Goal: Information Seeking & Learning: Check status

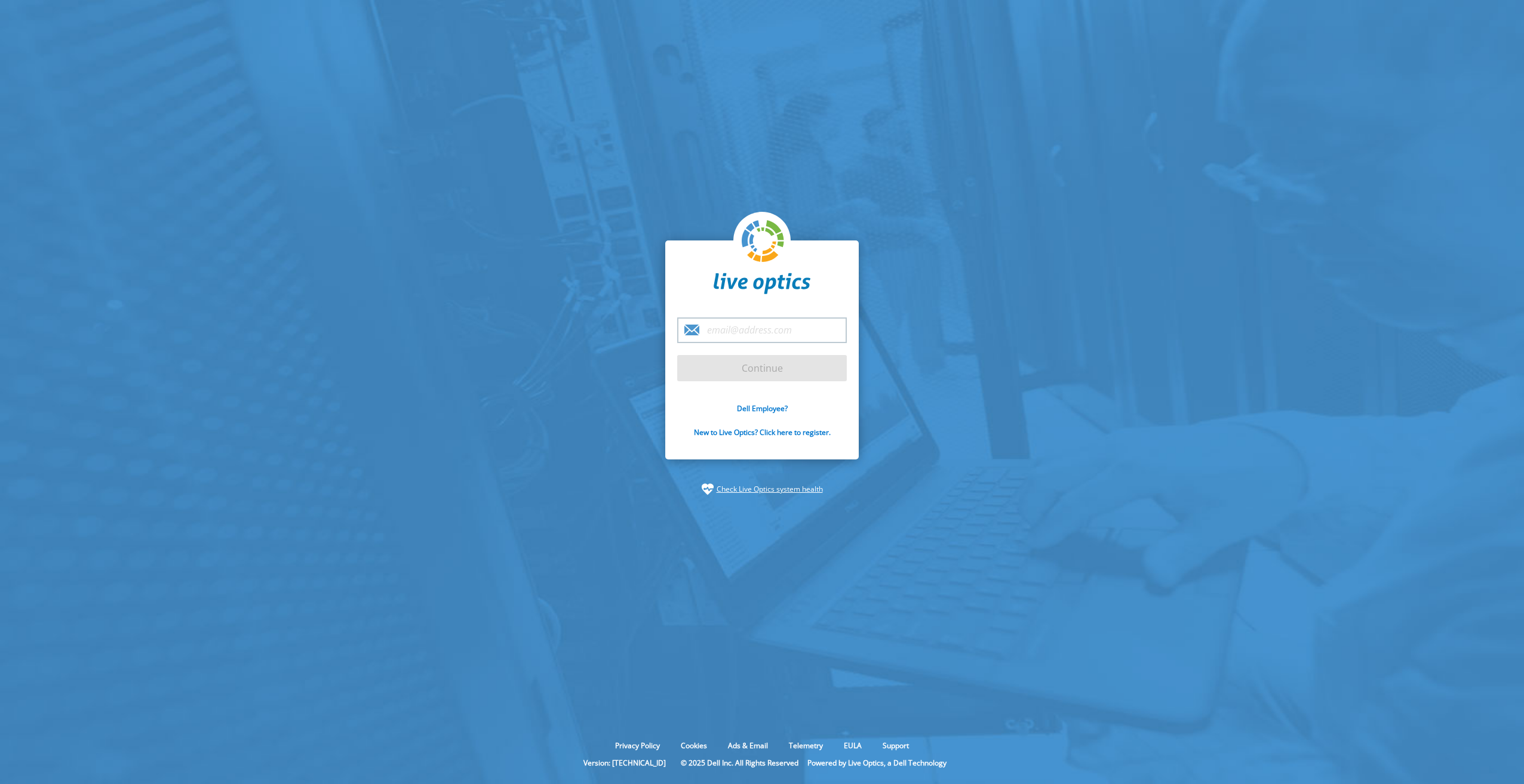
click at [773, 325] on input "email" at bounding box center [762, 330] width 170 height 26
type input "[PERSON_NAME][EMAIL_ADDRESS][PERSON_NAME][DOMAIN_NAME]"
click at [775, 368] on input "Continue" at bounding box center [762, 368] width 170 height 26
click at [762, 374] on input "Continue" at bounding box center [762, 368] width 170 height 26
click at [756, 373] on input "Continue" at bounding box center [762, 368] width 170 height 26
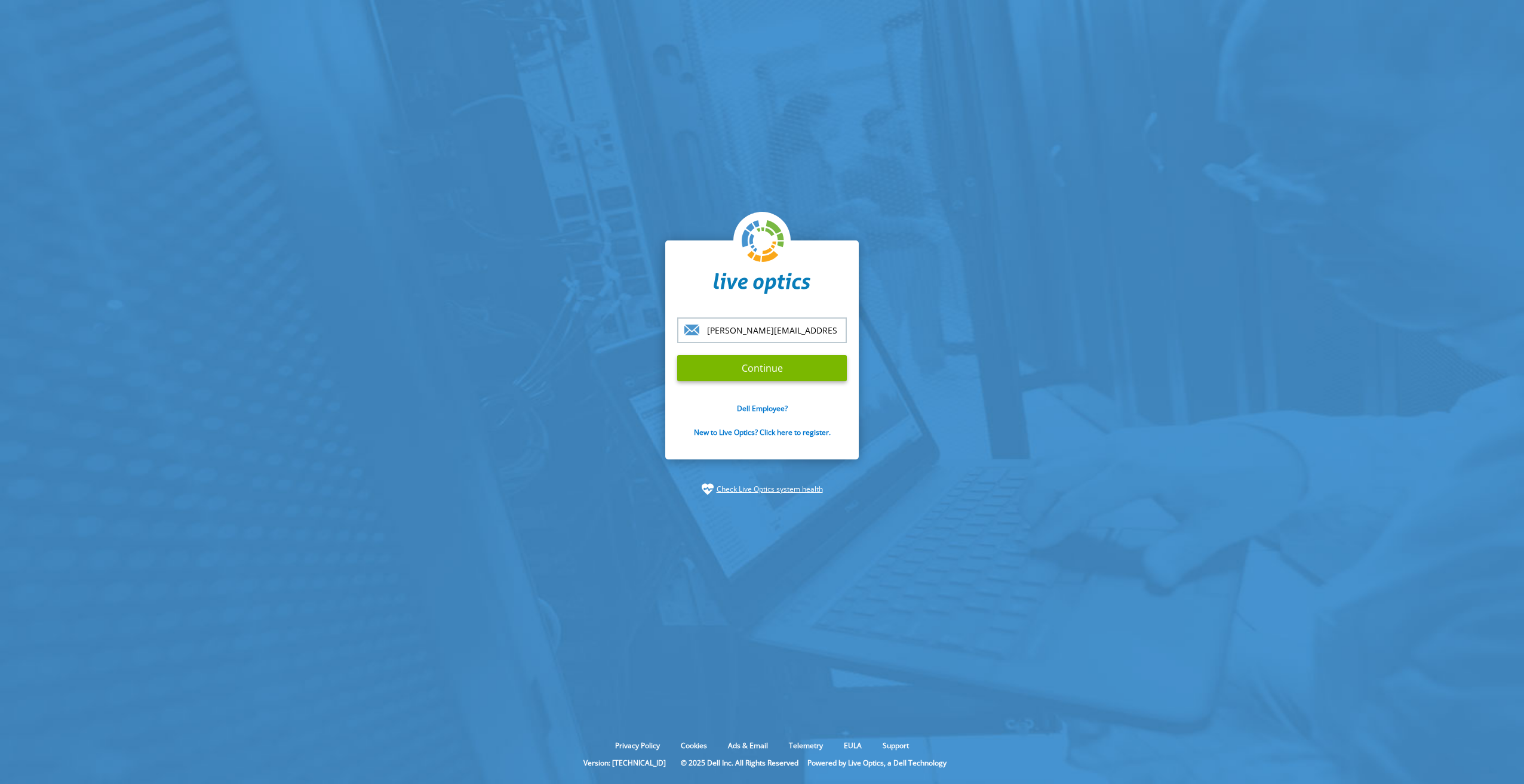
click at [598, 203] on section "michael.scherz@acp.at Continue Dell Employee? New to Live Optics? Click here to…" at bounding box center [762, 368] width 1524 height 736
click at [807, 331] on input "[PERSON_NAME][EMAIL_ADDRESS][PERSON_NAME][DOMAIN_NAME]" at bounding box center [762, 330] width 170 height 26
click at [757, 369] on input "Continue" at bounding box center [762, 368] width 170 height 26
click at [768, 328] on input "email" at bounding box center [762, 330] width 170 height 26
type input "[PERSON_NAME][EMAIL_ADDRESS][PERSON_NAME][DOMAIN_NAME]"
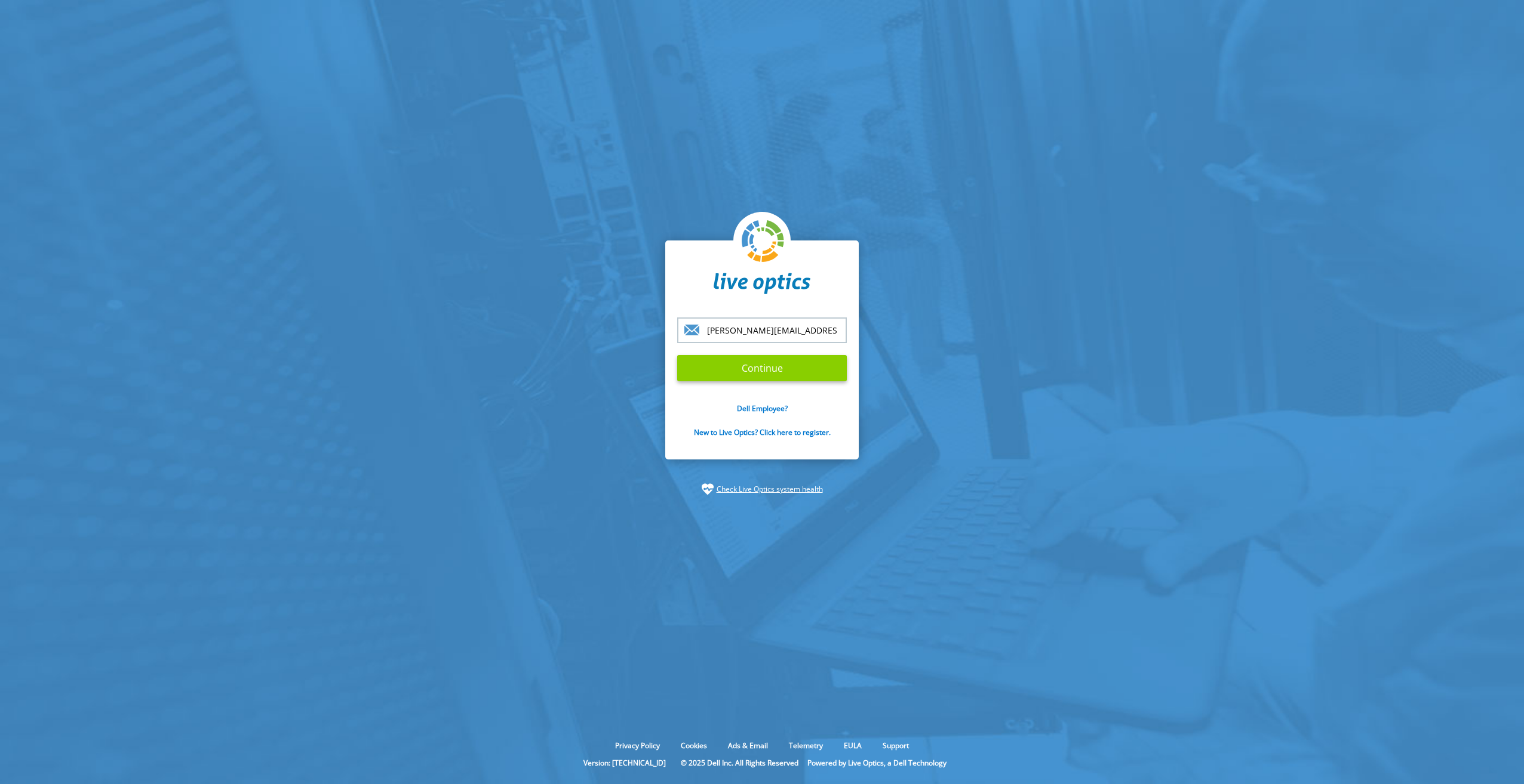
click at [756, 368] on input "Continue" at bounding box center [762, 368] width 170 height 26
click at [783, 365] on input "Continue" at bounding box center [762, 368] width 170 height 26
click at [777, 433] on link "New to Live Optics? Click here to register." at bounding box center [762, 432] width 137 height 10
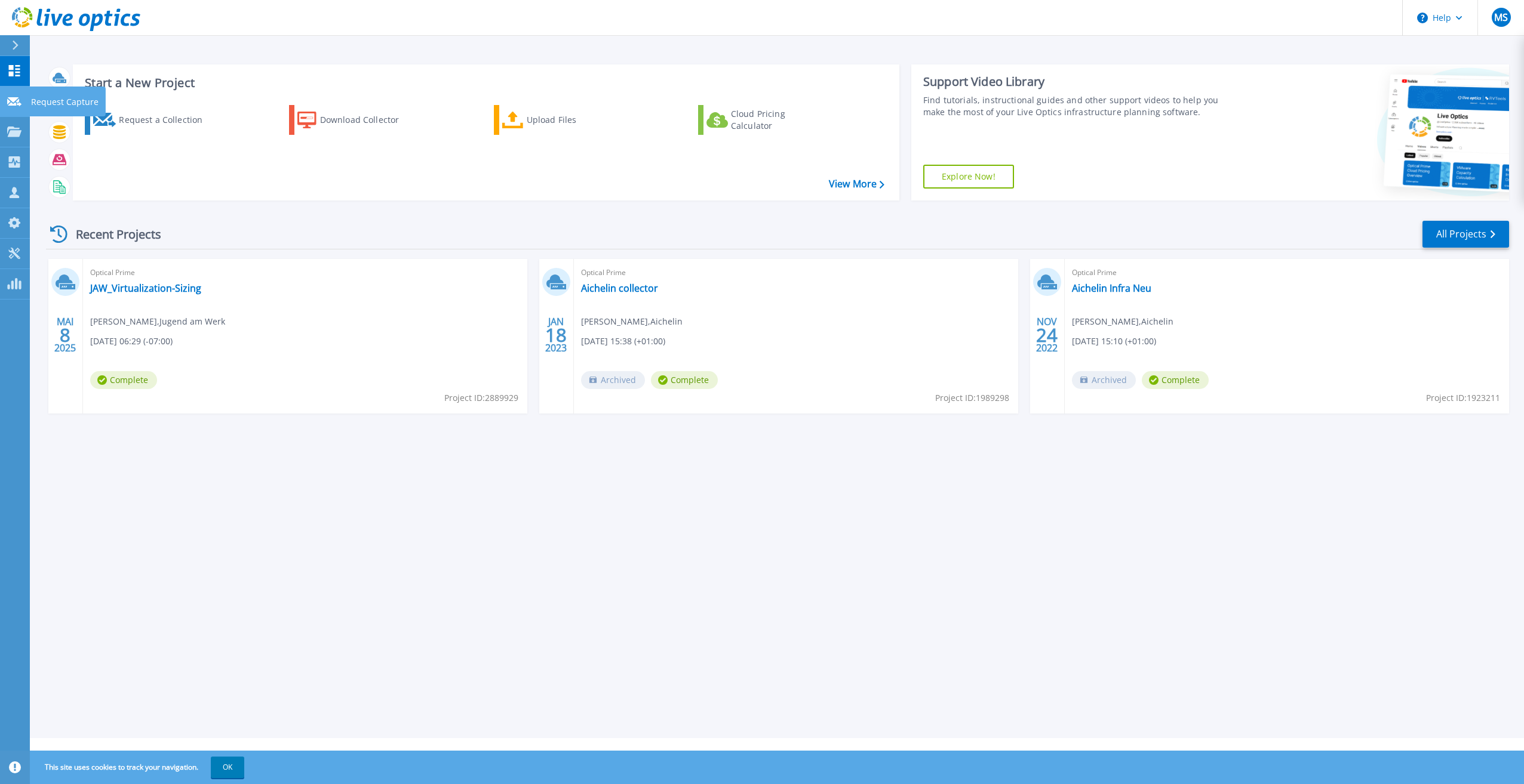
click at [11, 101] on icon at bounding box center [14, 102] width 14 height 9
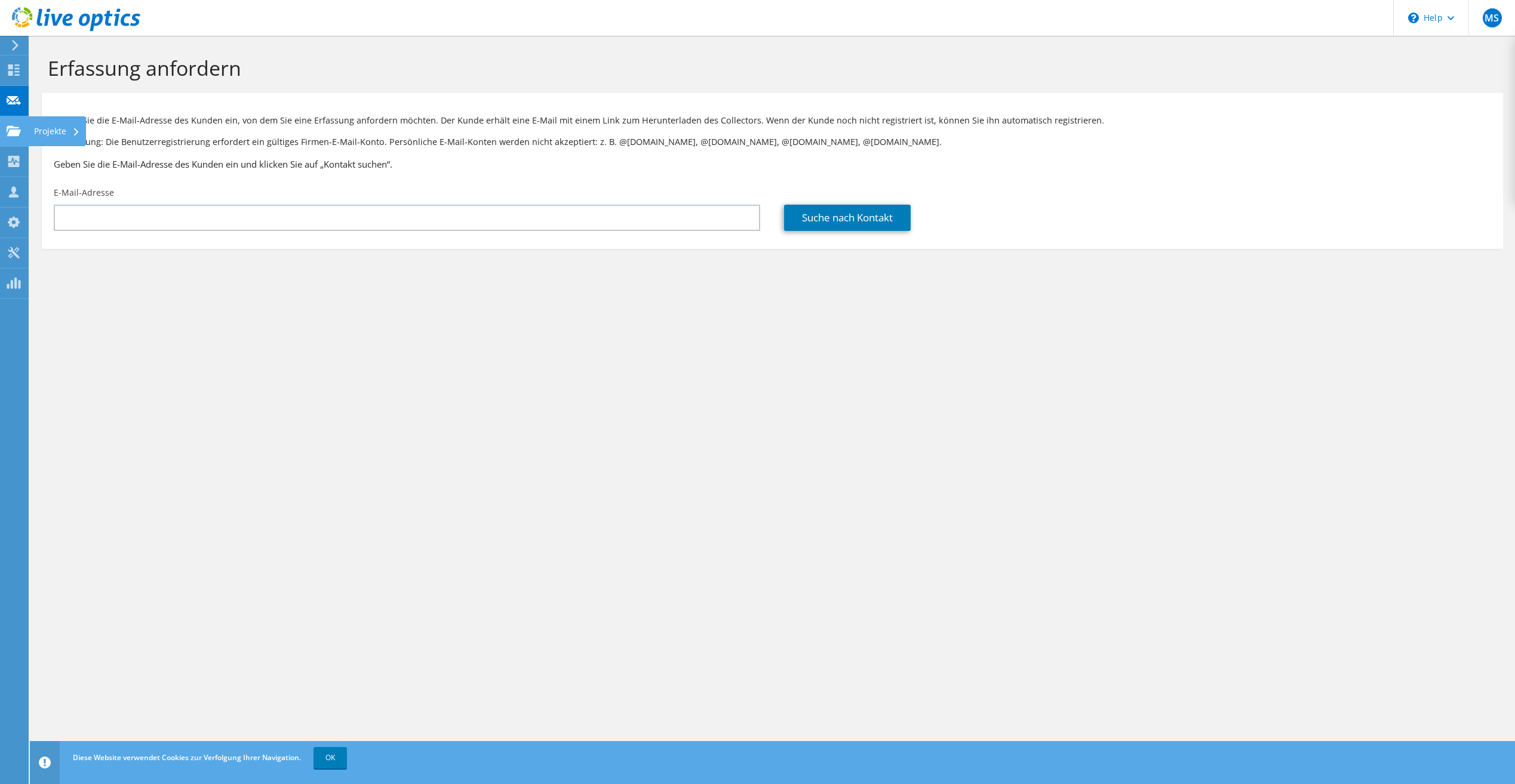
click at [13, 130] on use at bounding box center [13, 130] width 14 height 10
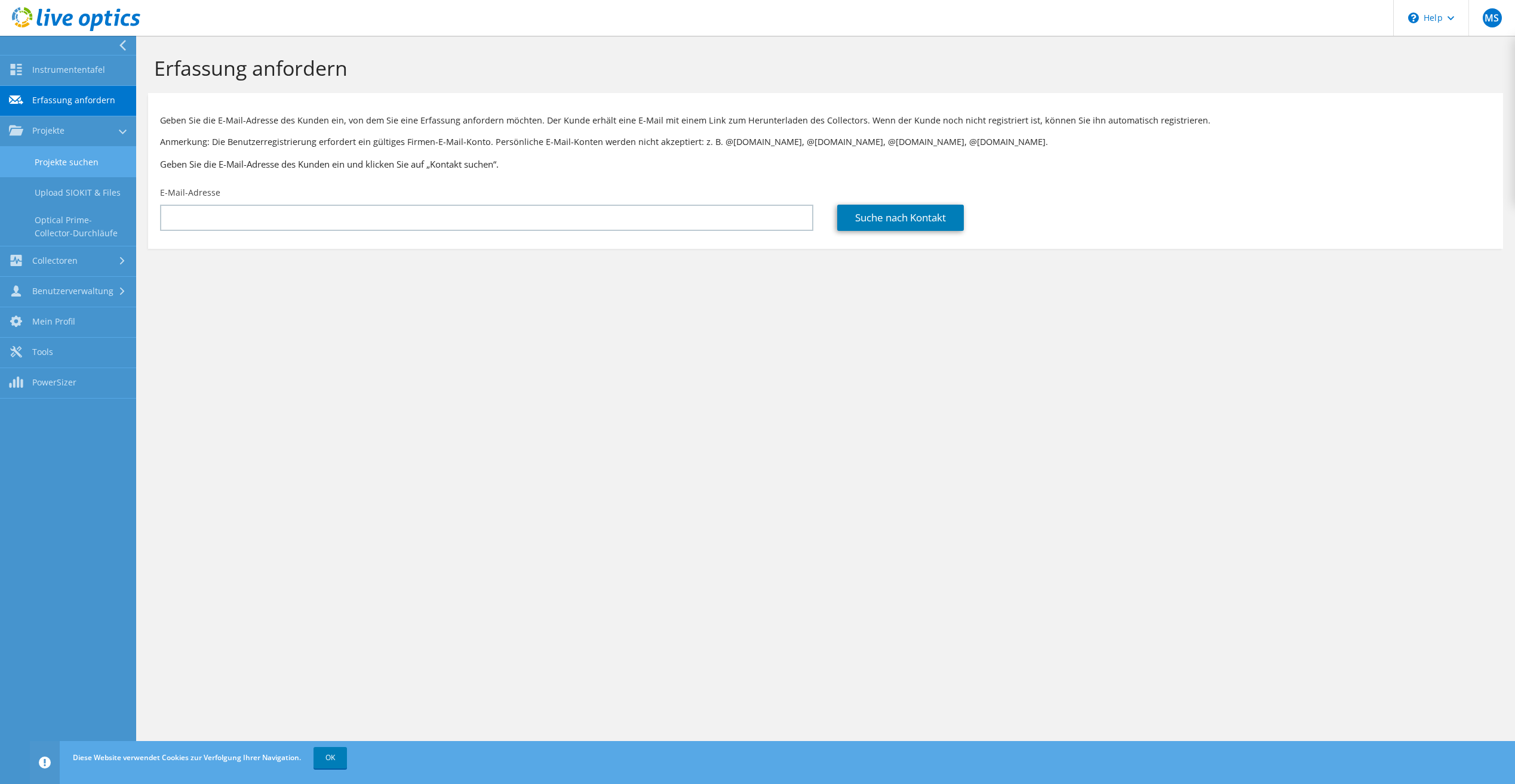
click at [66, 163] on link "Projekte suchen" at bounding box center [68, 162] width 136 height 31
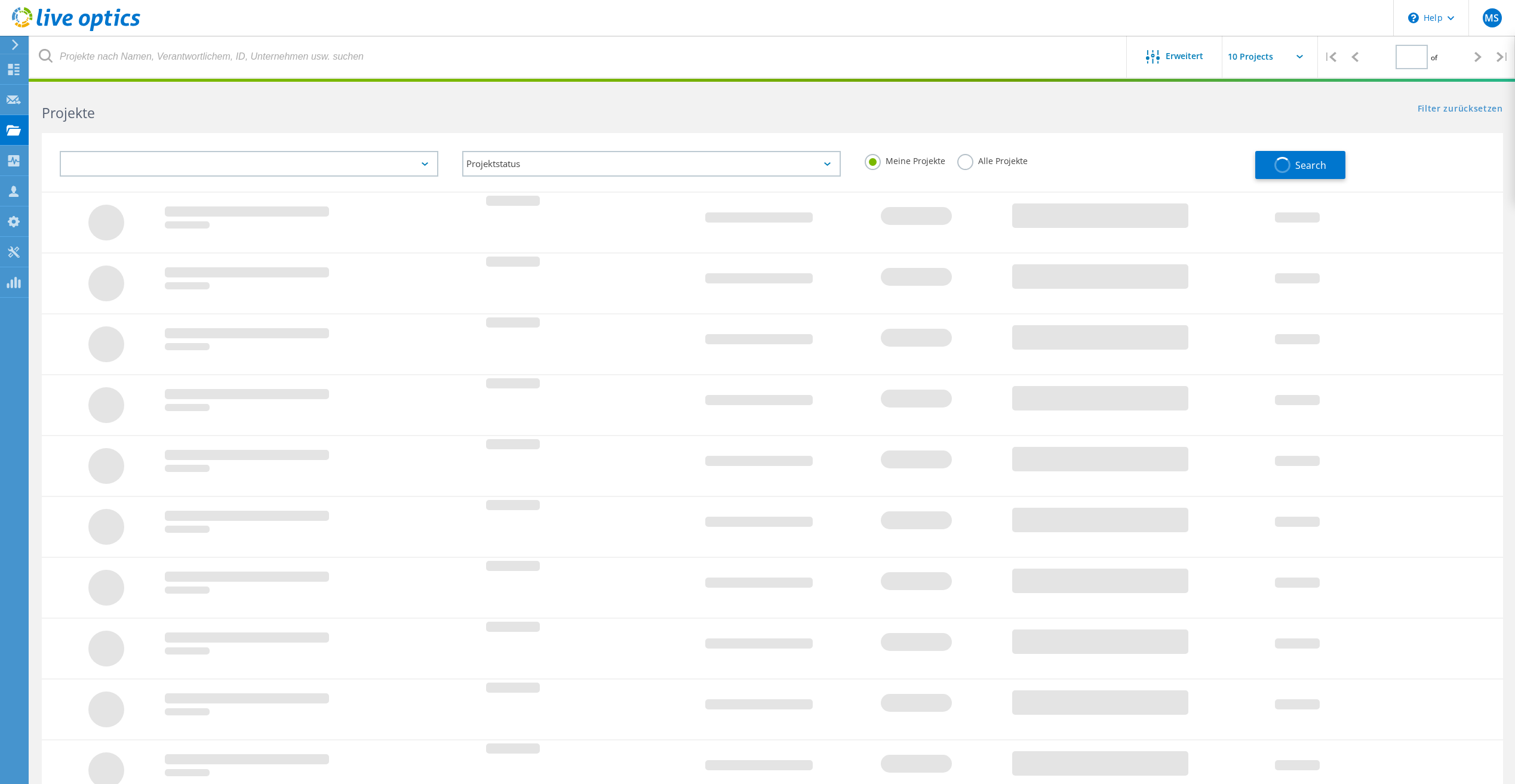
type input "1"
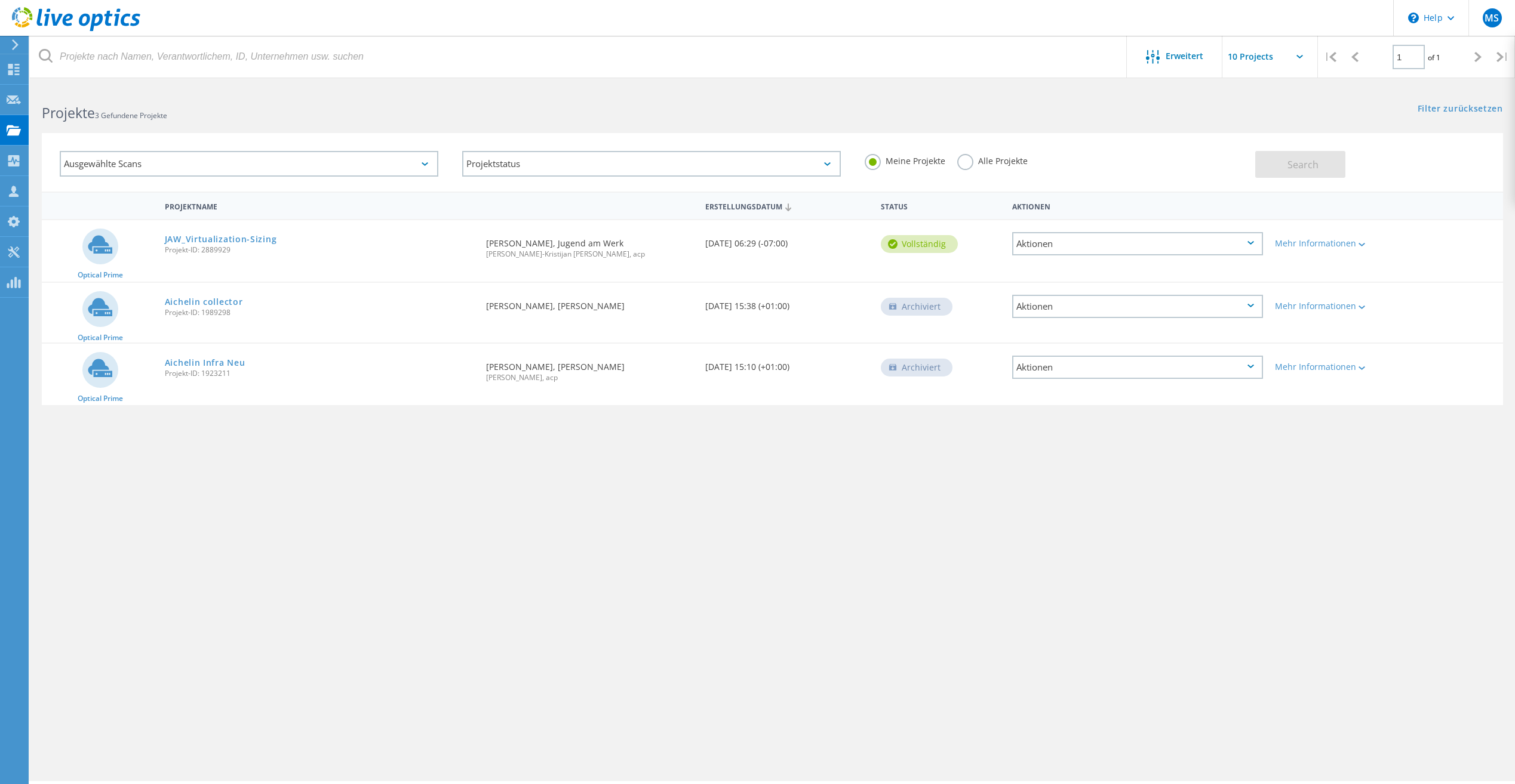
click at [214, 161] on div "Ausgewählte Scans" at bounding box center [249, 164] width 379 height 26
click at [963, 160] on label "Alle Projekte" at bounding box center [992, 159] width 70 height 12
click at [0, 0] on input "Alle Projekte" at bounding box center [0, 0] width 0 height 0
click at [219, 162] on div "Ausgewählte Scans" at bounding box center [249, 164] width 379 height 26
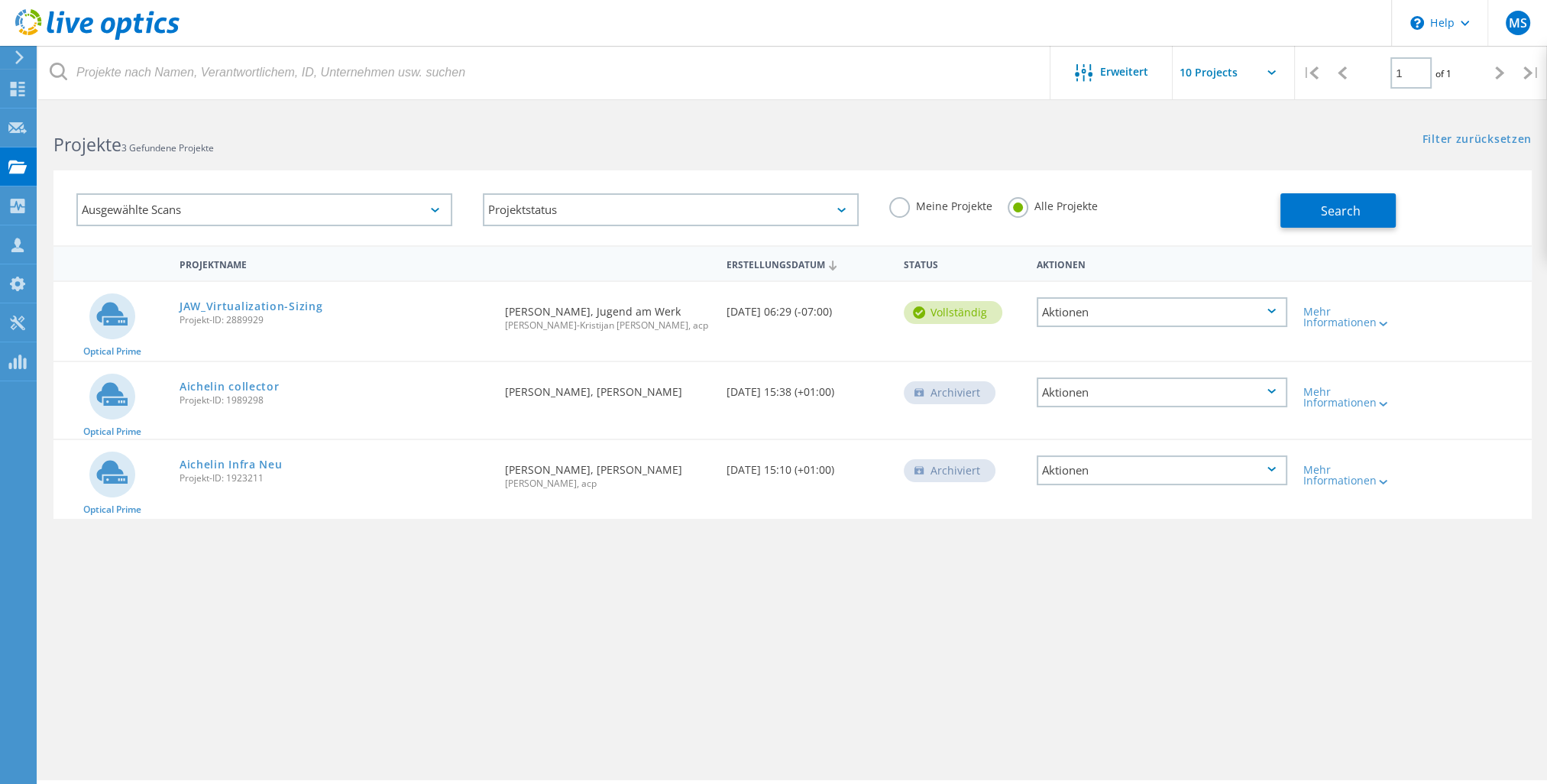
click at [415, 200] on div "Ausgewählte Scans" at bounding box center [263, 210] width 376 height 33
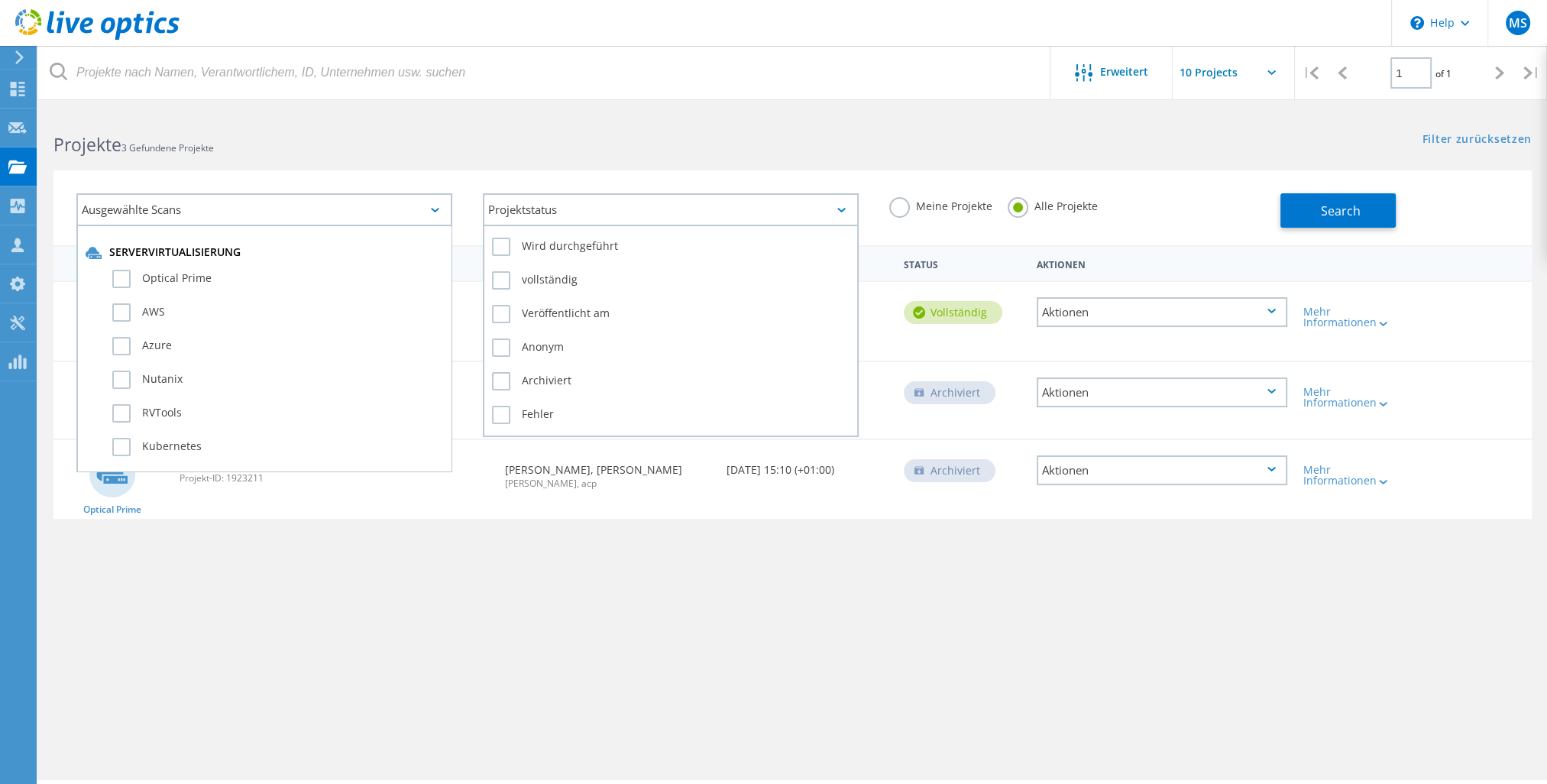
click at [617, 206] on div "Projektstatus" at bounding box center [670, 210] width 376 height 33
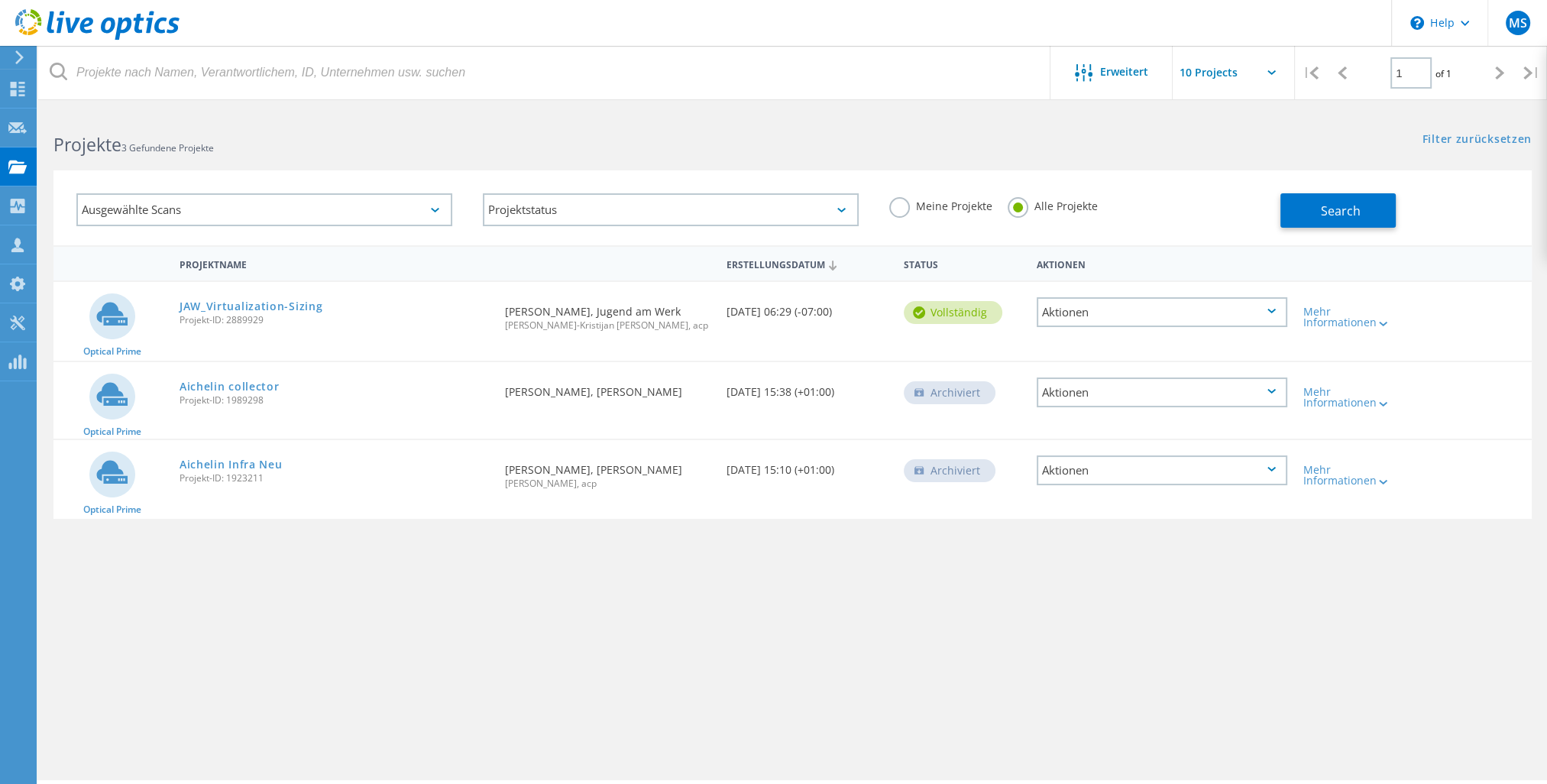
click at [1185, 211] on div "Meine Projekte Alle Projekte" at bounding box center [1077, 206] width 406 height 56
click at [1480, 140] on link "Filter zurücksetzen" at bounding box center [1476, 140] width 109 height 13
click at [1112, 70] on span "Erweitert" at bounding box center [1124, 72] width 48 height 11
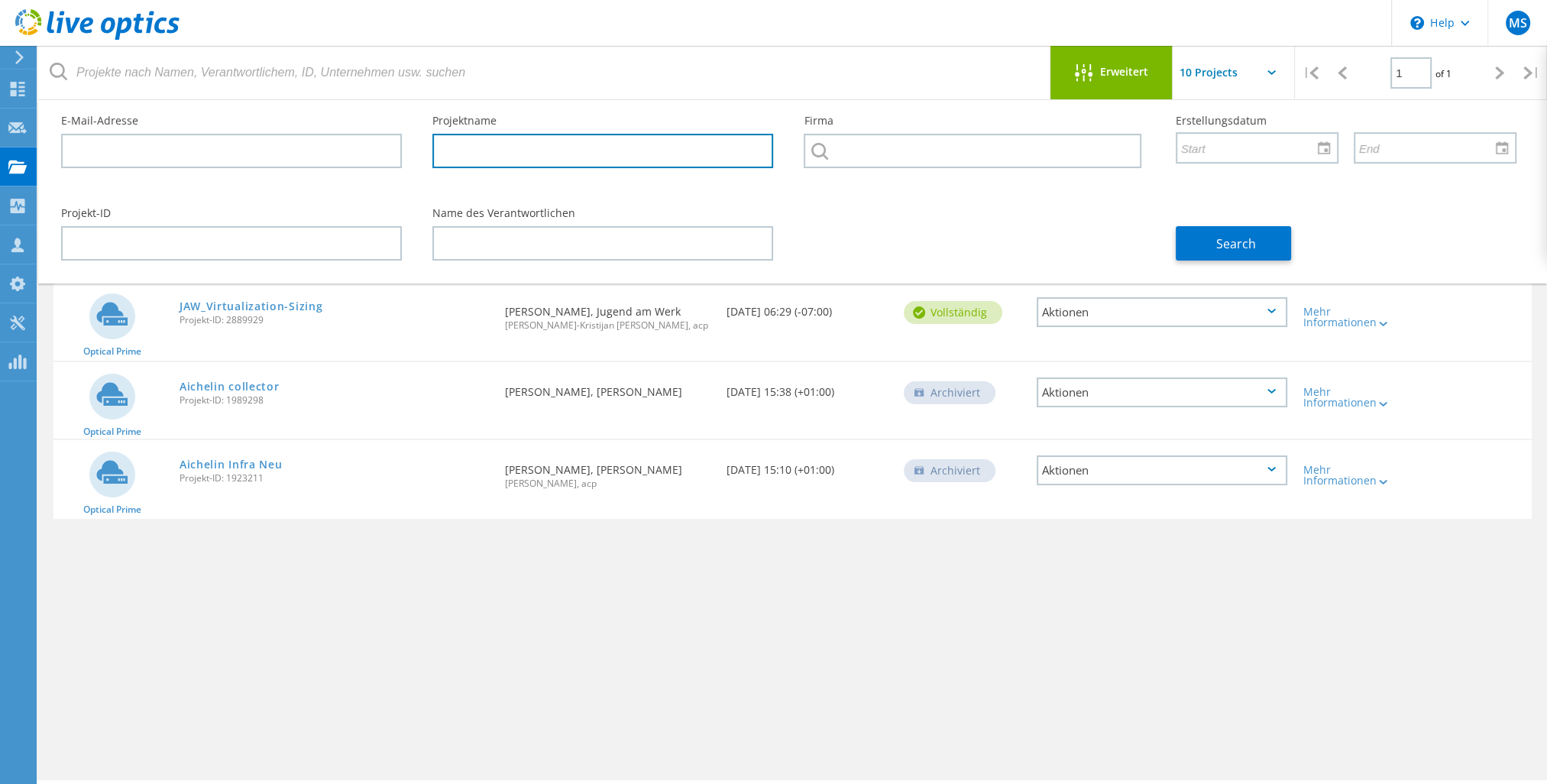
click at [617, 151] on input "text" at bounding box center [603, 151] width 341 height 34
paste input "2682222"
type input "2682222"
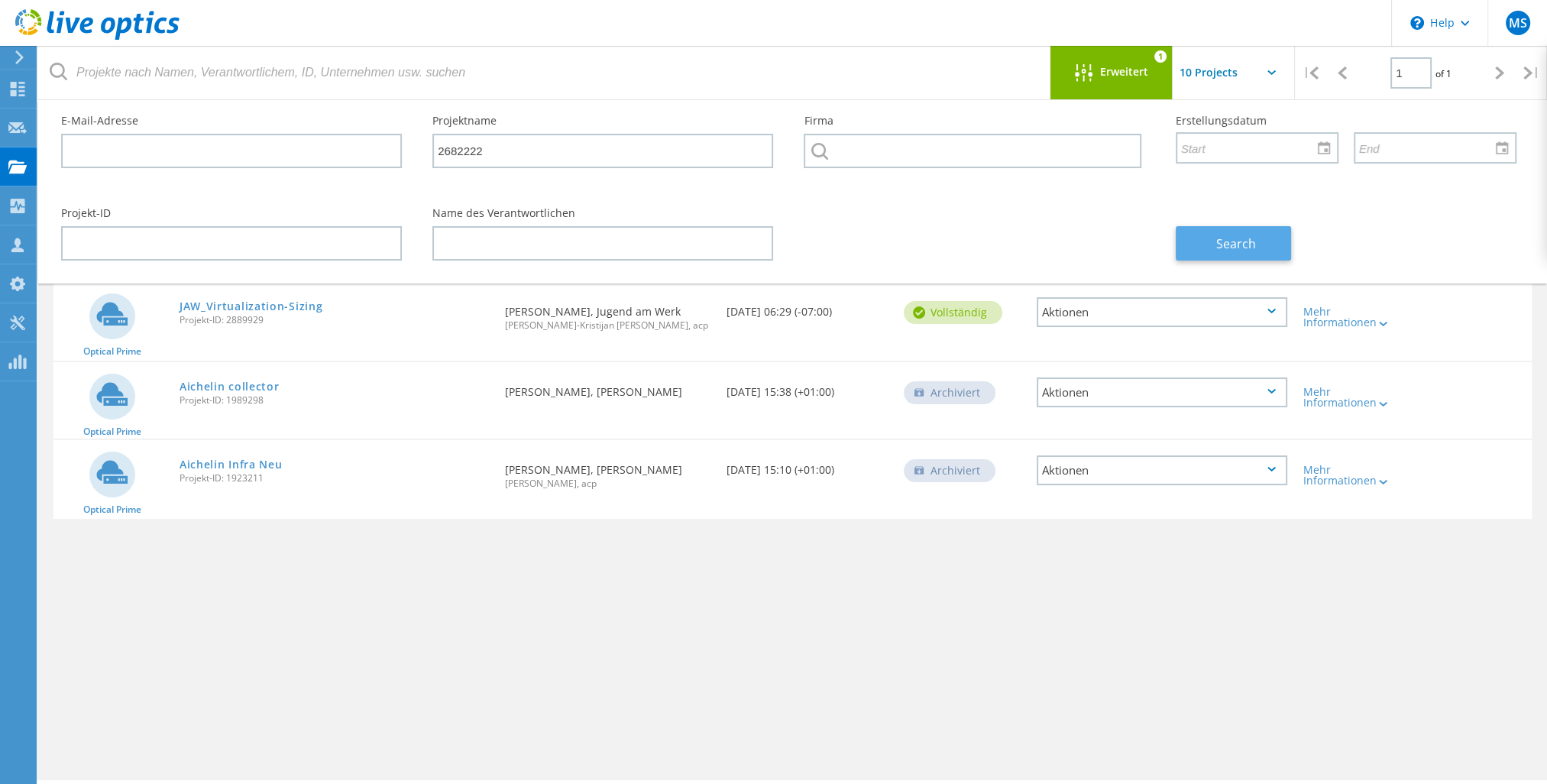
click at [1243, 249] on span "Search" at bounding box center [1236, 243] width 40 height 16
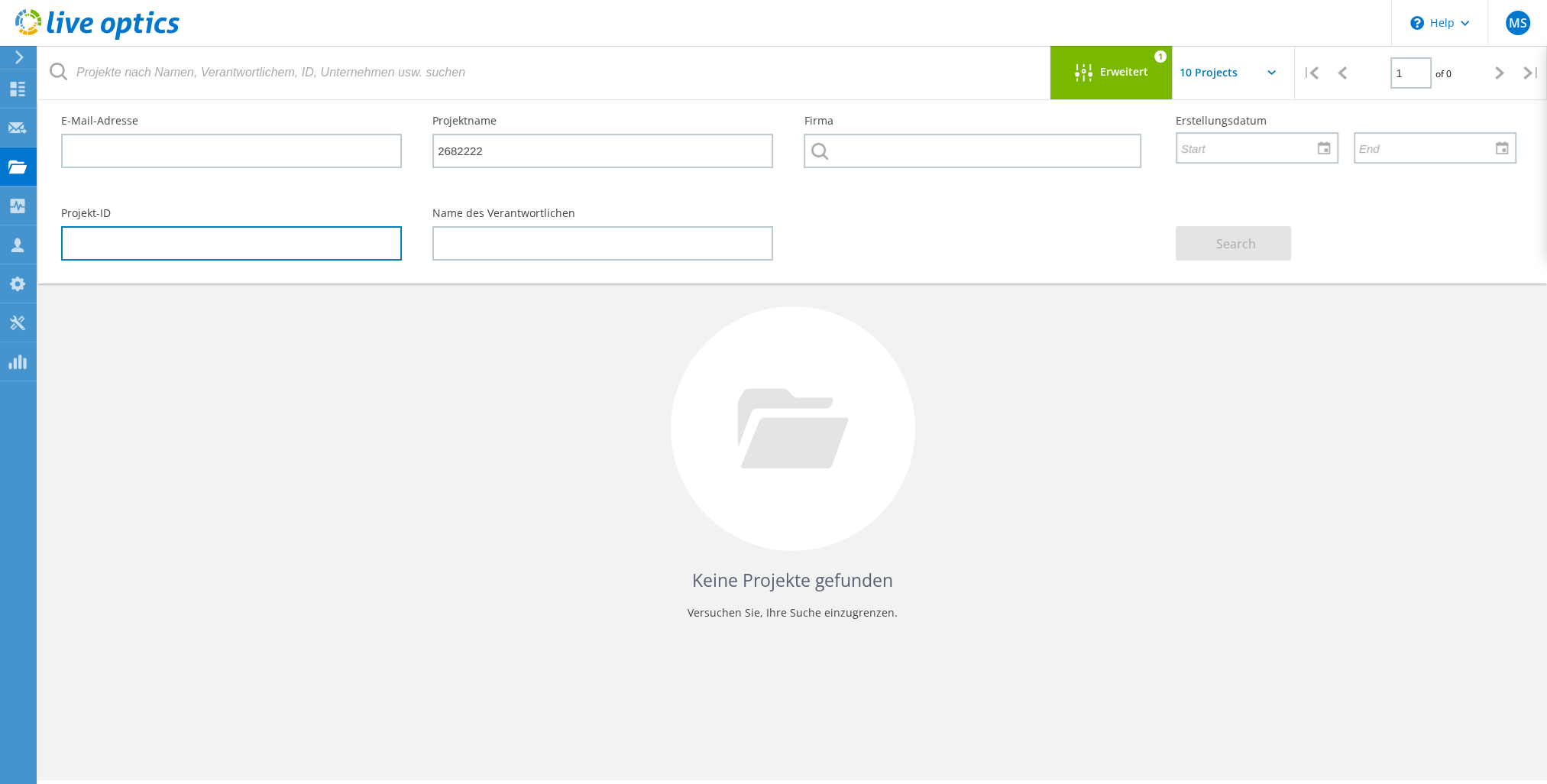
click at [245, 247] on input "text" at bounding box center [231, 243] width 341 height 34
paste input "2682222"
type input "2682222"
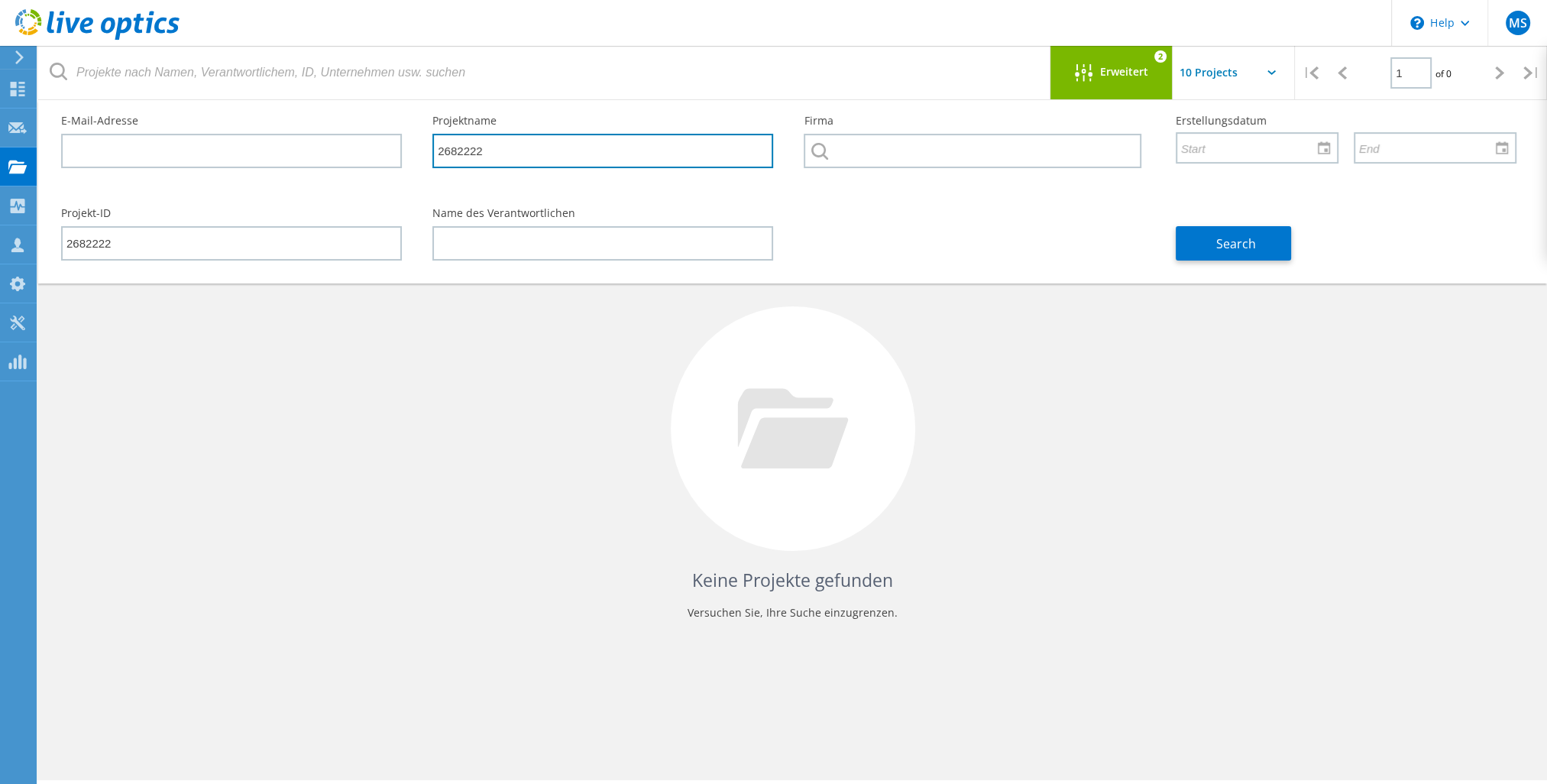
drag, startPoint x: 500, startPoint y: 143, endPoint x: 424, endPoint y: 136, distance: 76.3
click at [423, 158] on div "Projektname 2682222" at bounding box center [603, 142] width 372 height 83
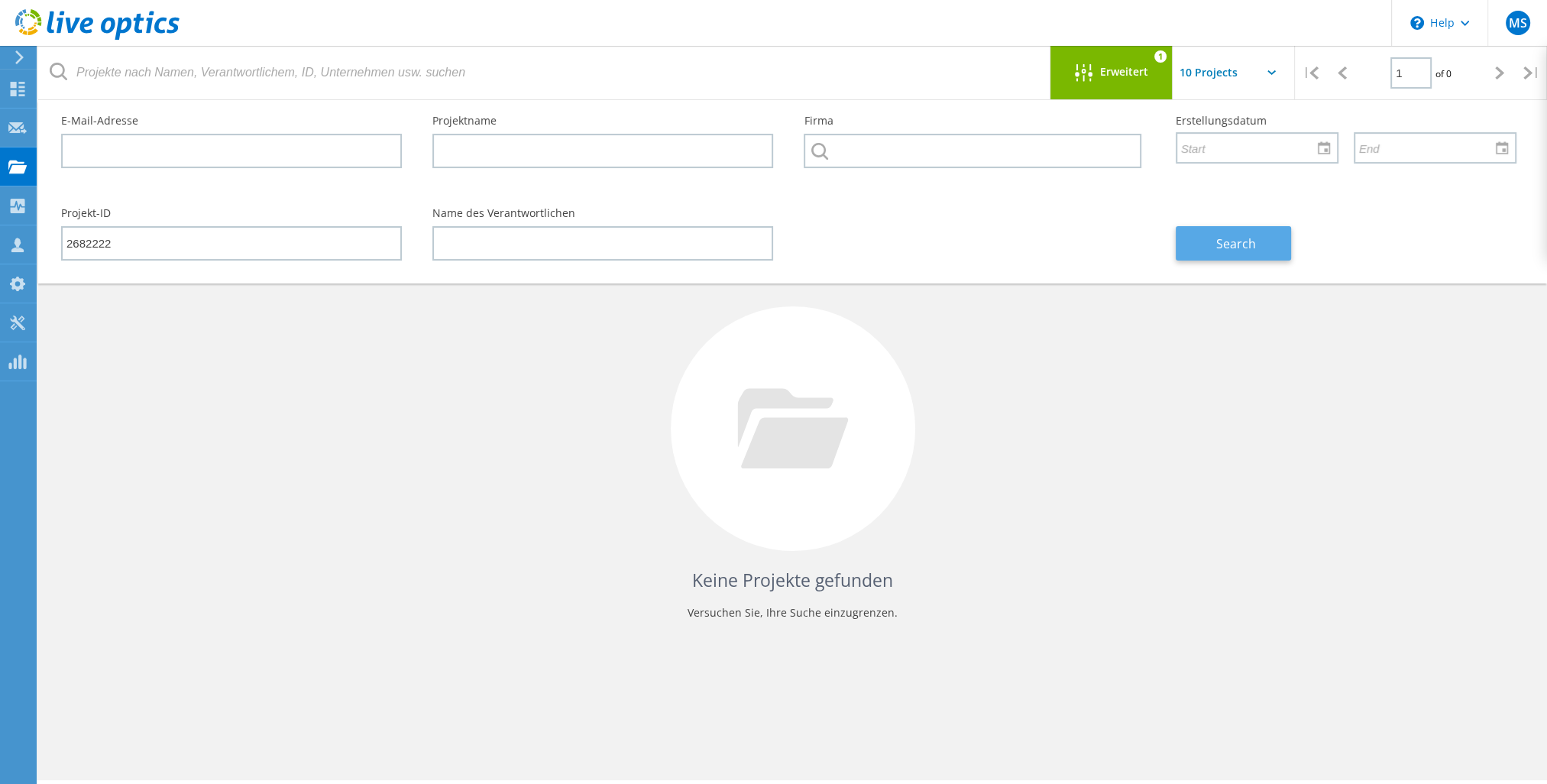
click at [1211, 243] on button "Search" at bounding box center [1233, 243] width 115 height 34
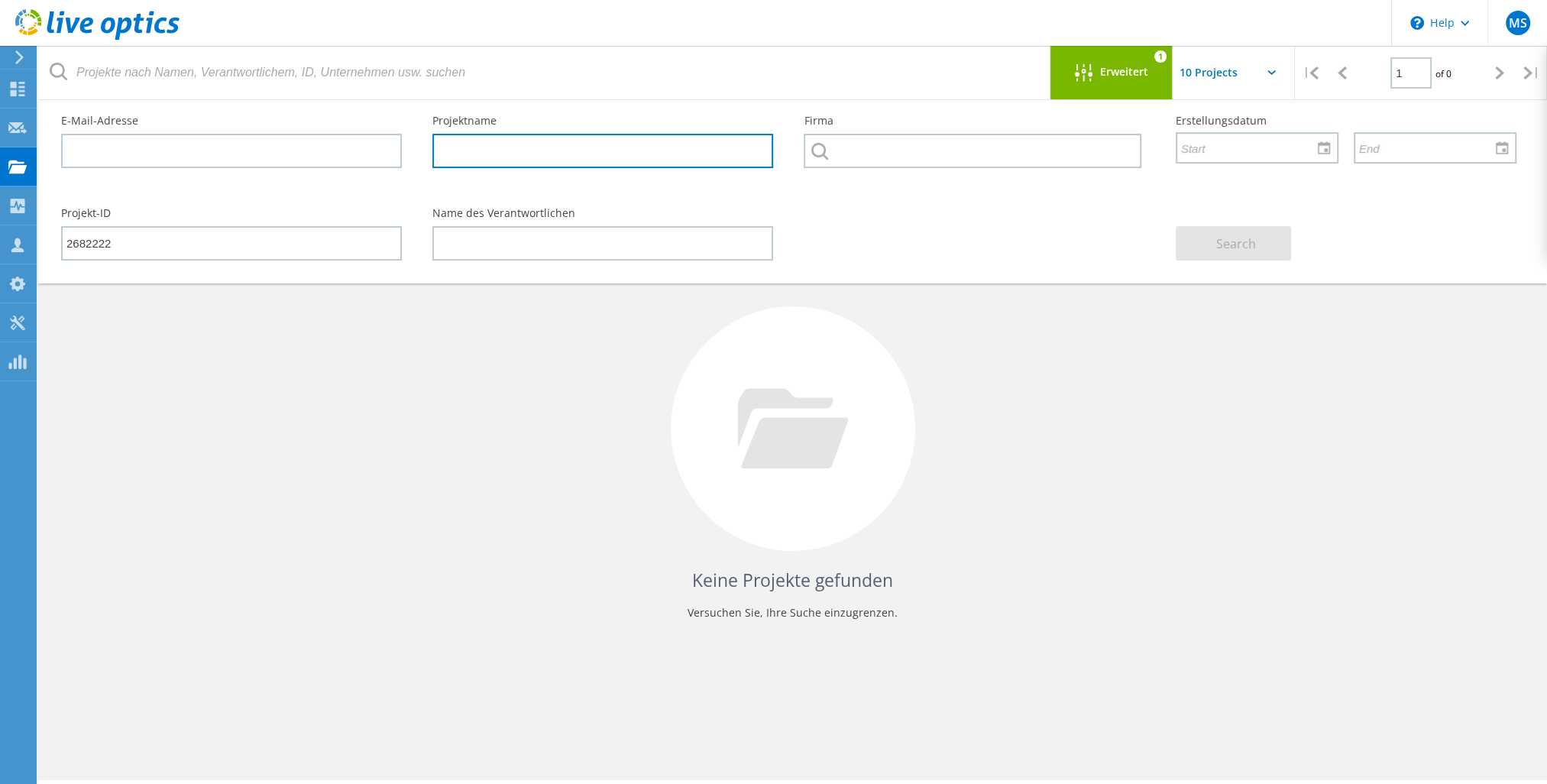
click at [616, 153] on input "text" at bounding box center [603, 151] width 341 height 34
paste input "HyperV-Renew"
type input "HyperV-Renew"
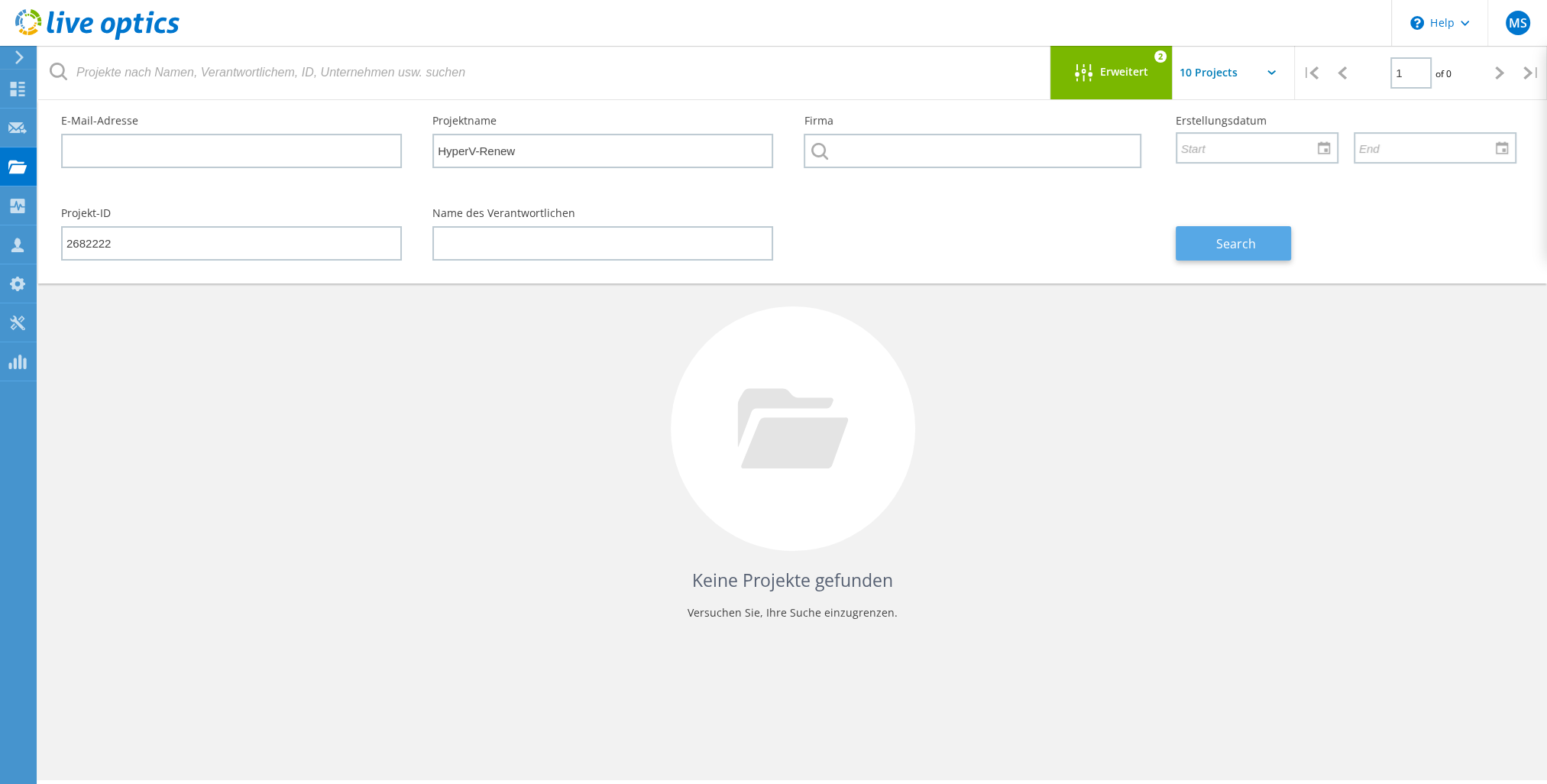
click at [1243, 249] on span "Search" at bounding box center [1236, 243] width 40 height 16
click at [1327, 144] on div at bounding box center [1324, 148] width 24 height 27
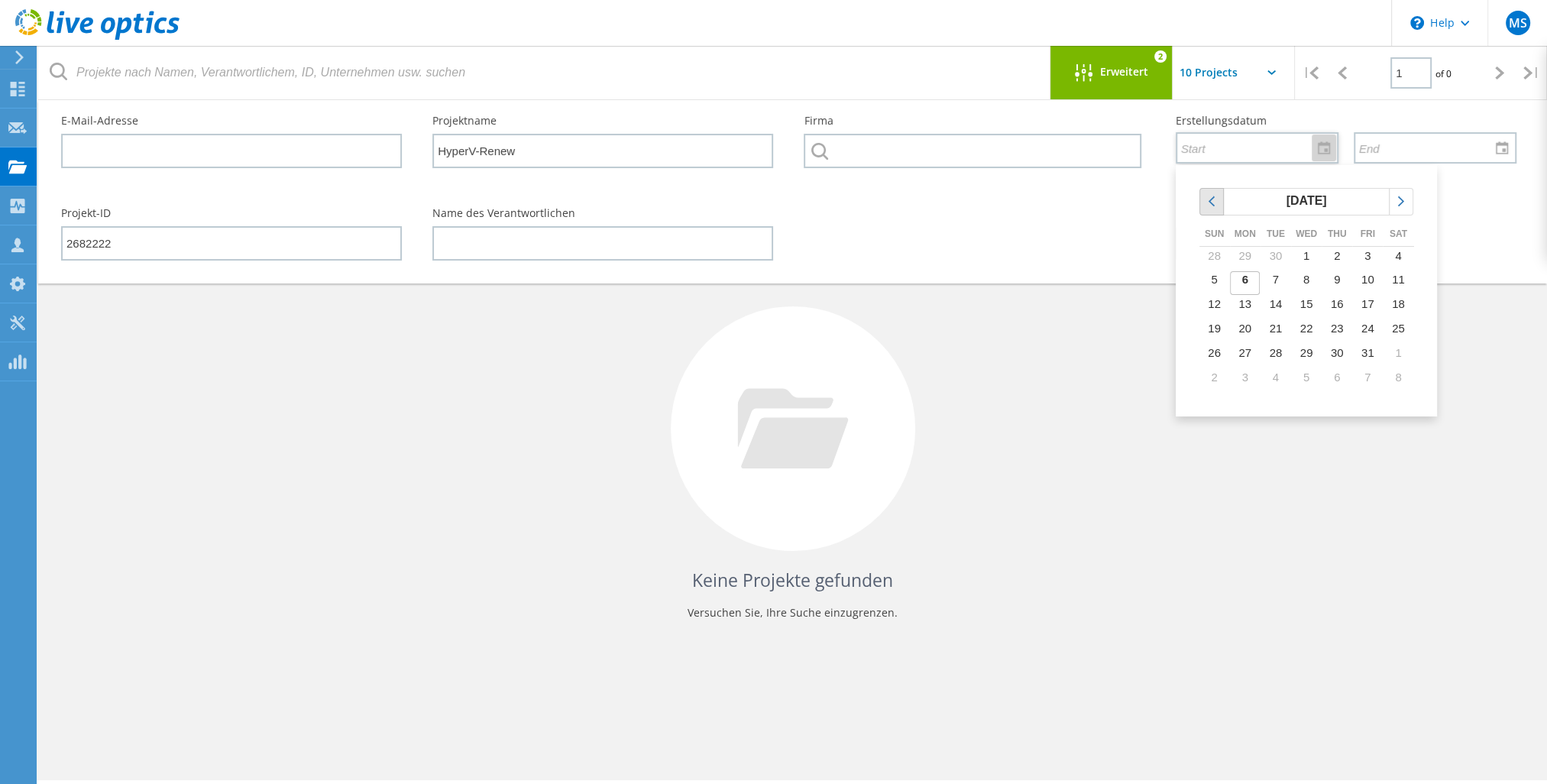
click at [1212, 197] on icon "chevronleft" at bounding box center [1212, 201] width 14 height 14
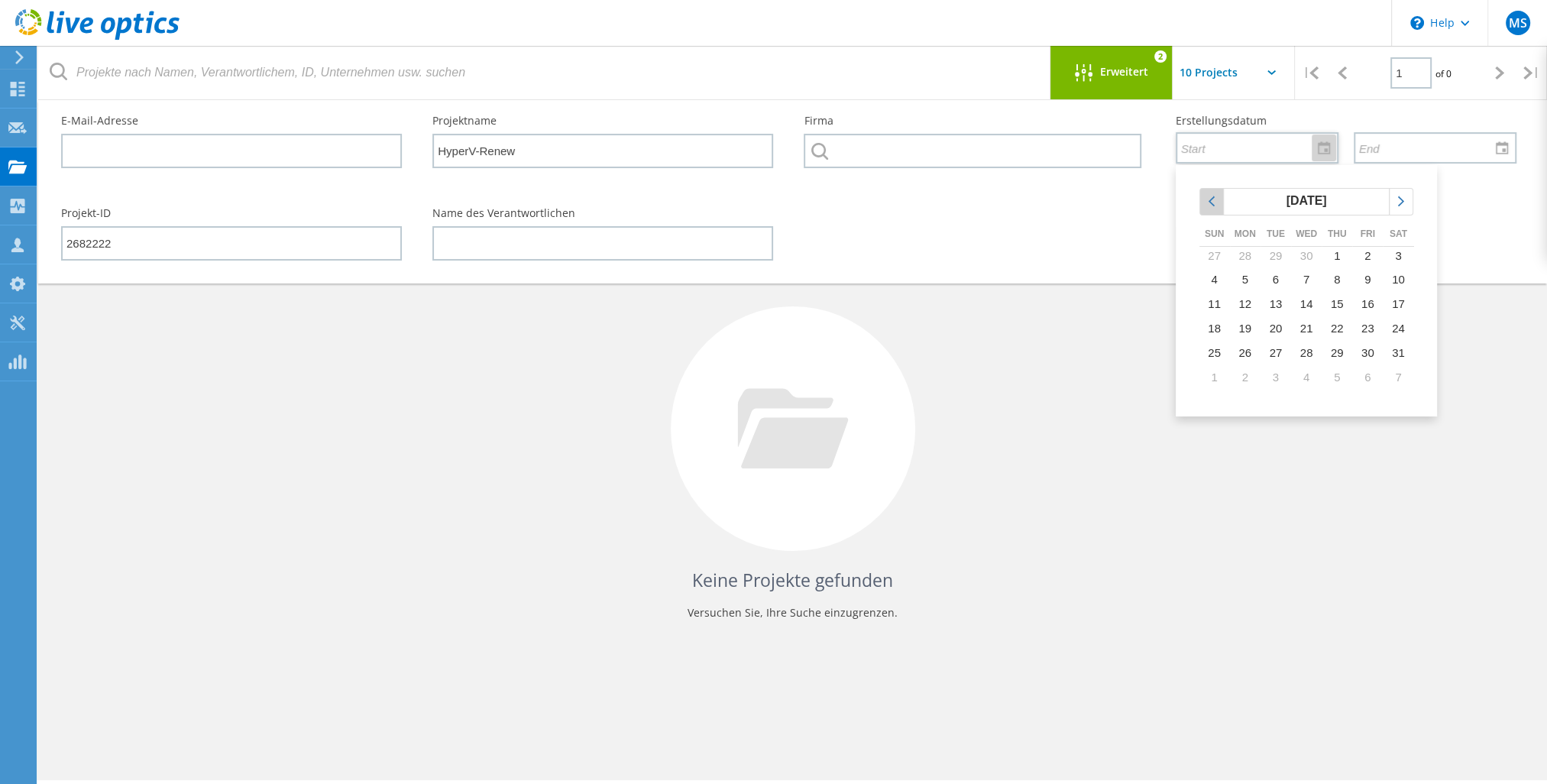
click at [1212, 197] on icon "chevronleft" at bounding box center [1212, 201] width 14 height 14
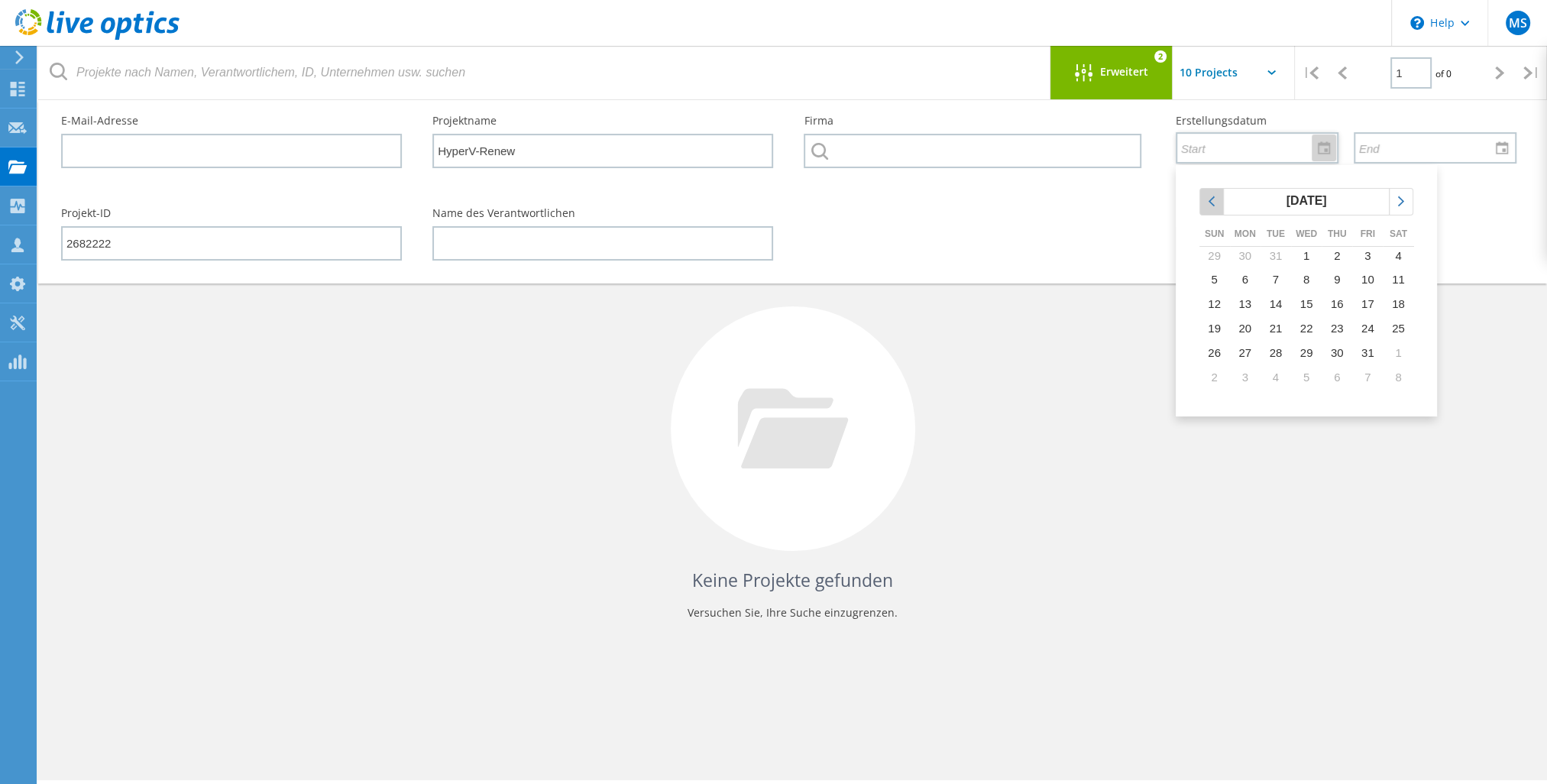
click at [1212, 197] on icon "chevronleft" at bounding box center [1212, 201] width 14 height 14
click at [1216, 280] on span "1" at bounding box center [1214, 279] width 6 height 13
type input "9/1/2024"
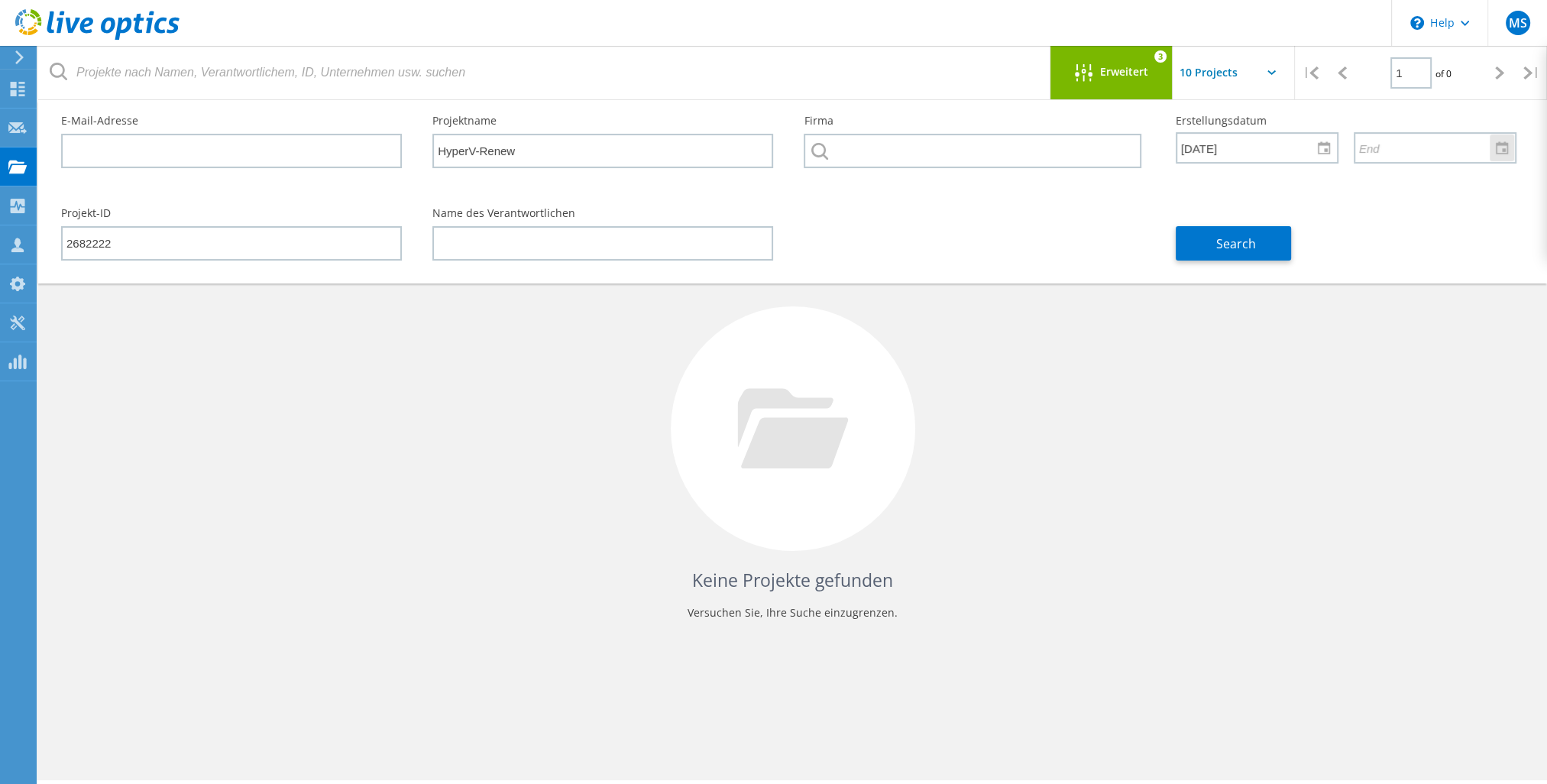
click at [1508, 146] on div at bounding box center [1502, 148] width 24 height 27
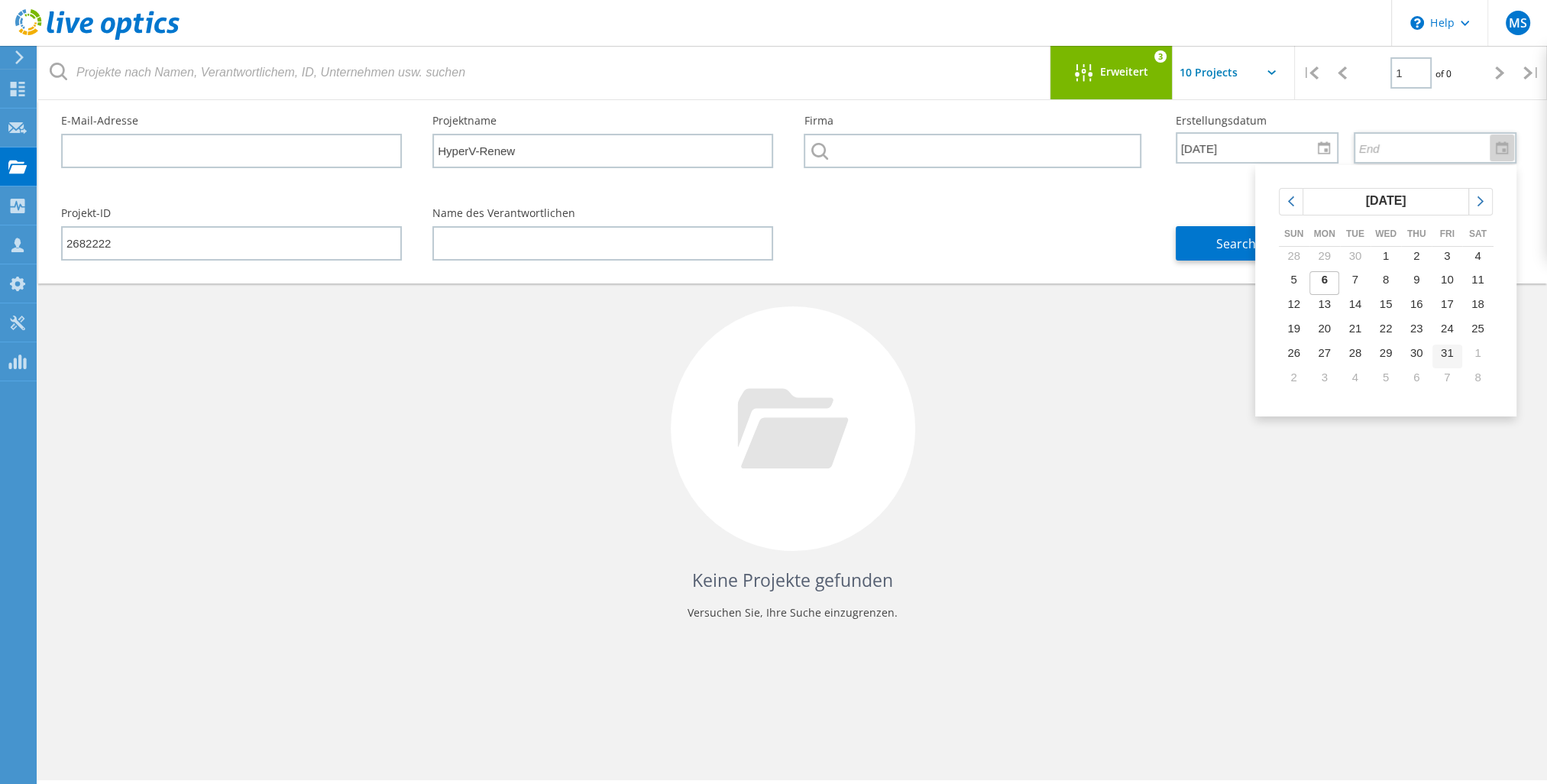
click at [1447, 354] on span "31" at bounding box center [1447, 352] width 13 height 13
type input "10/31/2025"
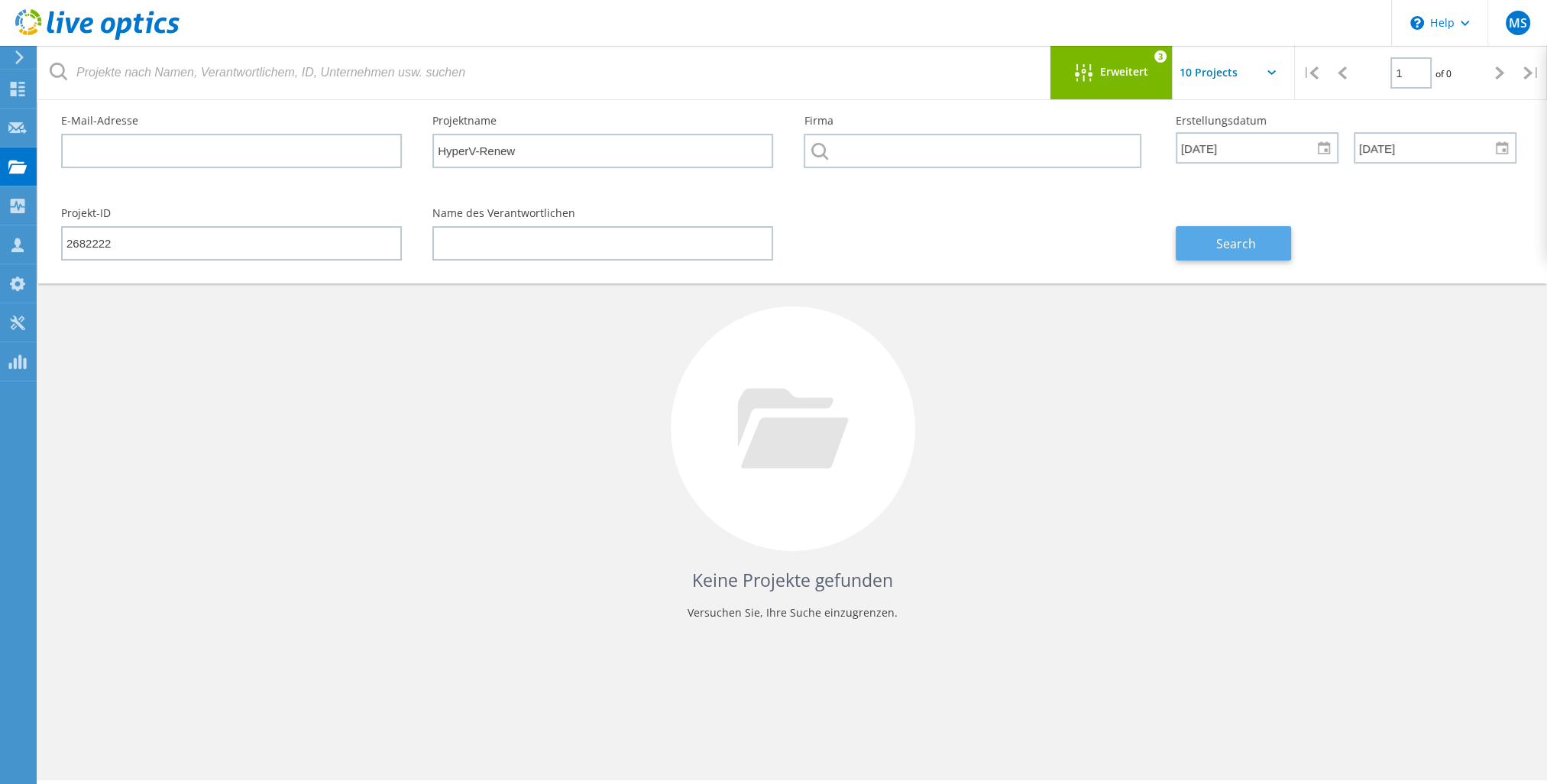
click at [1241, 246] on span "Search" at bounding box center [1236, 243] width 40 height 16
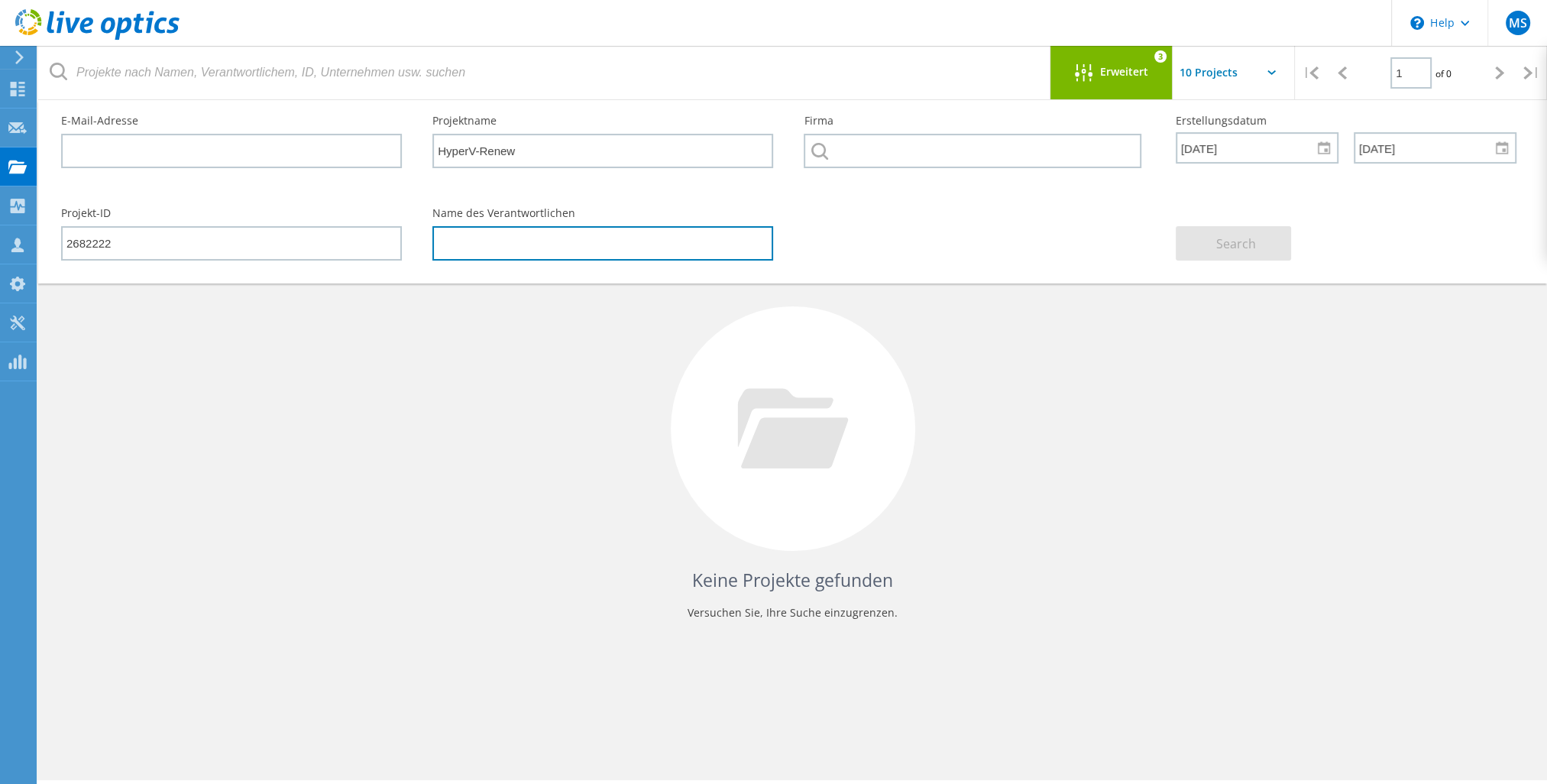
click at [554, 232] on input "text" at bounding box center [603, 243] width 341 height 34
paste input "Matthias Reckenzain"
type input "Matthias Reckenzain"
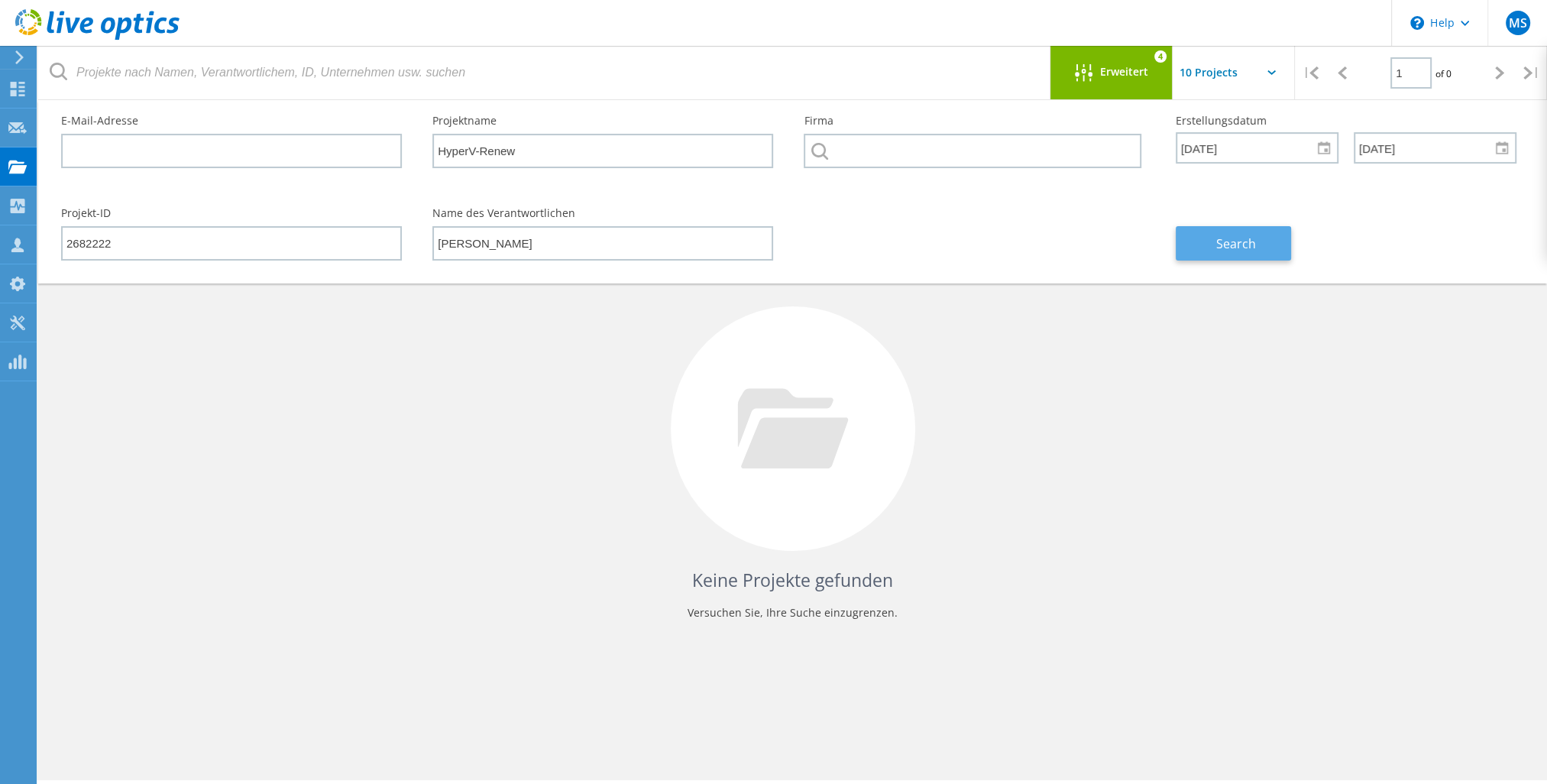
click at [1232, 243] on span "Search" at bounding box center [1236, 243] width 40 height 16
click at [18, 88] on icon at bounding box center [17, 89] width 18 height 15
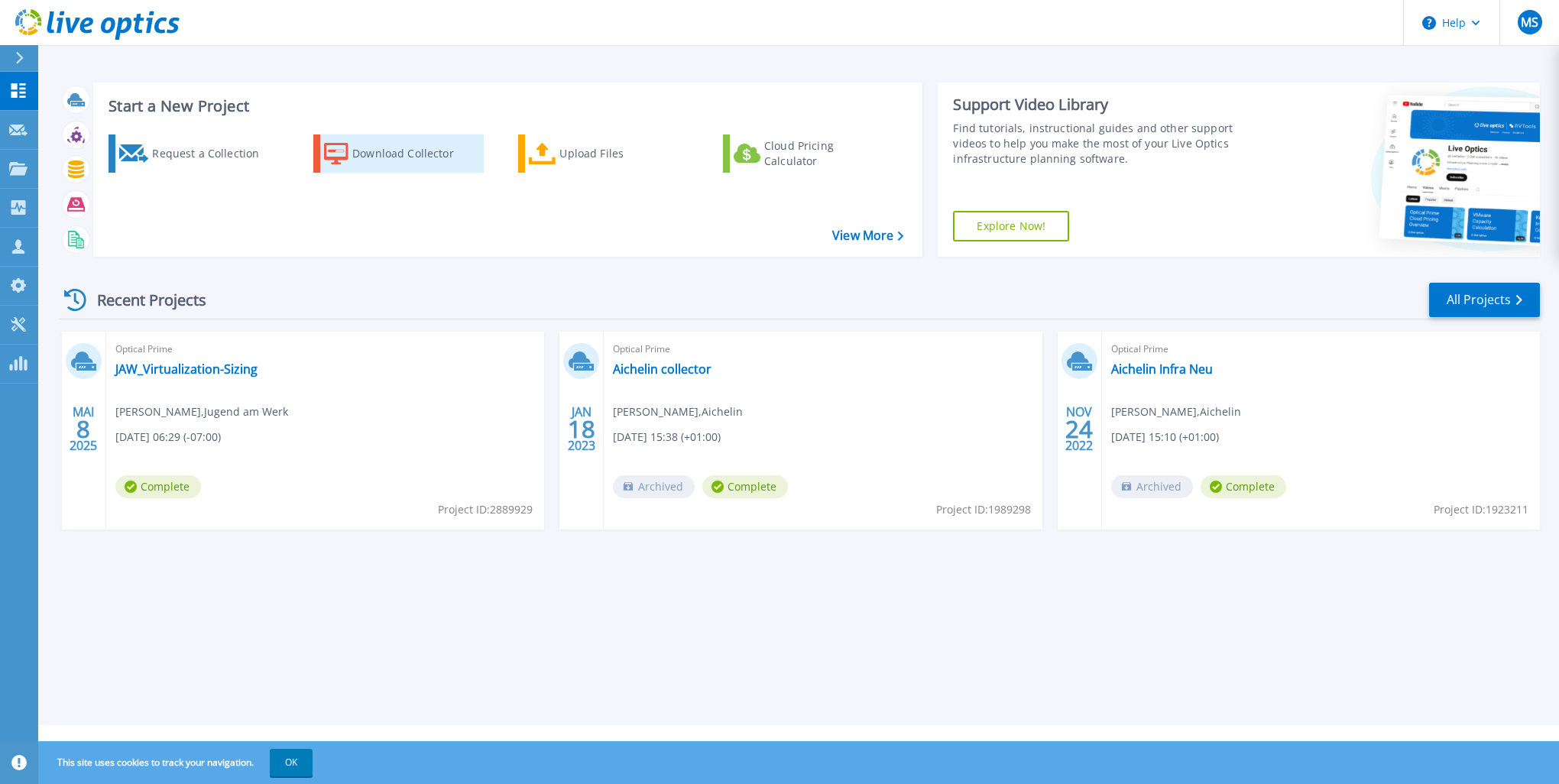
click at [394, 155] on div "Download Collector" at bounding box center [413, 153] width 122 height 31
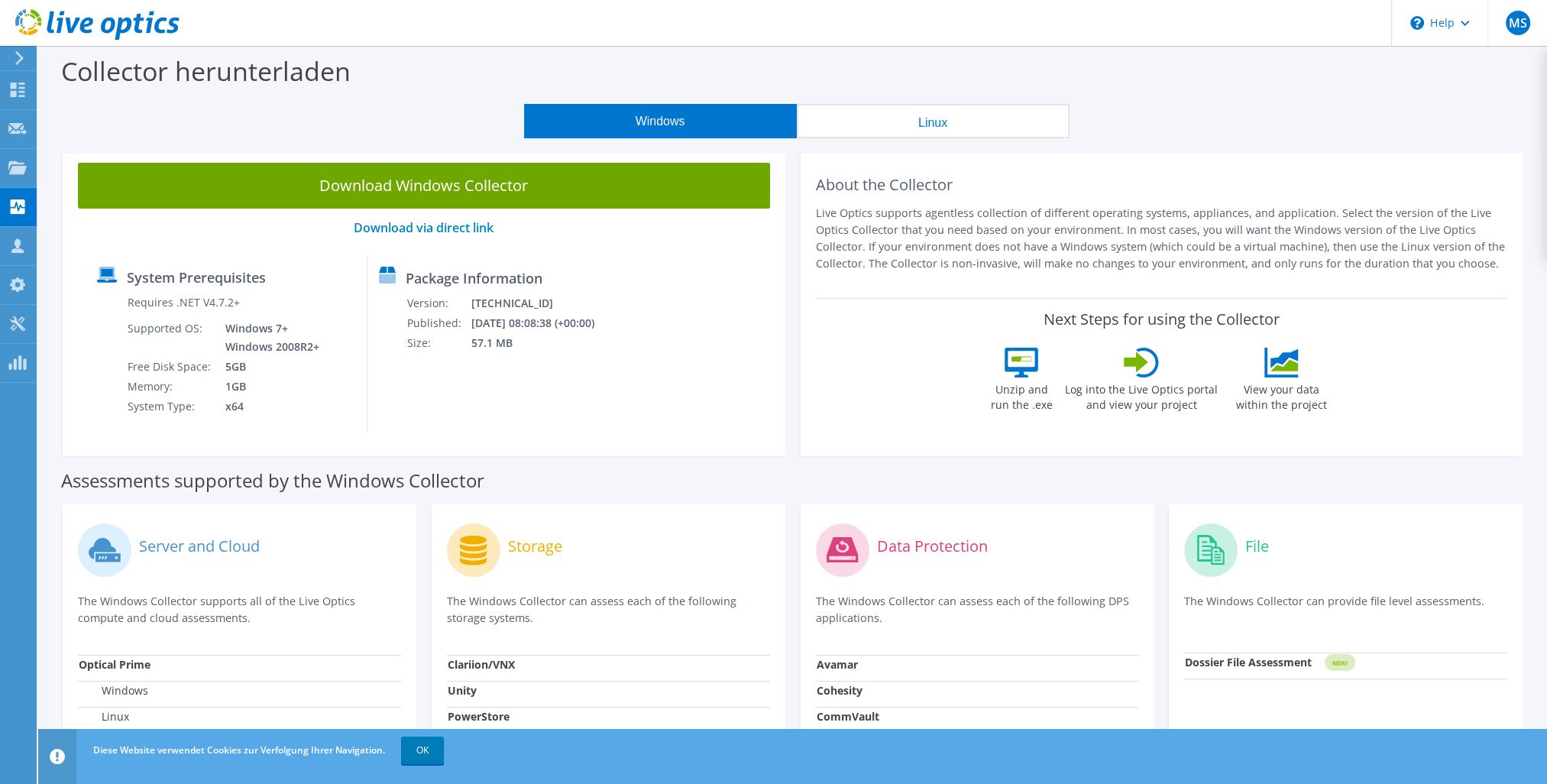
click at [15, 58] on icon at bounding box center [20, 58] width 12 height 14
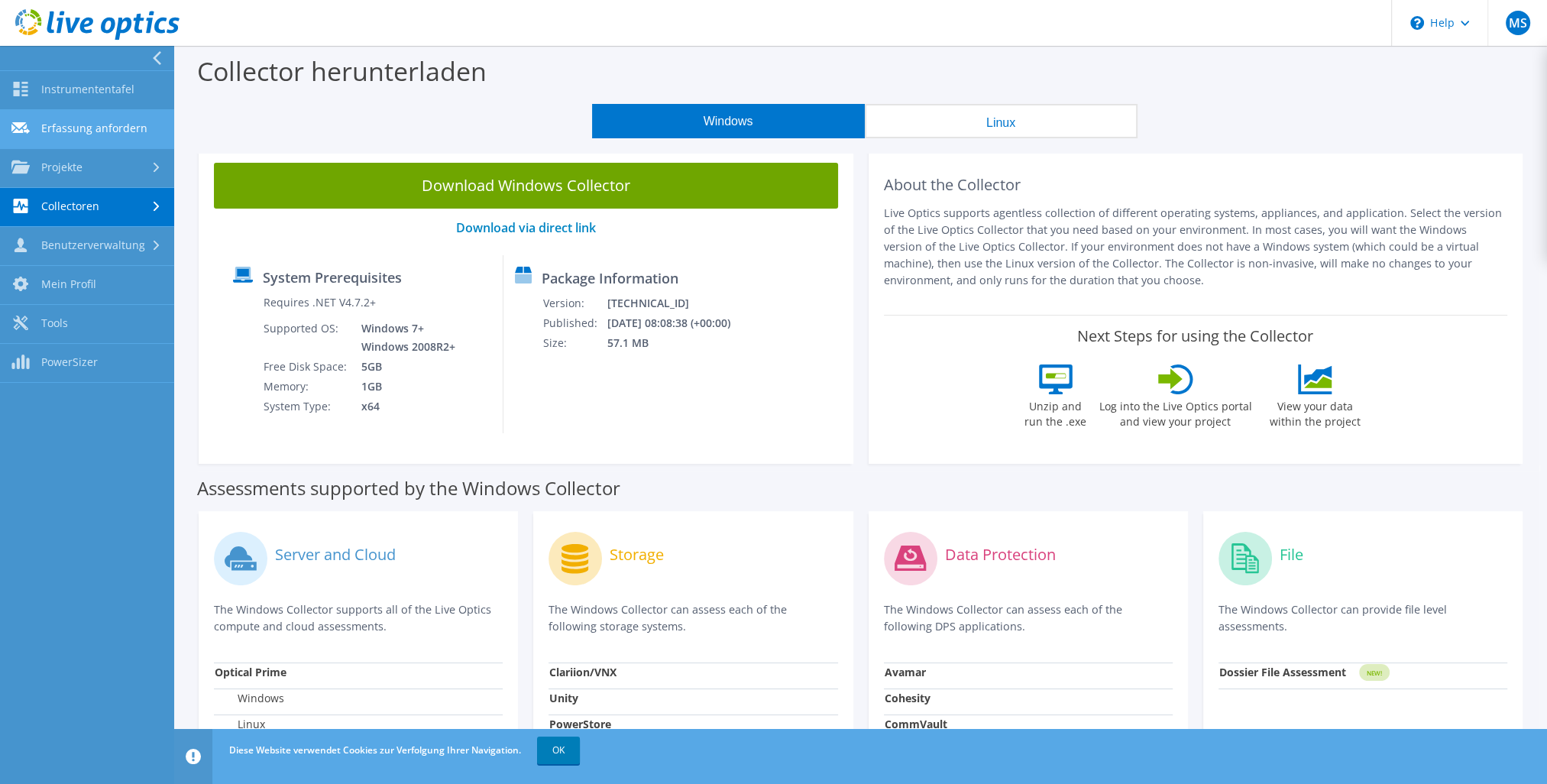
click at [84, 130] on link "Erfassung anfordern" at bounding box center [87, 129] width 174 height 39
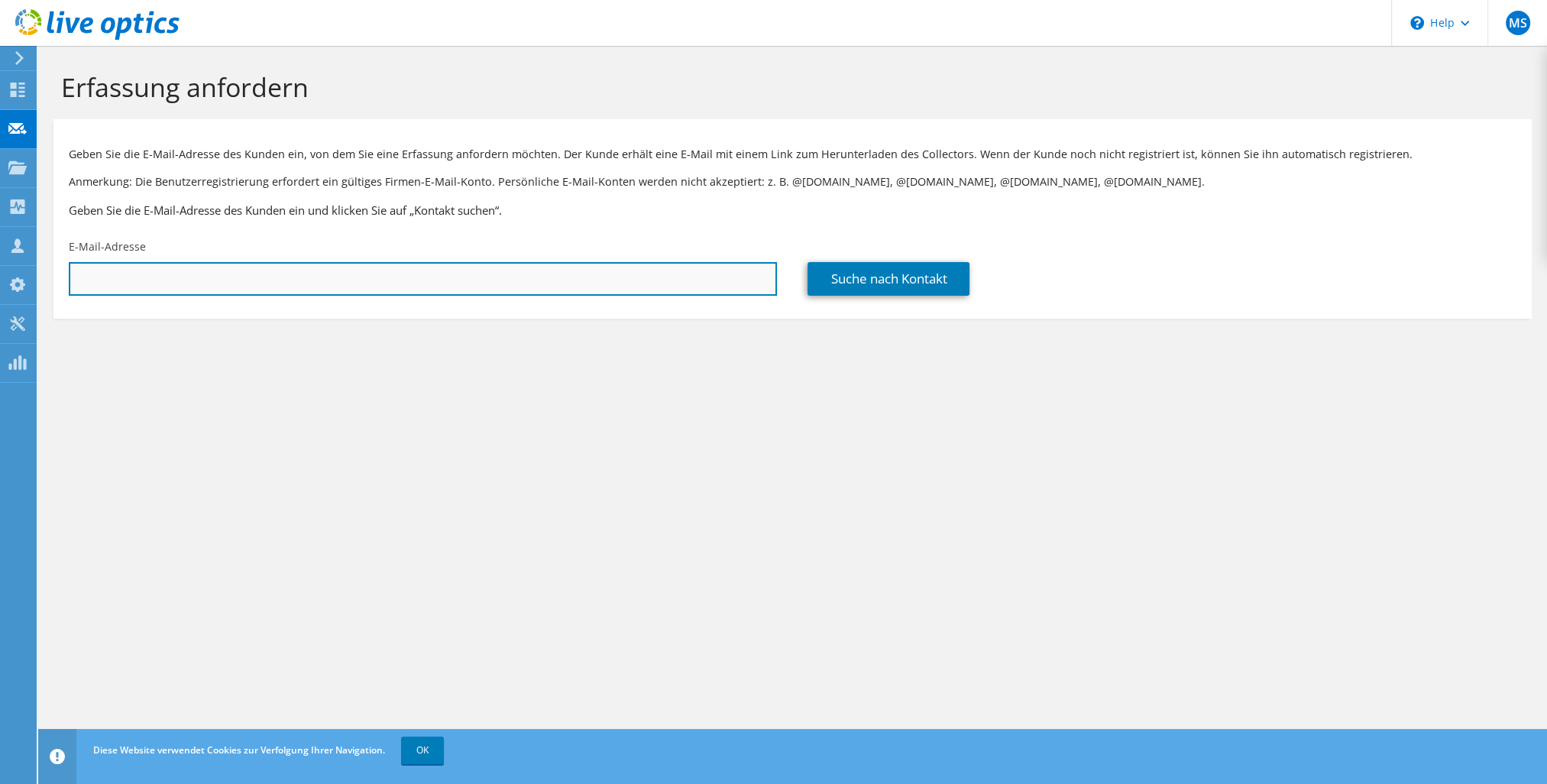
click at [471, 281] on input "text" at bounding box center [423, 278] width 708 height 34
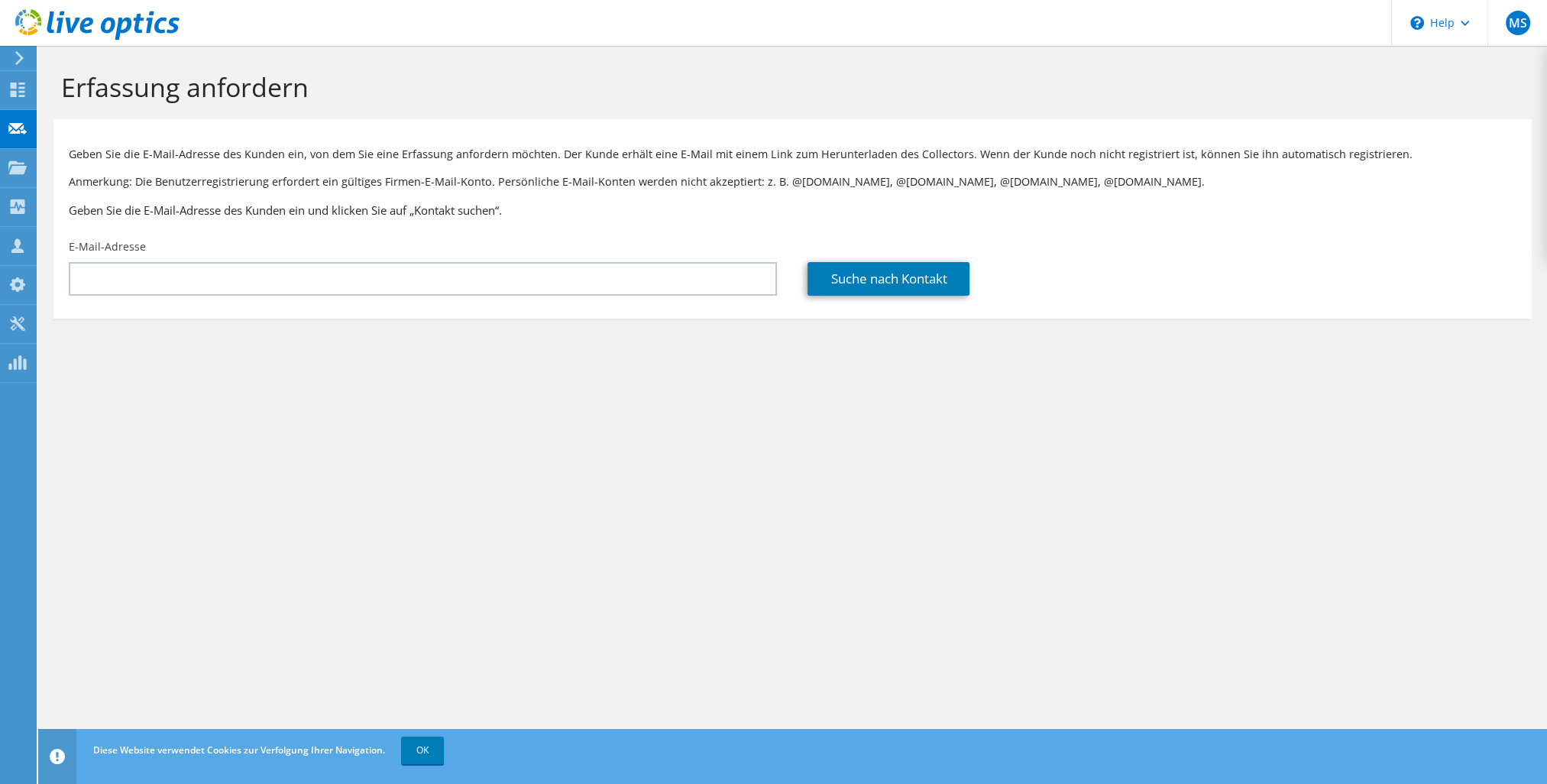
drag, startPoint x: 873, startPoint y: 408, endPoint x: 895, endPoint y: 407, distance: 22.0
click at [873, 408] on div "Erfassung anfordern Geben Sie die E-Mail-Adresse des Kunden ein, von dem Sie ei…" at bounding box center [793, 414] width 1509 height 738
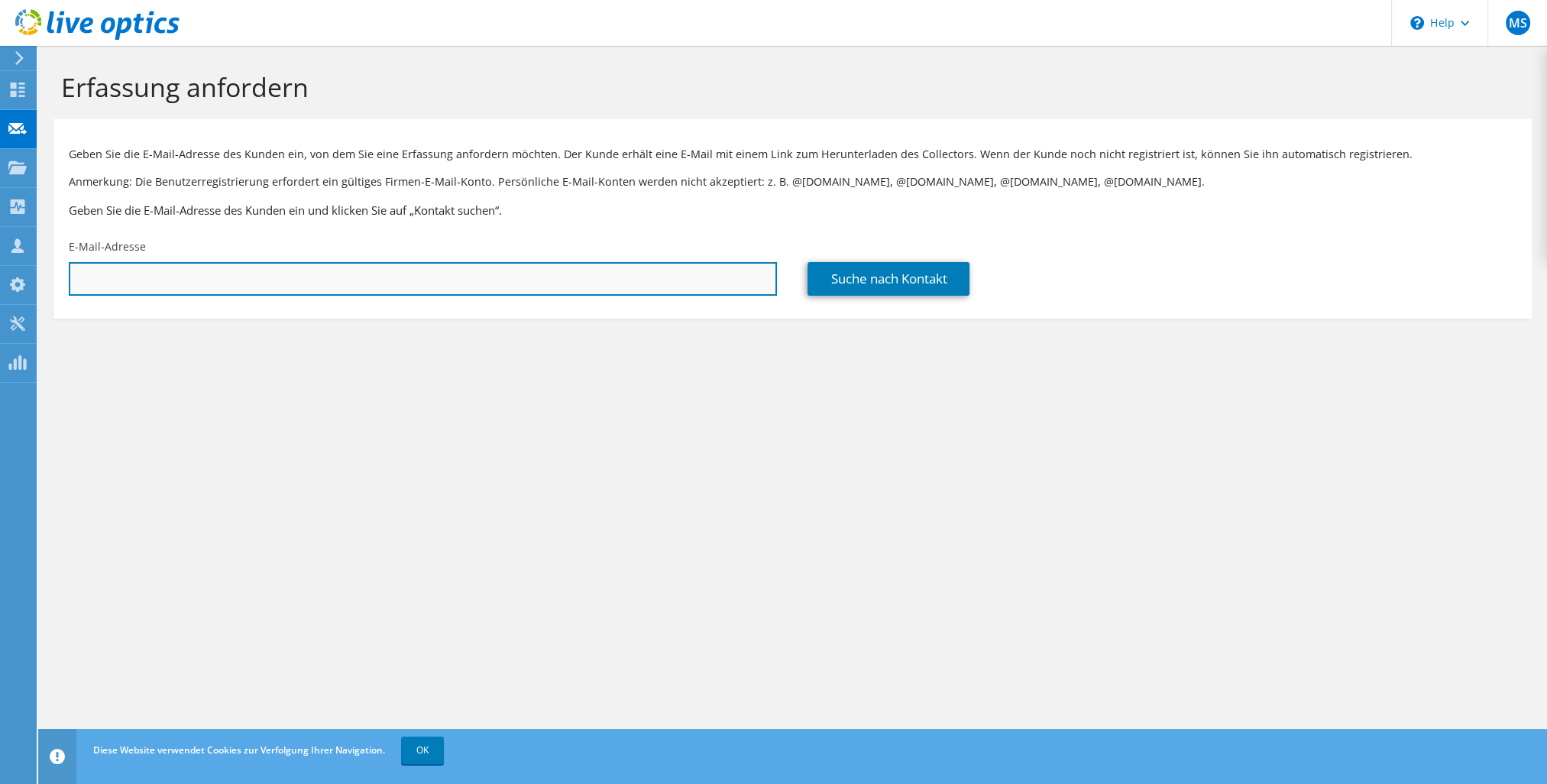
click at [434, 274] on input "text" at bounding box center [423, 278] width 708 height 34
paste input "matthias.reckenzain@enu.at"
type input "matthias.reckenzain@enu.at"
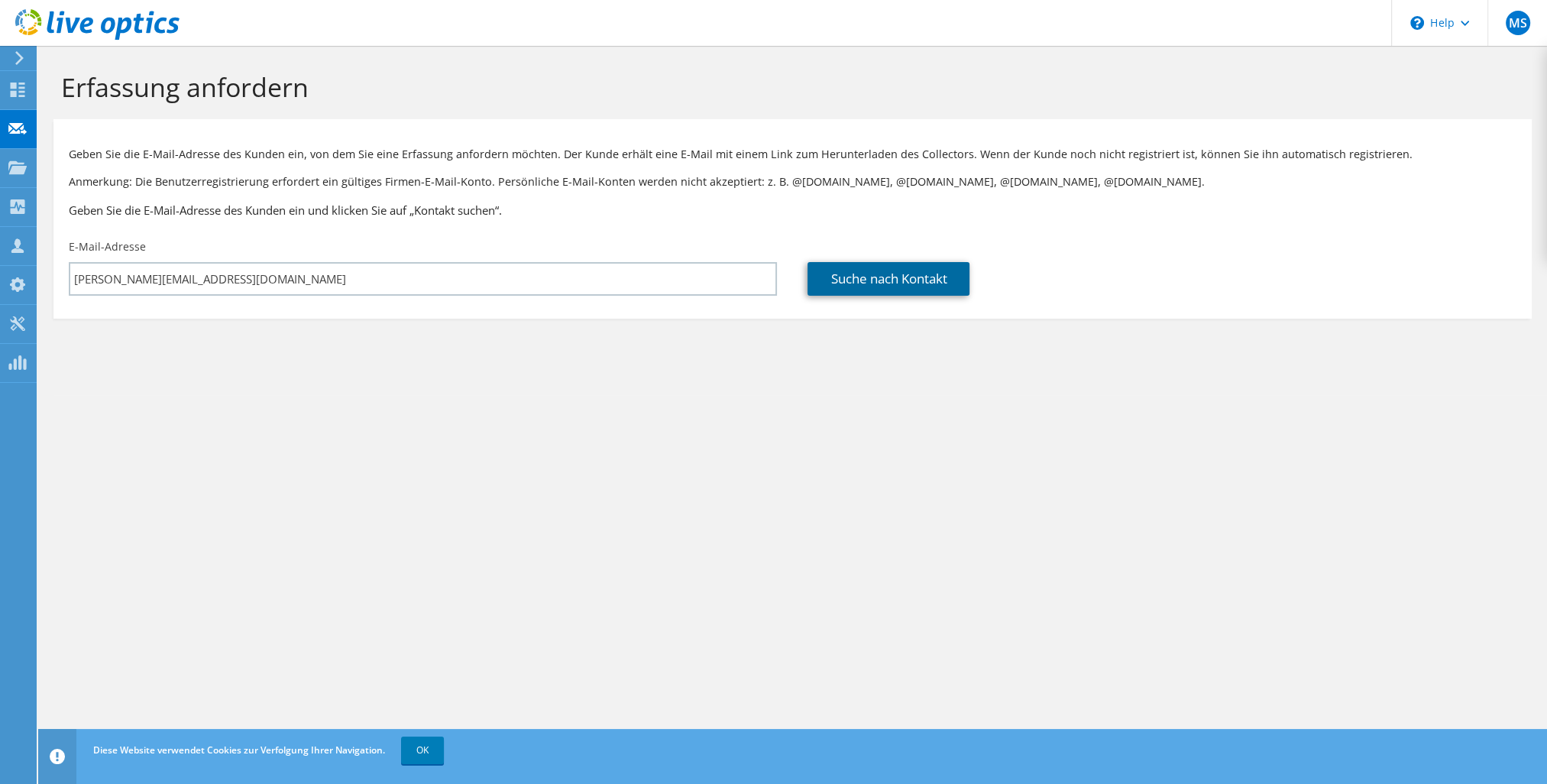
click at [903, 280] on link "Suche nach Kontakt" at bounding box center [888, 278] width 162 height 34
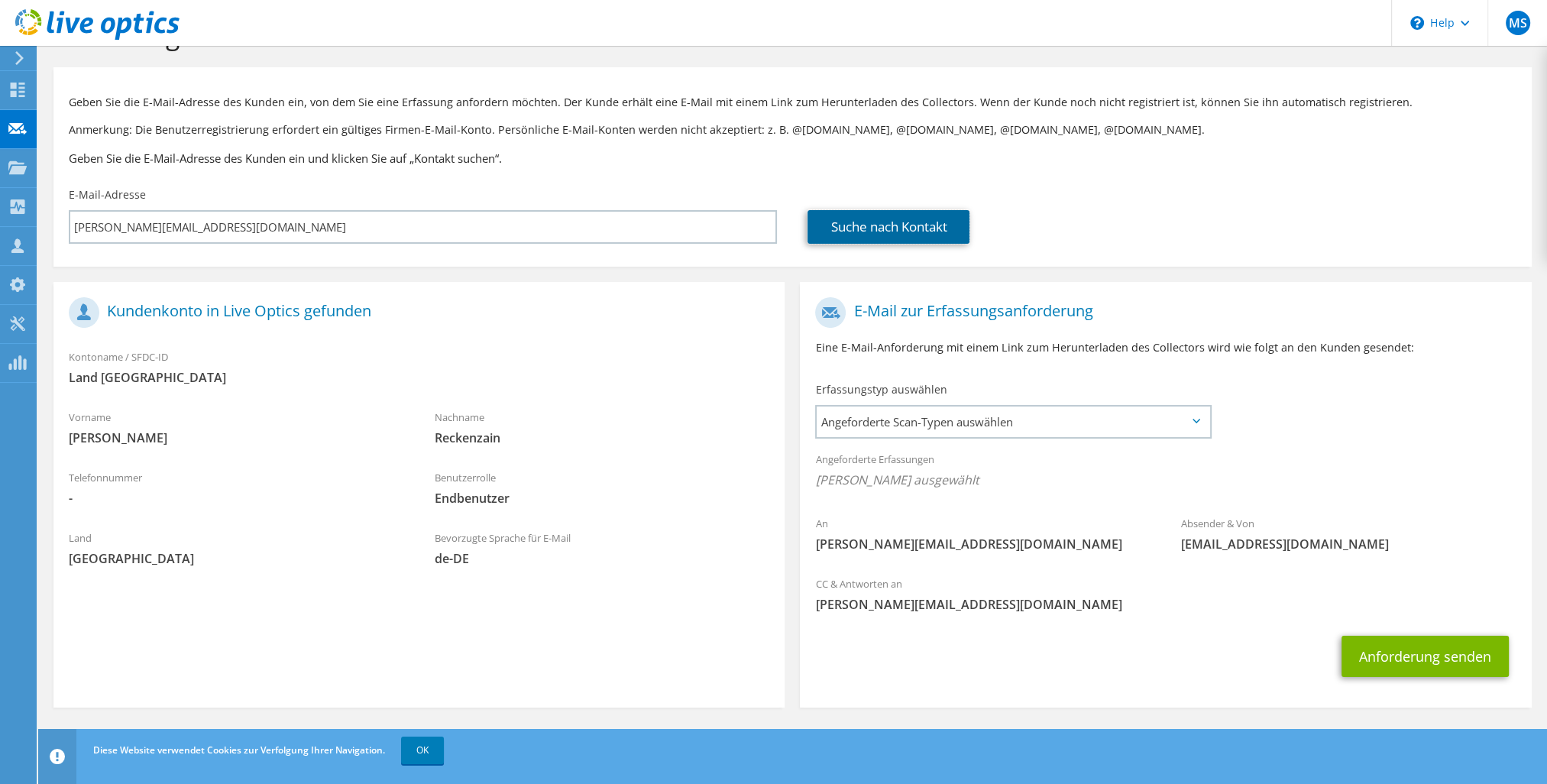
scroll to position [52, 0]
click at [1194, 419] on icon at bounding box center [1197, 421] width 8 height 5
click at [1195, 420] on icon at bounding box center [1197, 421] width 8 height 5
click at [500, 485] on div "Benutzerrolle Endbenutzer" at bounding box center [602, 488] width 366 height 53
click at [412, 755] on link "OK" at bounding box center [423, 750] width 43 height 27
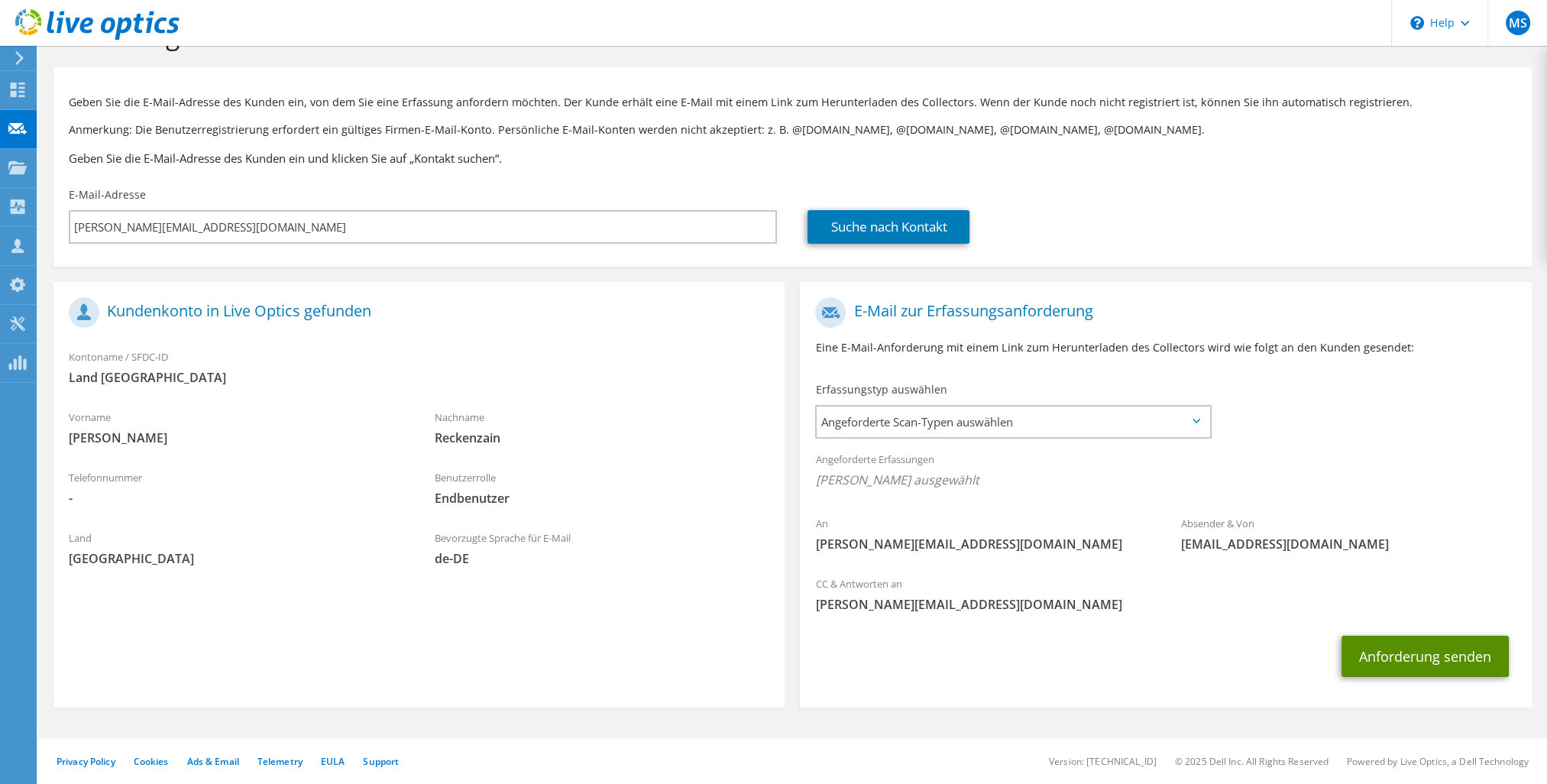
click at [1436, 662] on button "Anforderung senden" at bounding box center [1425, 656] width 167 height 42
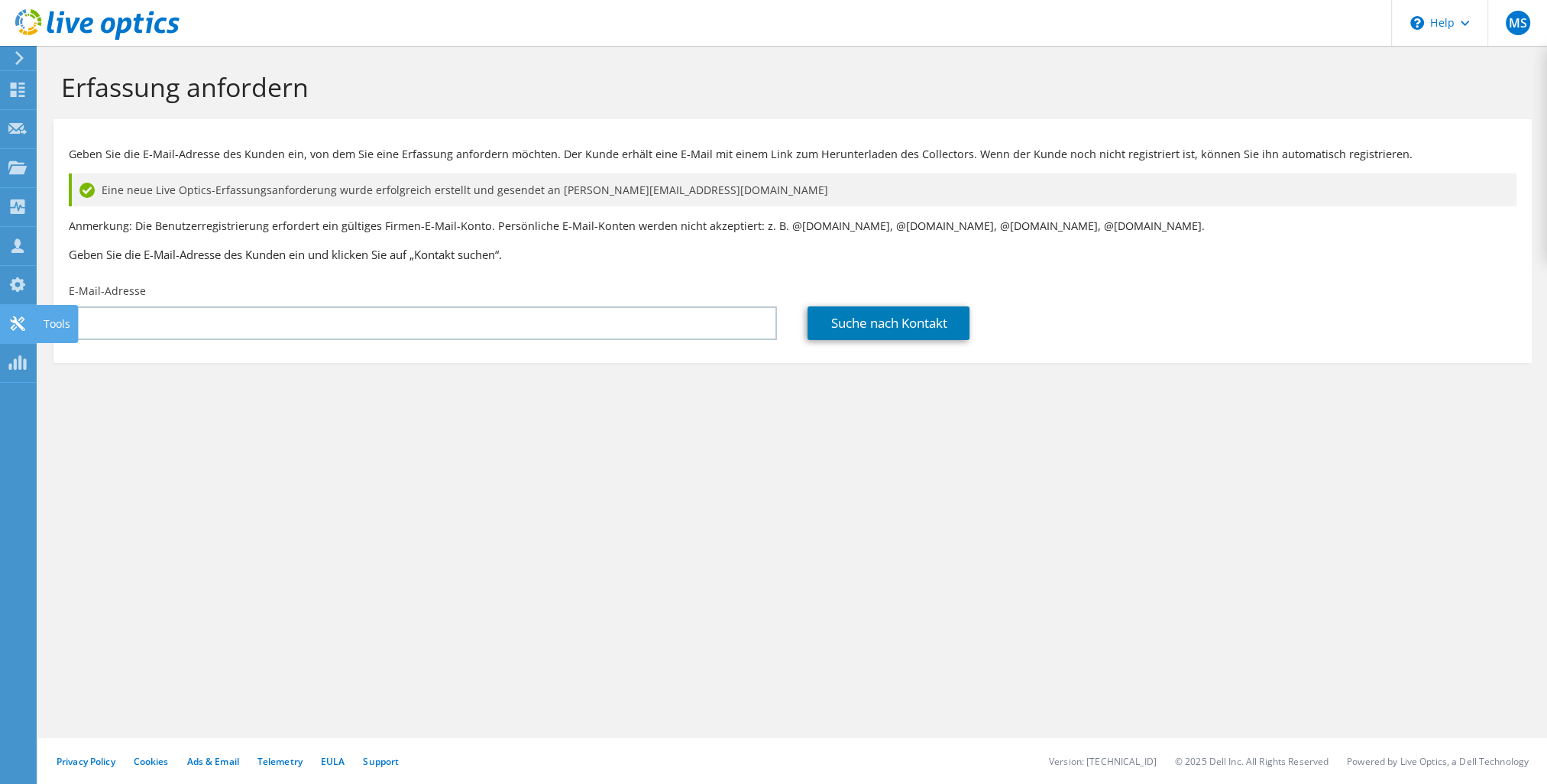
click at [21, 324] on icon at bounding box center [17, 323] width 18 height 15
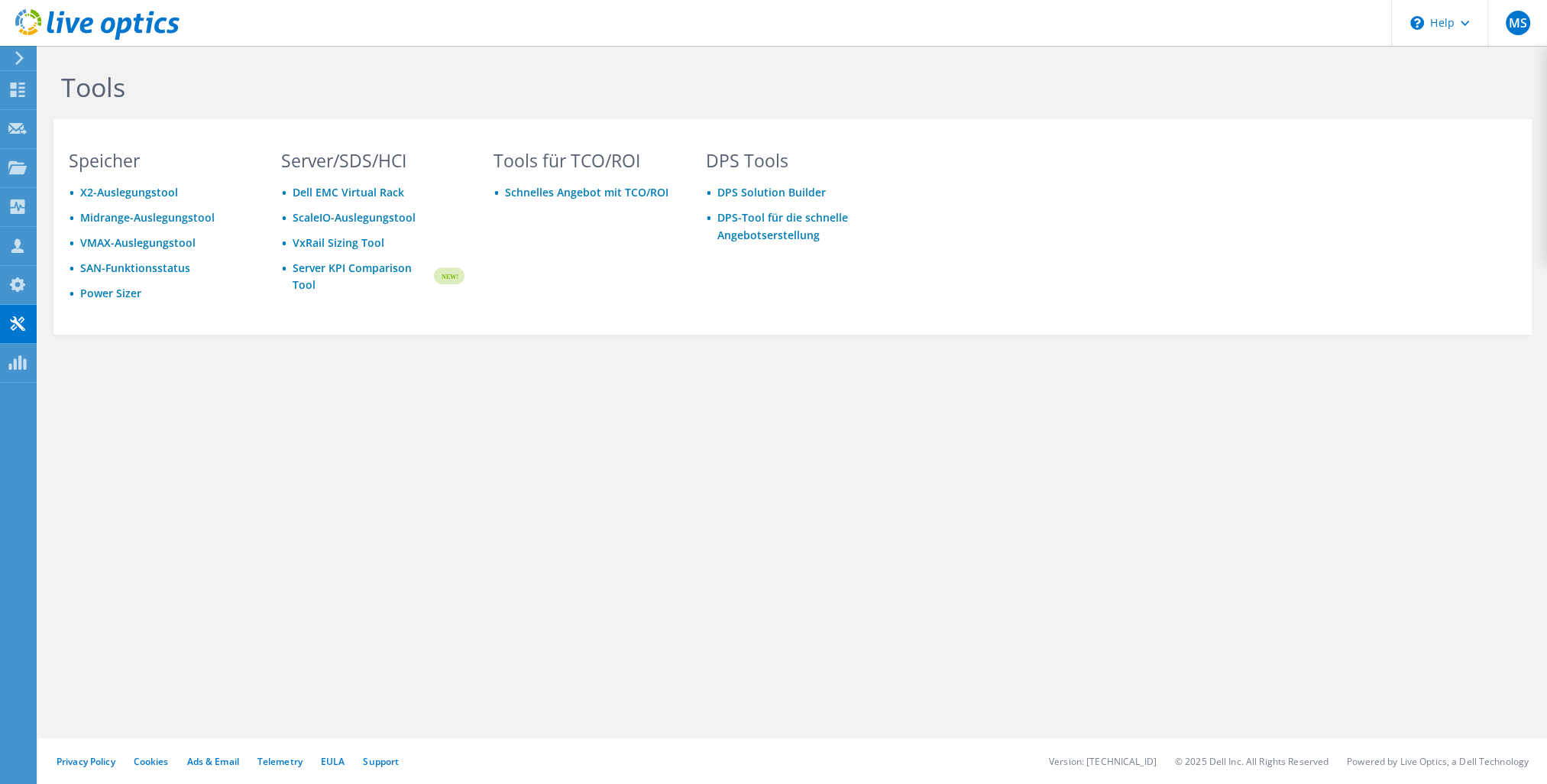
click at [17, 62] on use at bounding box center [19, 58] width 9 height 14
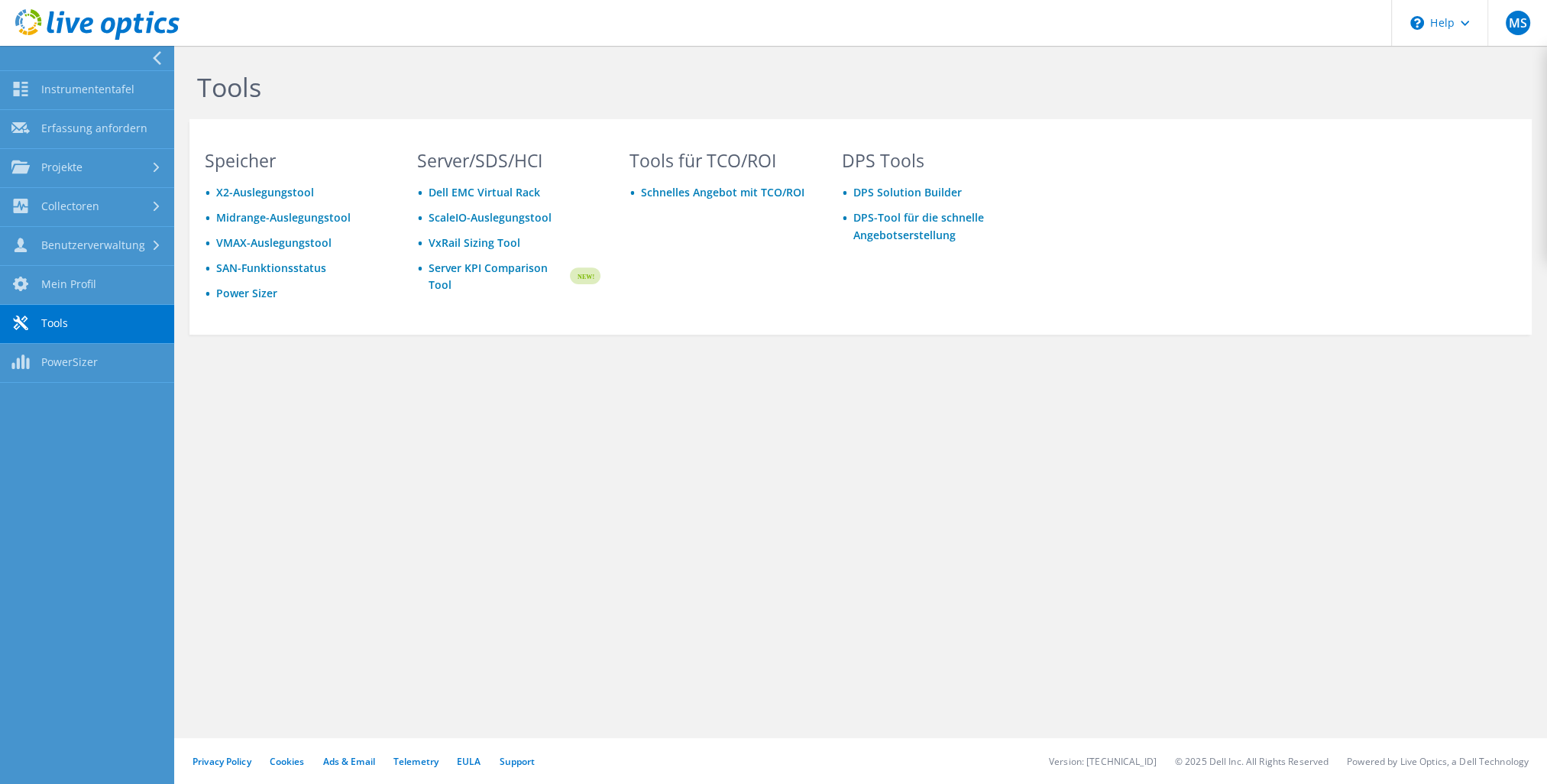
click at [696, 402] on div "Tools Speicher X2-Auslegungstool Midrange-Auslegungstool VMAX-Auslegungstool SA…" at bounding box center [860, 235] width 1373 height 380
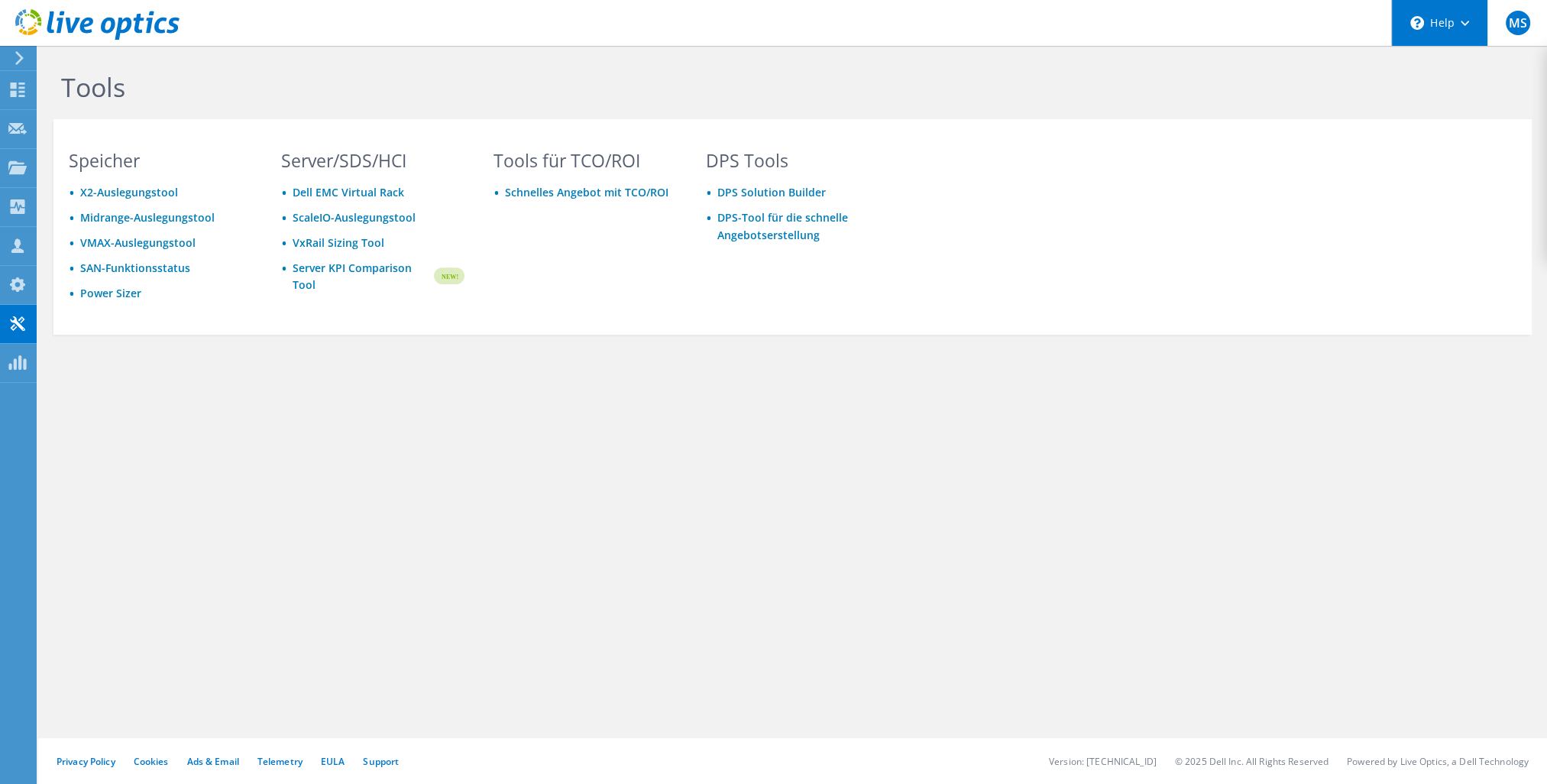
click at [1461, 20] on use at bounding box center [1465, 23] width 9 height 5
drag, startPoint x: 1371, startPoint y: 206, endPoint x: 1427, endPoint y: 158, distance: 73.8
click at [1371, 206] on section "Speicher X2-Auslegungstool Midrange-Auslegungstool VMAX-Auslegungstool SAN-Funk…" at bounding box center [793, 227] width 1479 height 216
click at [615, 314] on div "Tools für TCO/ROI Schnelles Angebot mit TCO/ROI" at bounding box center [585, 241] width 214 height 177
click at [93, 127] on div "Erfassung anfordern" at bounding box center [96, 129] width 122 height 38
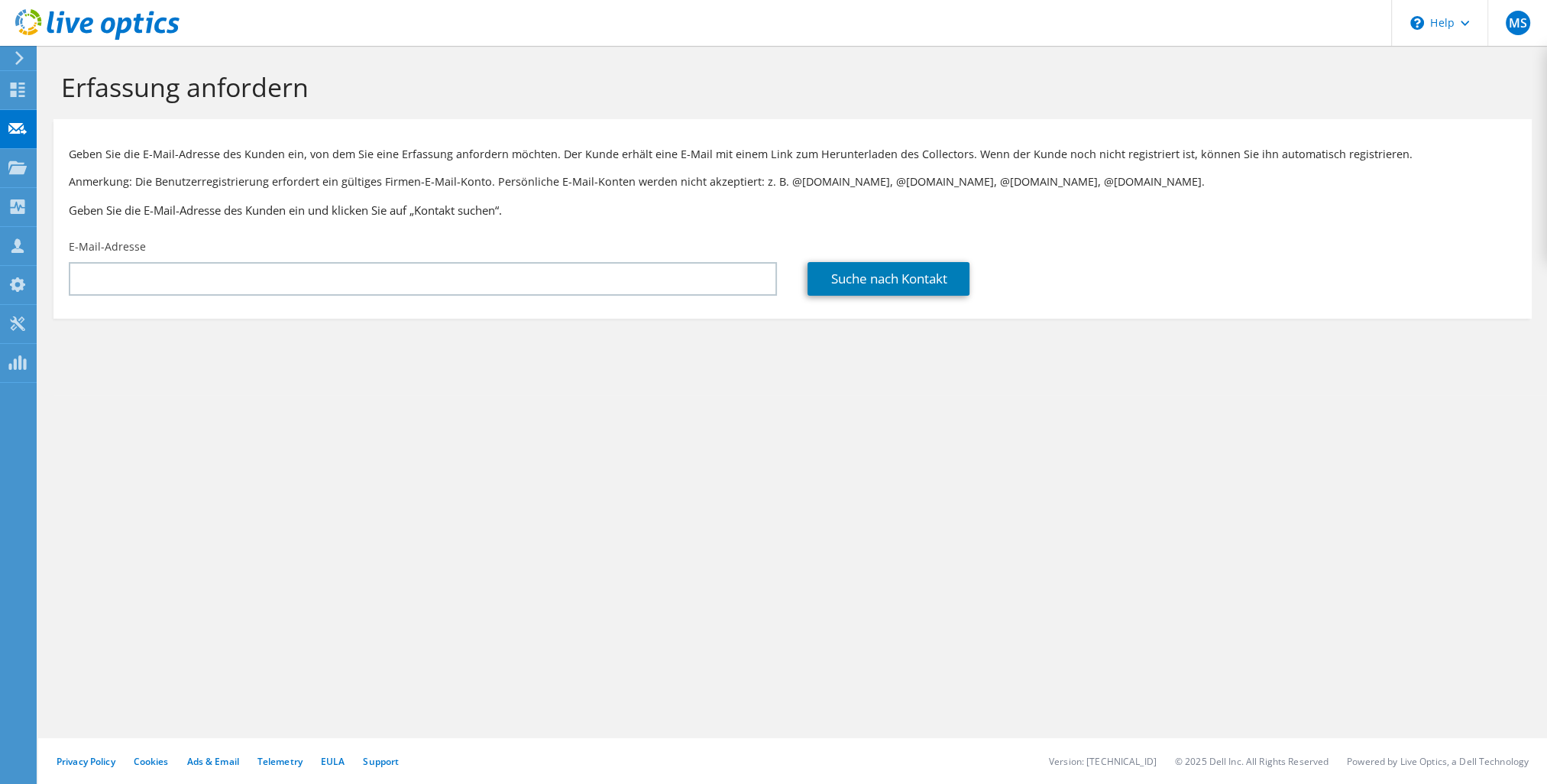
drag, startPoint x: 733, startPoint y: 450, endPoint x: 658, endPoint y: 405, distance: 87.5
click at [723, 443] on div "Erfassung anfordern Geben Sie die E-Mail-Adresse des Kunden ein, von dem Sie ei…" at bounding box center [793, 414] width 1509 height 738
click at [74, 168] on div "Projekte" at bounding box center [73, 168] width 74 height 38
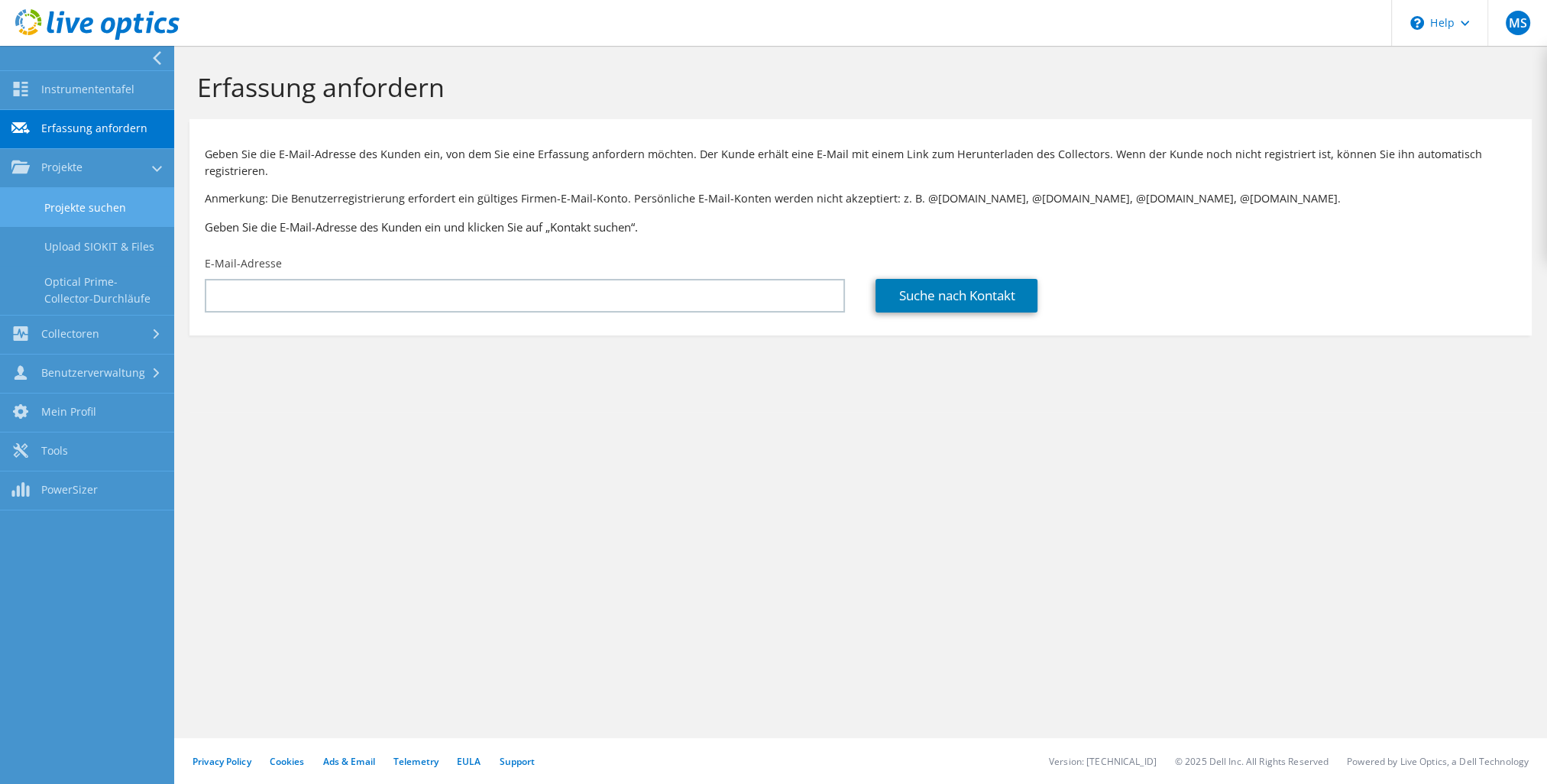
click at [85, 209] on link "Projekte suchen" at bounding box center [87, 208] width 174 height 39
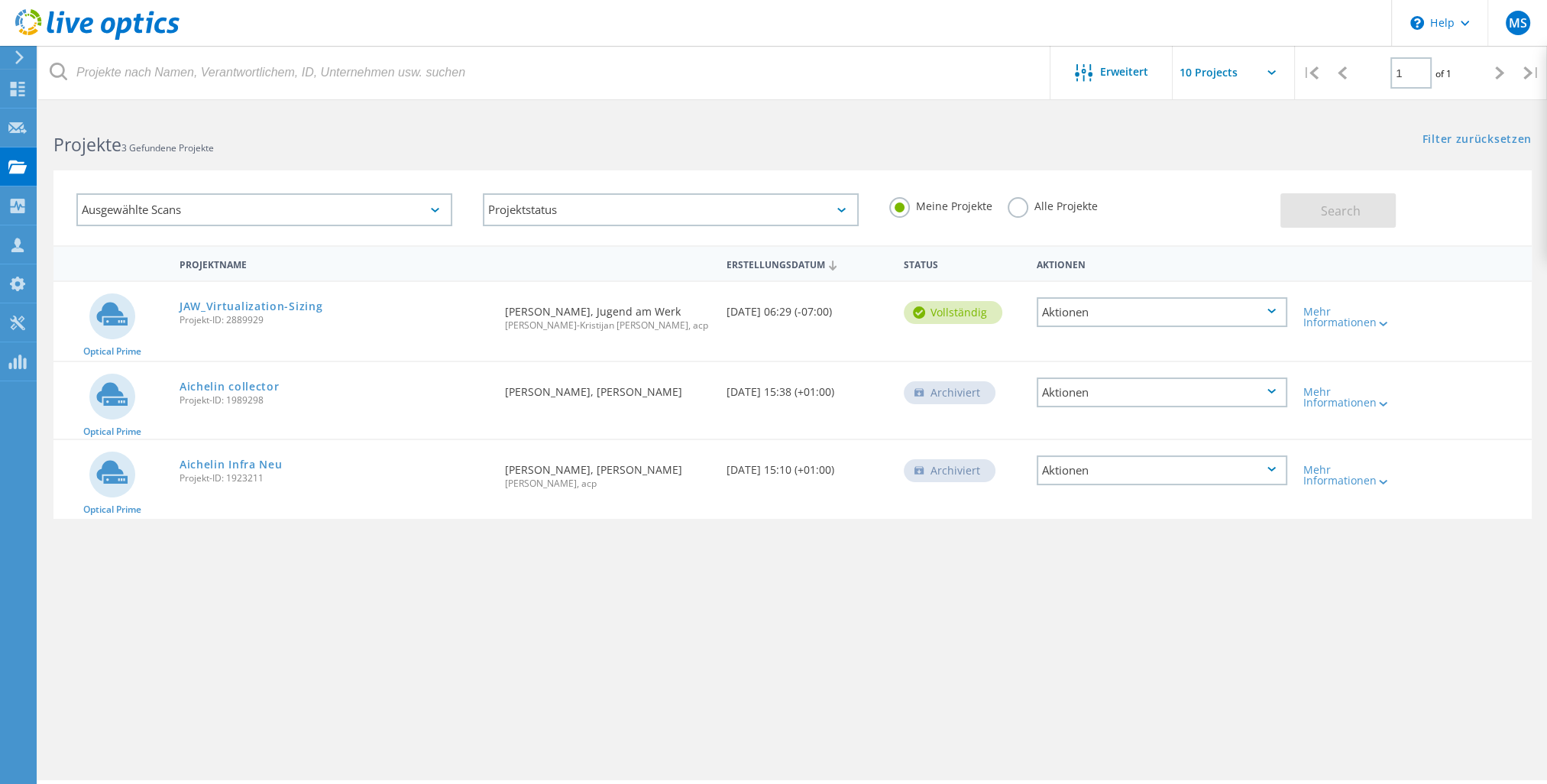
click at [434, 205] on div "Ausgewählte Scans" at bounding box center [263, 210] width 376 height 33
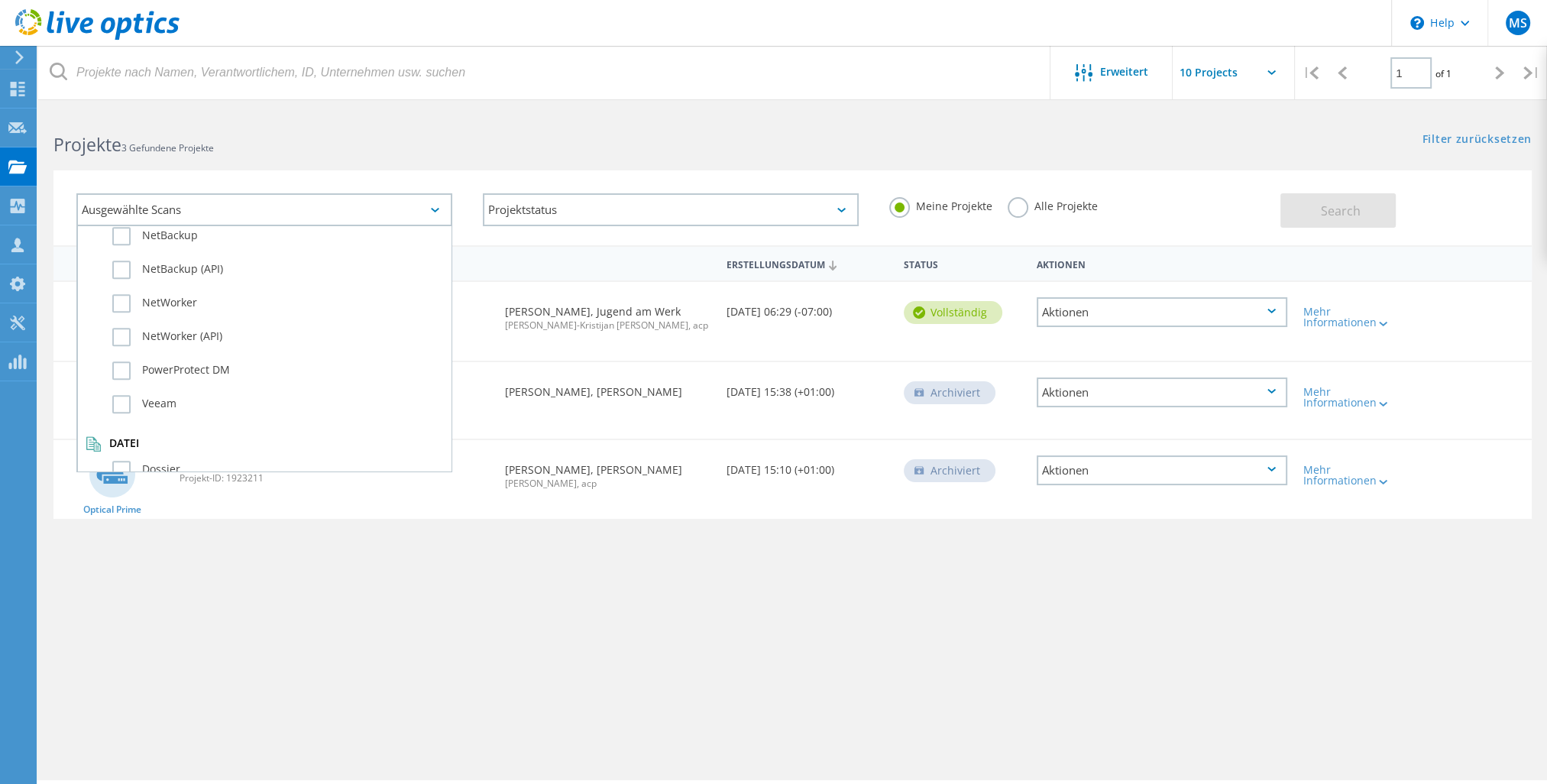
scroll to position [1053, 0]
click at [294, 562] on div "Projektname Erstellungsdatum Status Aktionen Optical Prime JAW_Virtualization-S…" at bounding box center [793, 444] width 1479 height 397
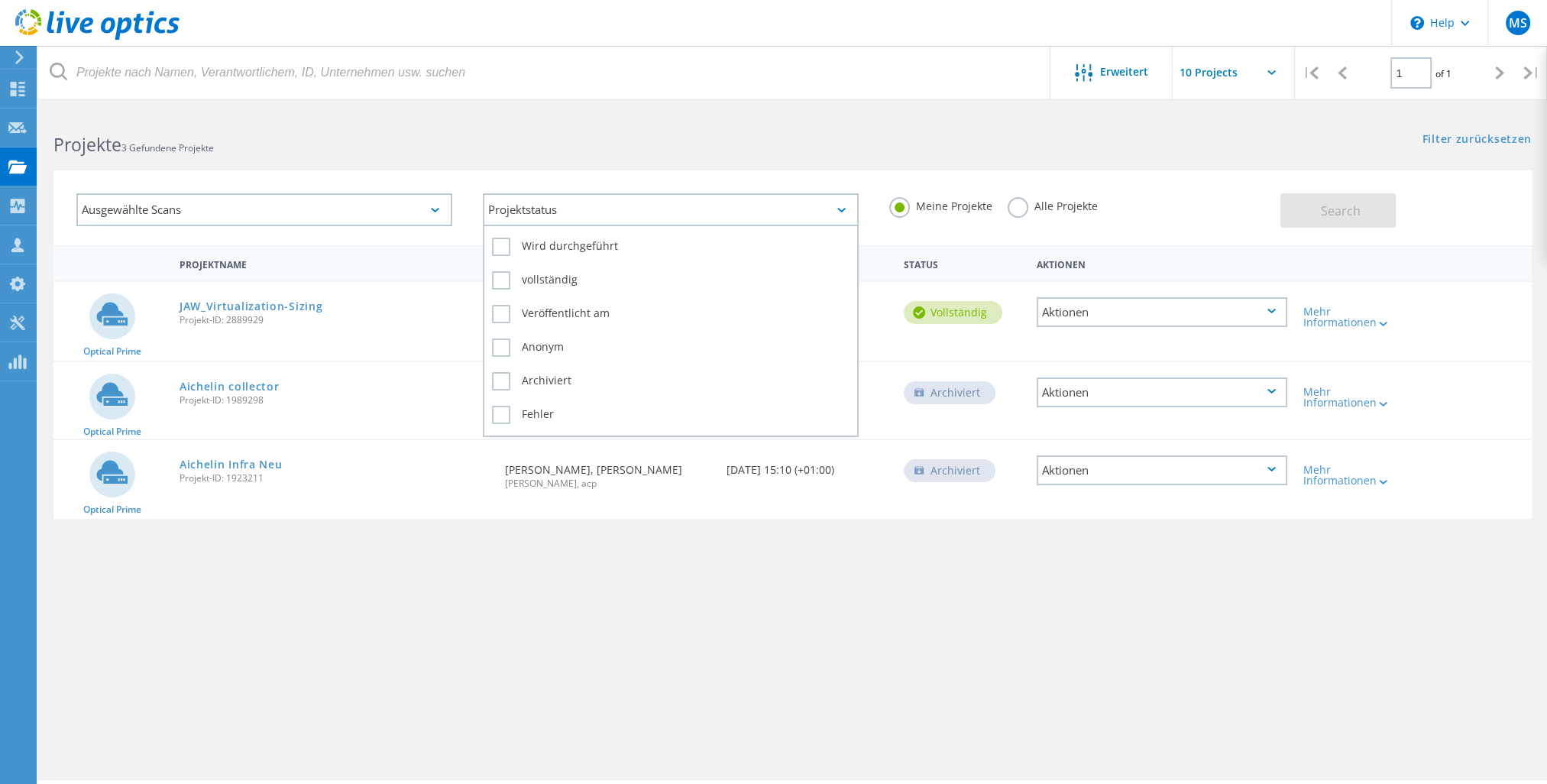
click at [844, 206] on div "Projektstatus" at bounding box center [670, 210] width 376 height 33
click at [510, 277] on label "vollständig" at bounding box center [671, 280] width 358 height 18
click at [0, 0] on input "vollständig" at bounding box center [0, 0] width 0 height 0
click at [503, 278] on label "vollständig" at bounding box center [671, 280] width 358 height 18
click at [0, 0] on input "vollständig" at bounding box center [0, 0] width 0 height 0
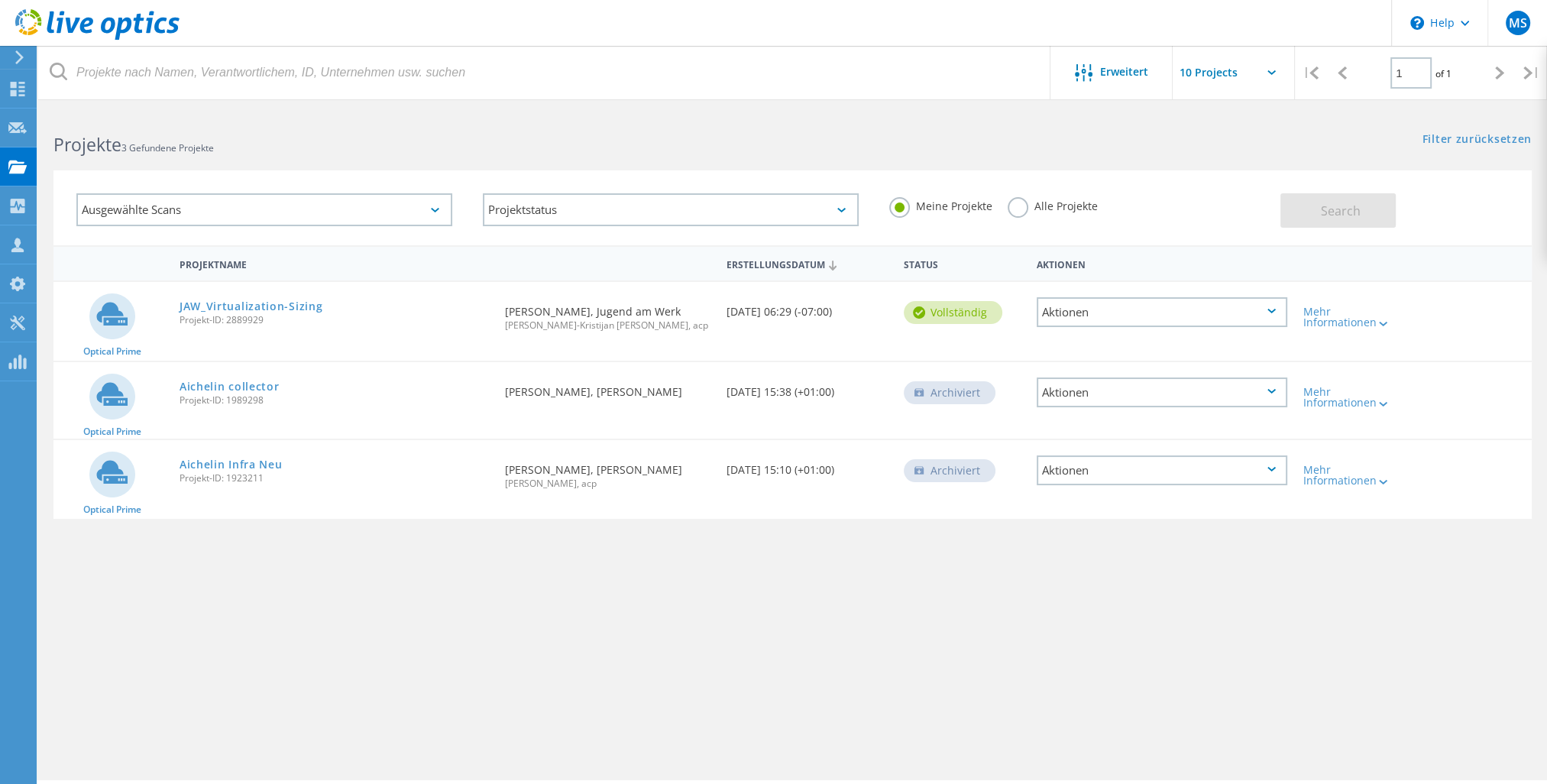
drag, startPoint x: 630, startPoint y: 613, endPoint x: 602, endPoint y: 539, distance: 79.1
click at [630, 613] on div "Projektname Erstellungsdatum Status Aktionen Optical Prime JAW_Virtualization-S…" at bounding box center [793, 444] width 1479 height 397
click at [1018, 206] on label "Alle Projekte" at bounding box center [1052, 204] width 90 height 15
click at [0, 0] on input "Alle Projekte" at bounding box center [0, 0] width 0 height 0
click at [1351, 209] on span "Search" at bounding box center [1341, 210] width 40 height 16
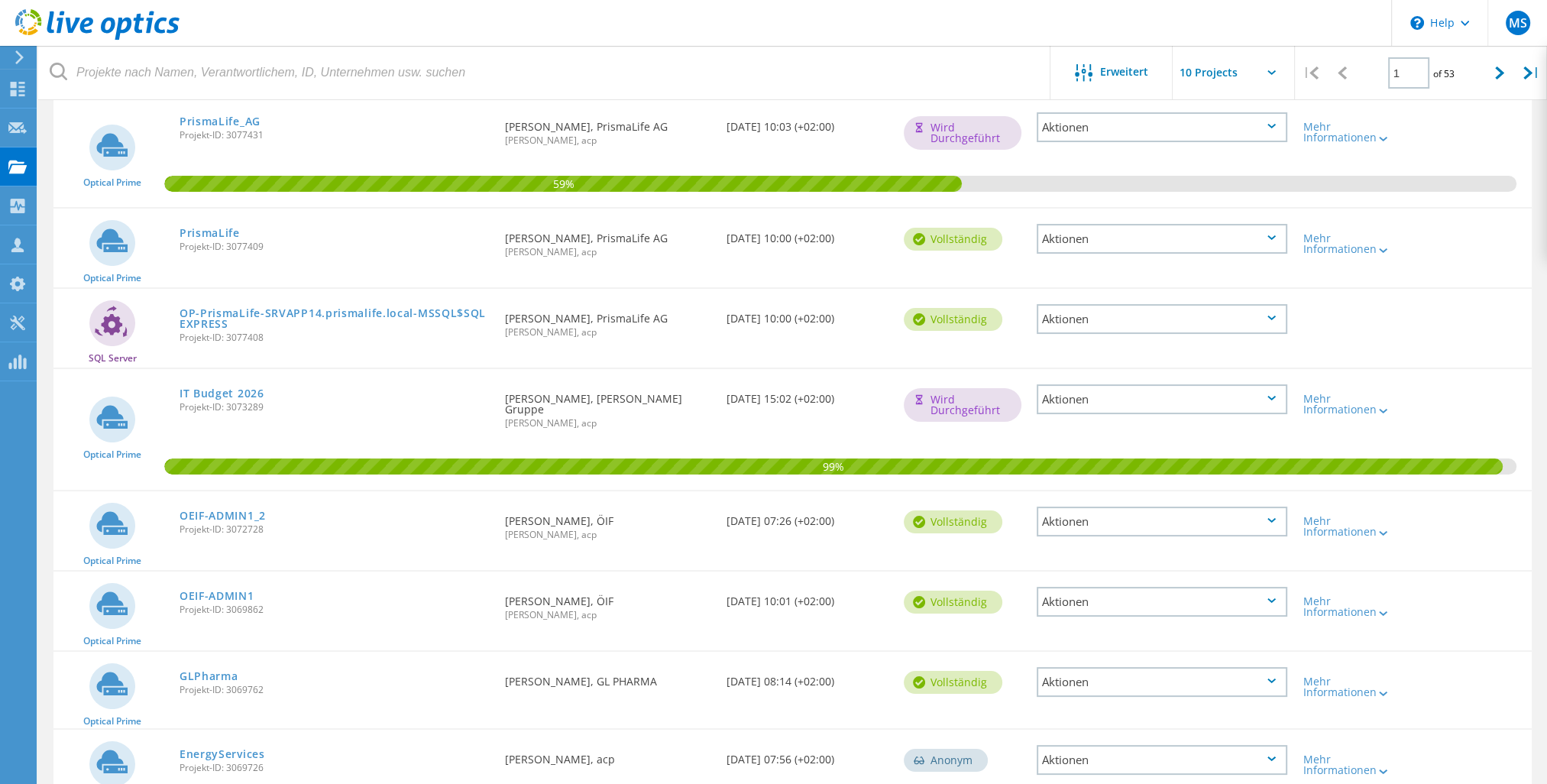
scroll to position [0, 0]
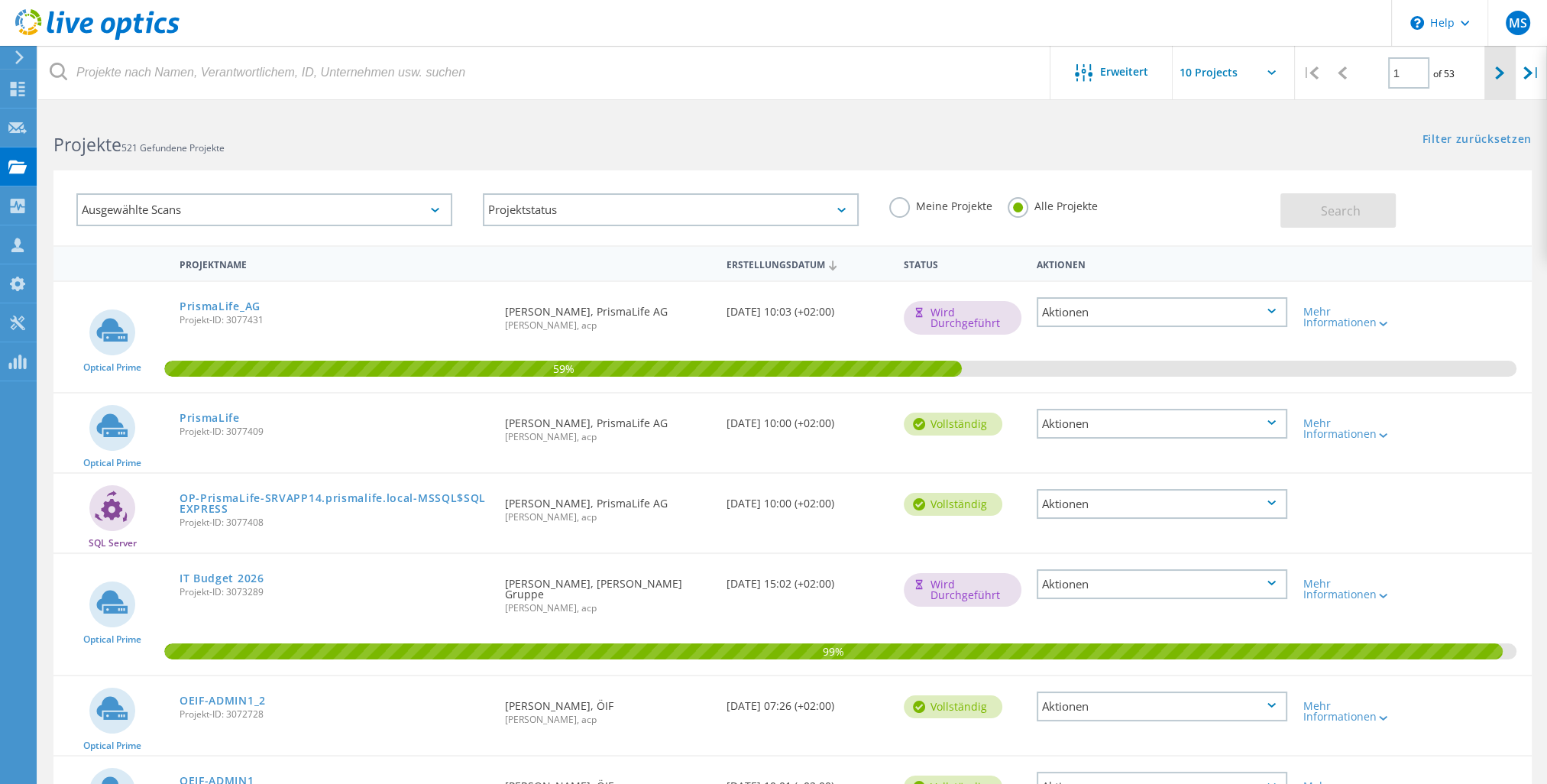
click at [1498, 72] on icon at bounding box center [1500, 73] width 9 height 13
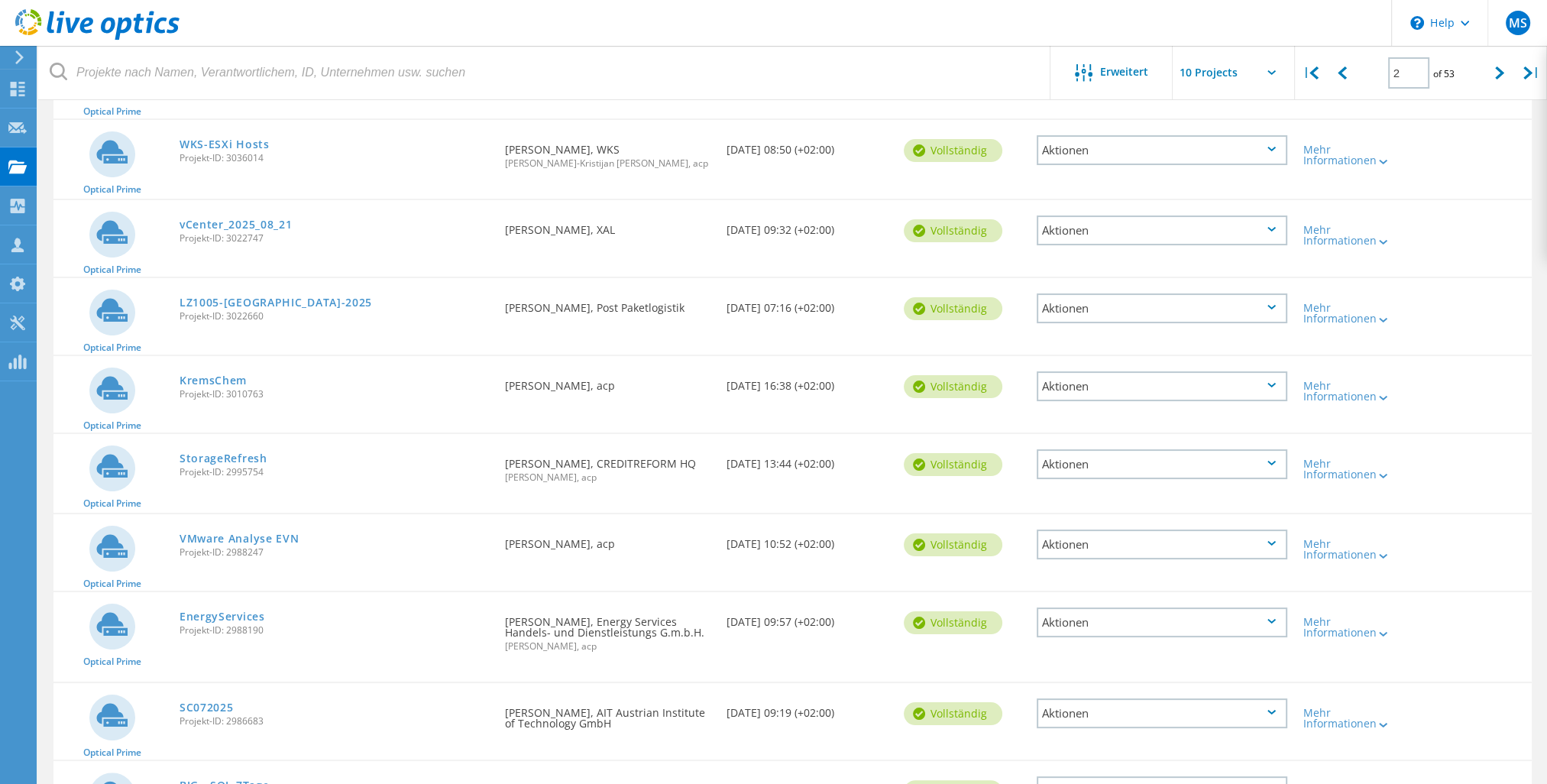
scroll to position [236, 0]
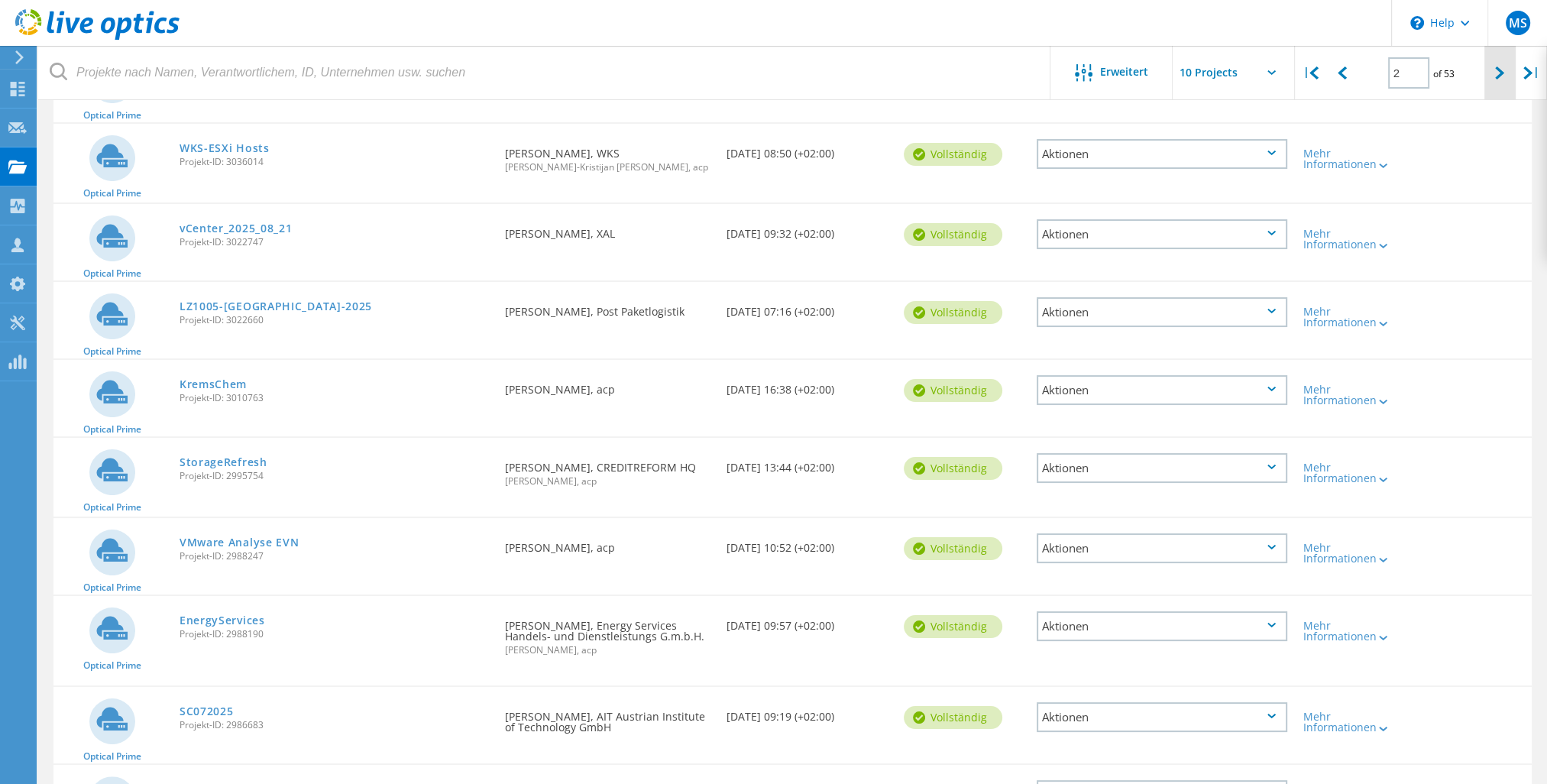
click at [1500, 69] on icon at bounding box center [1500, 73] width 9 height 13
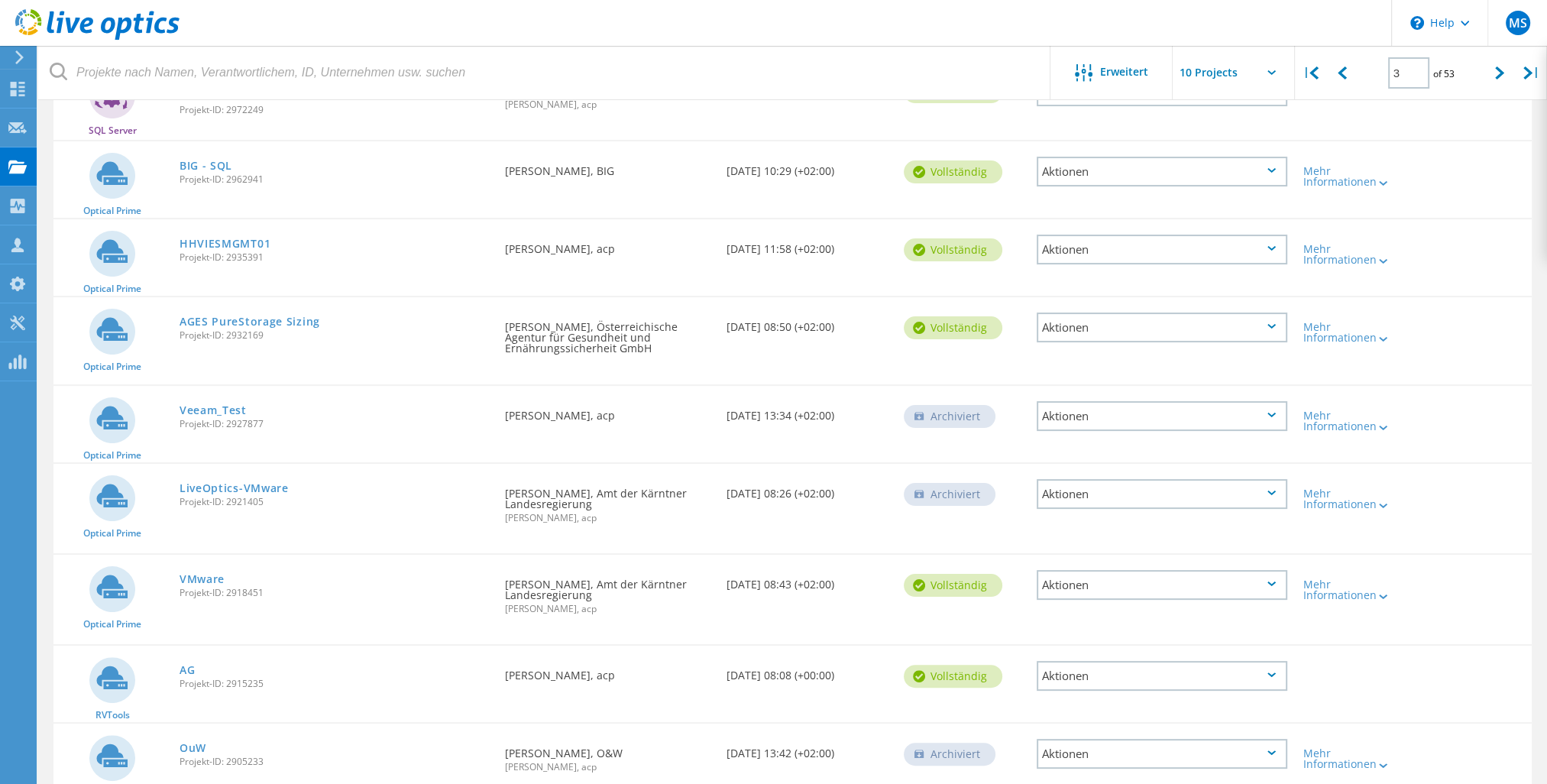
scroll to position [376, 0]
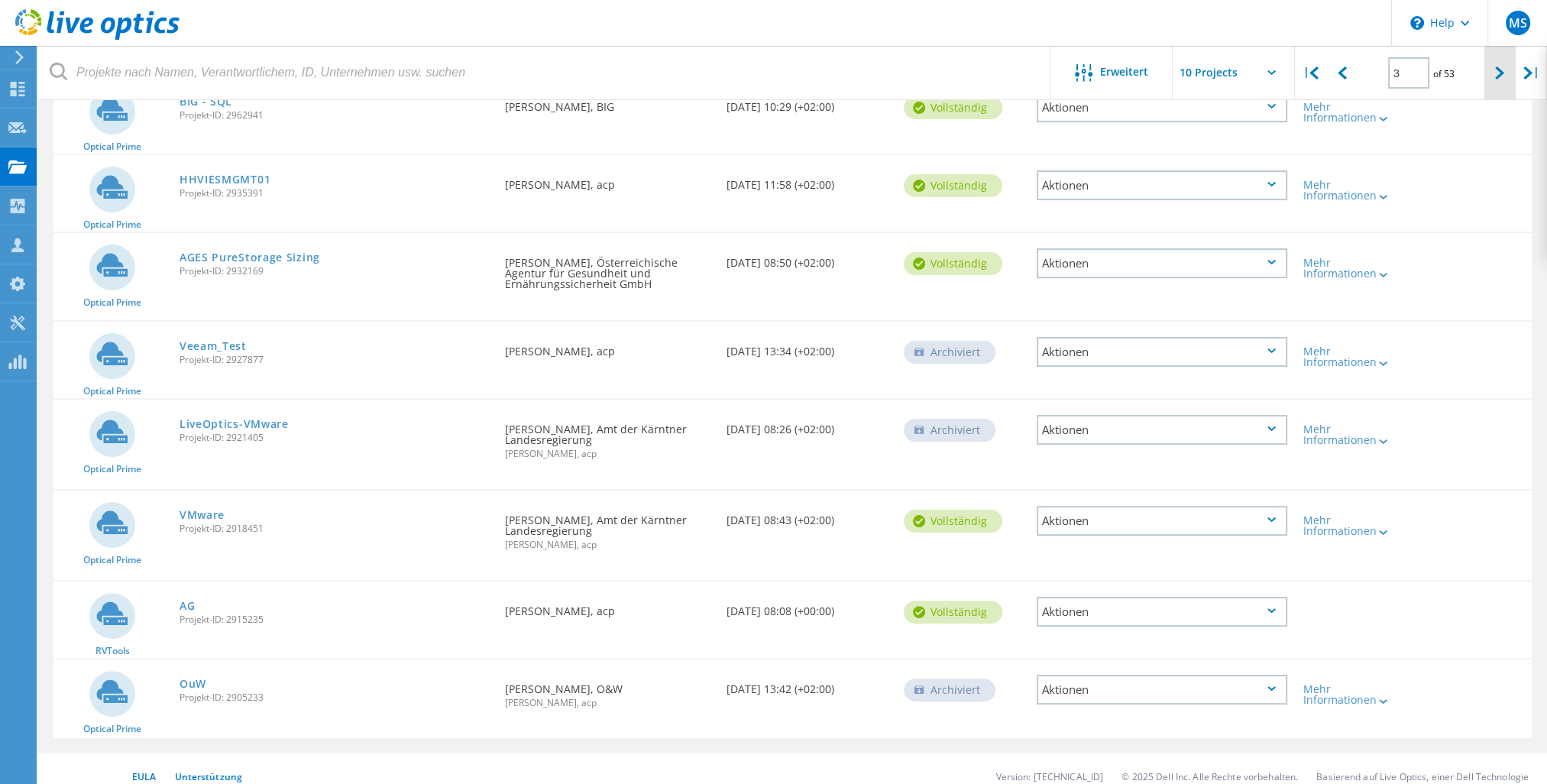
click at [1496, 72] on icon at bounding box center [1500, 73] width 9 height 13
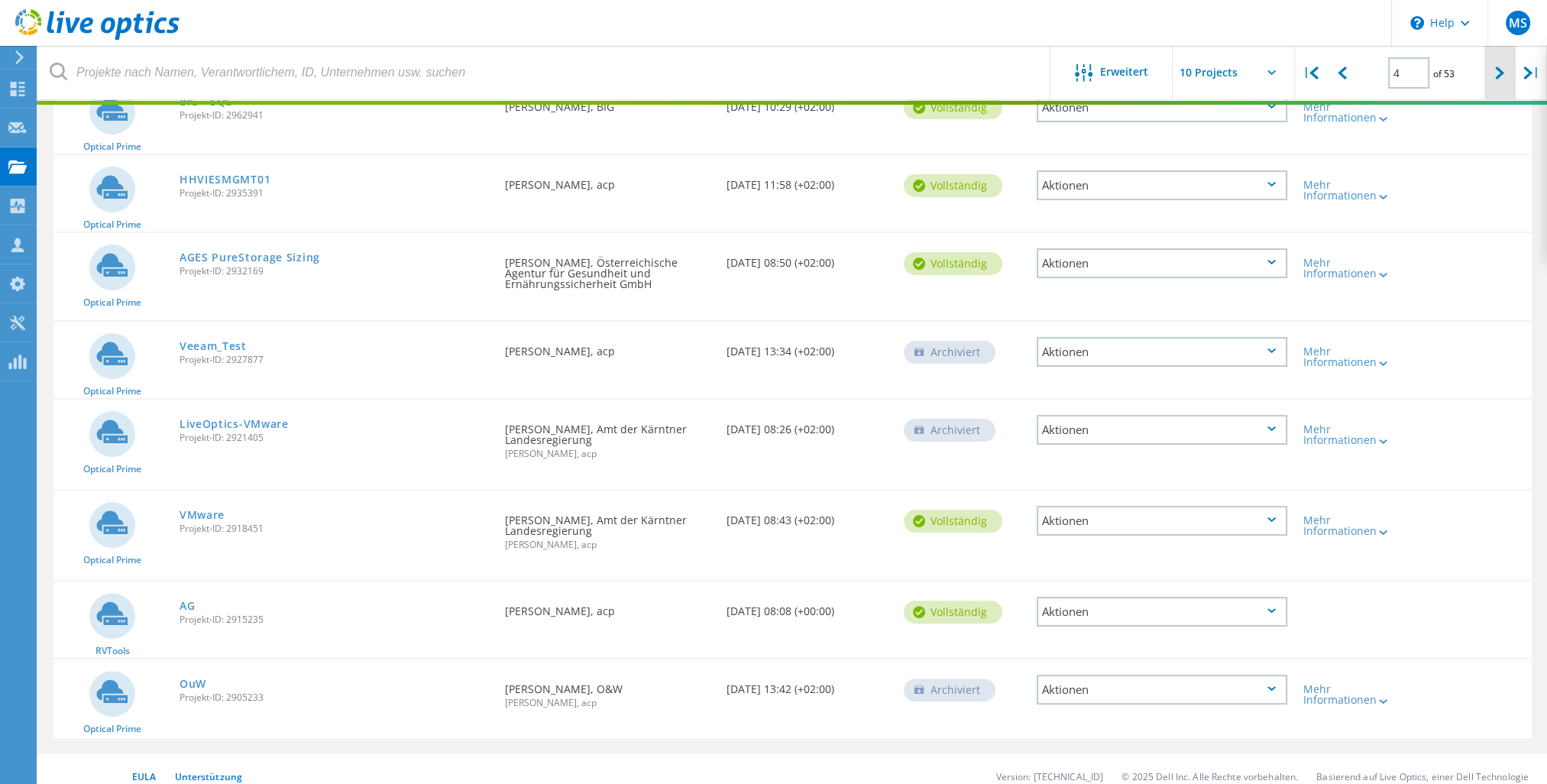
click at [1496, 72] on icon at bounding box center [1500, 73] width 9 height 13
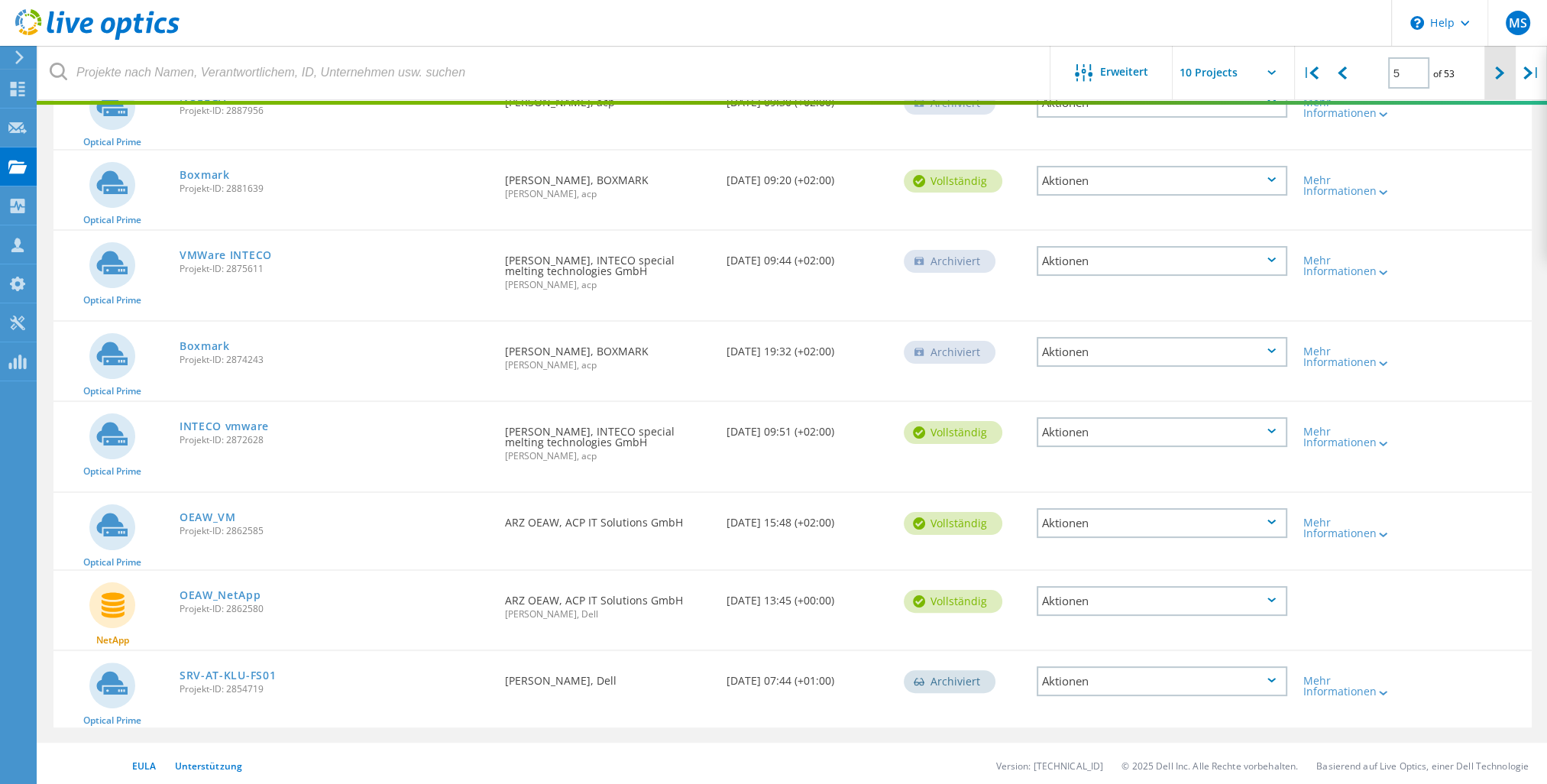
click at [1496, 72] on icon at bounding box center [1500, 73] width 9 height 13
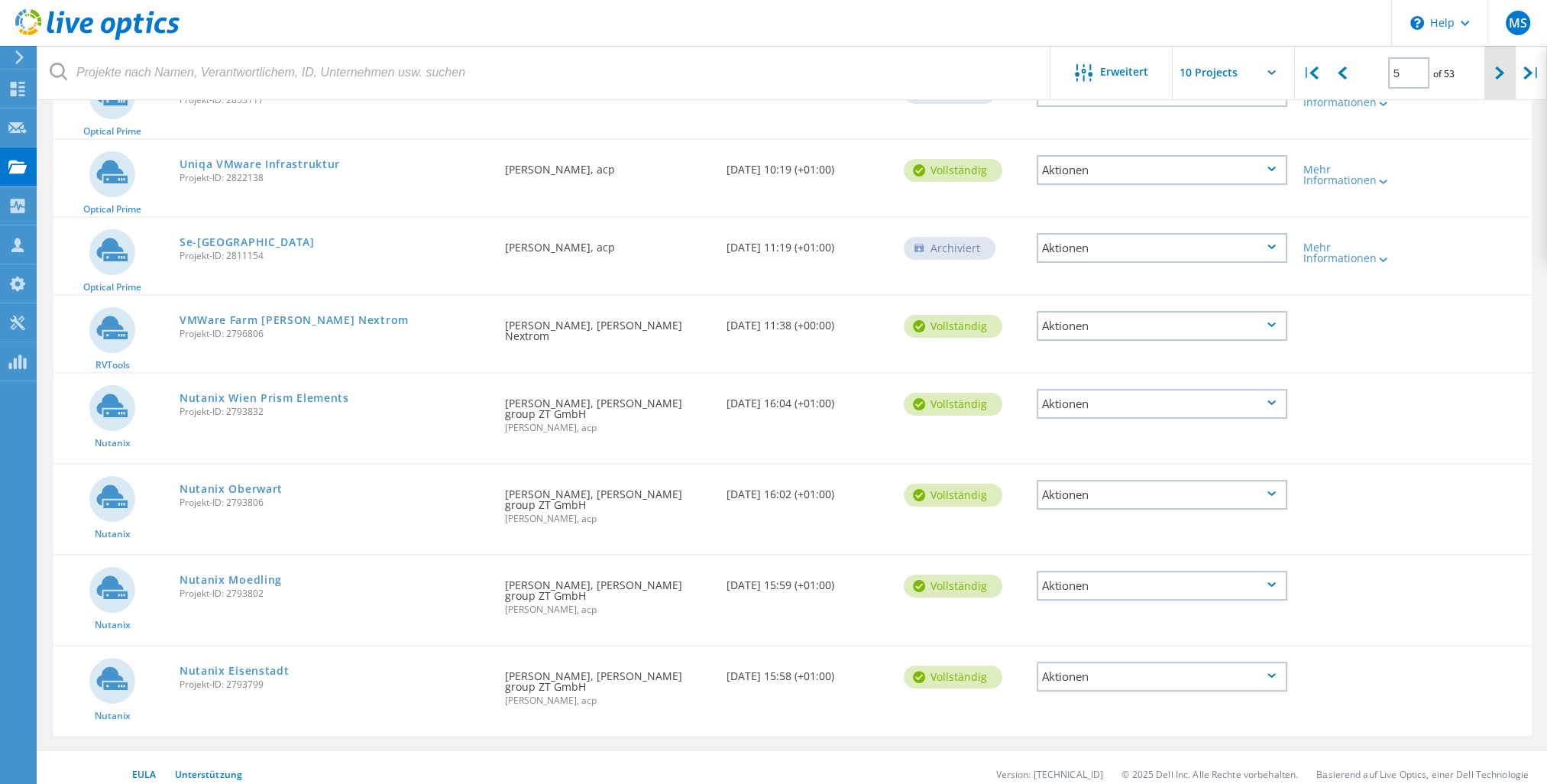
click at [1496, 72] on icon at bounding box center [1500, 73] width 9 height 13
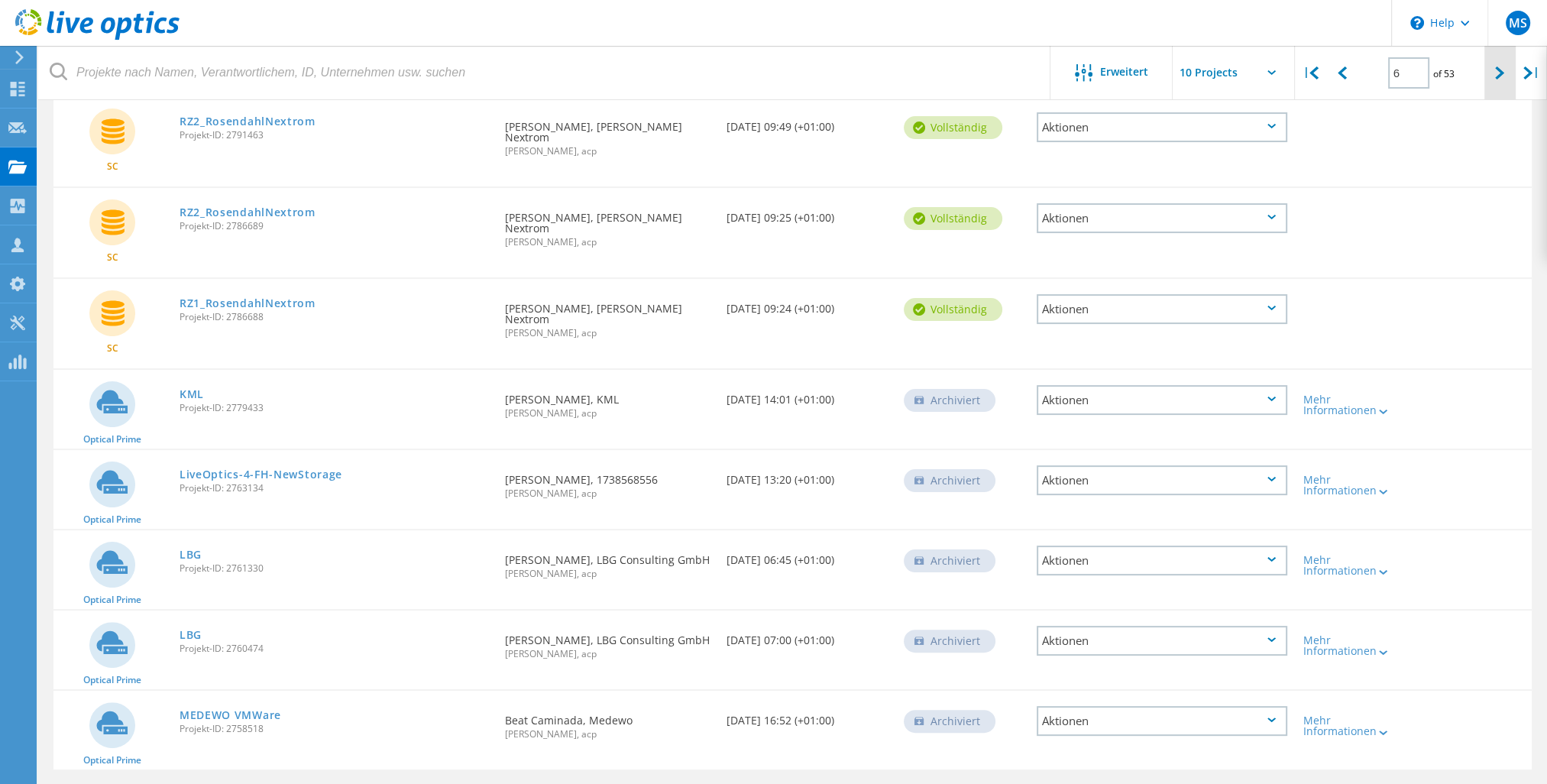
click at [1496, 72] on icon at bounding box center [1500, 73] width 9 height 13
type input "7"
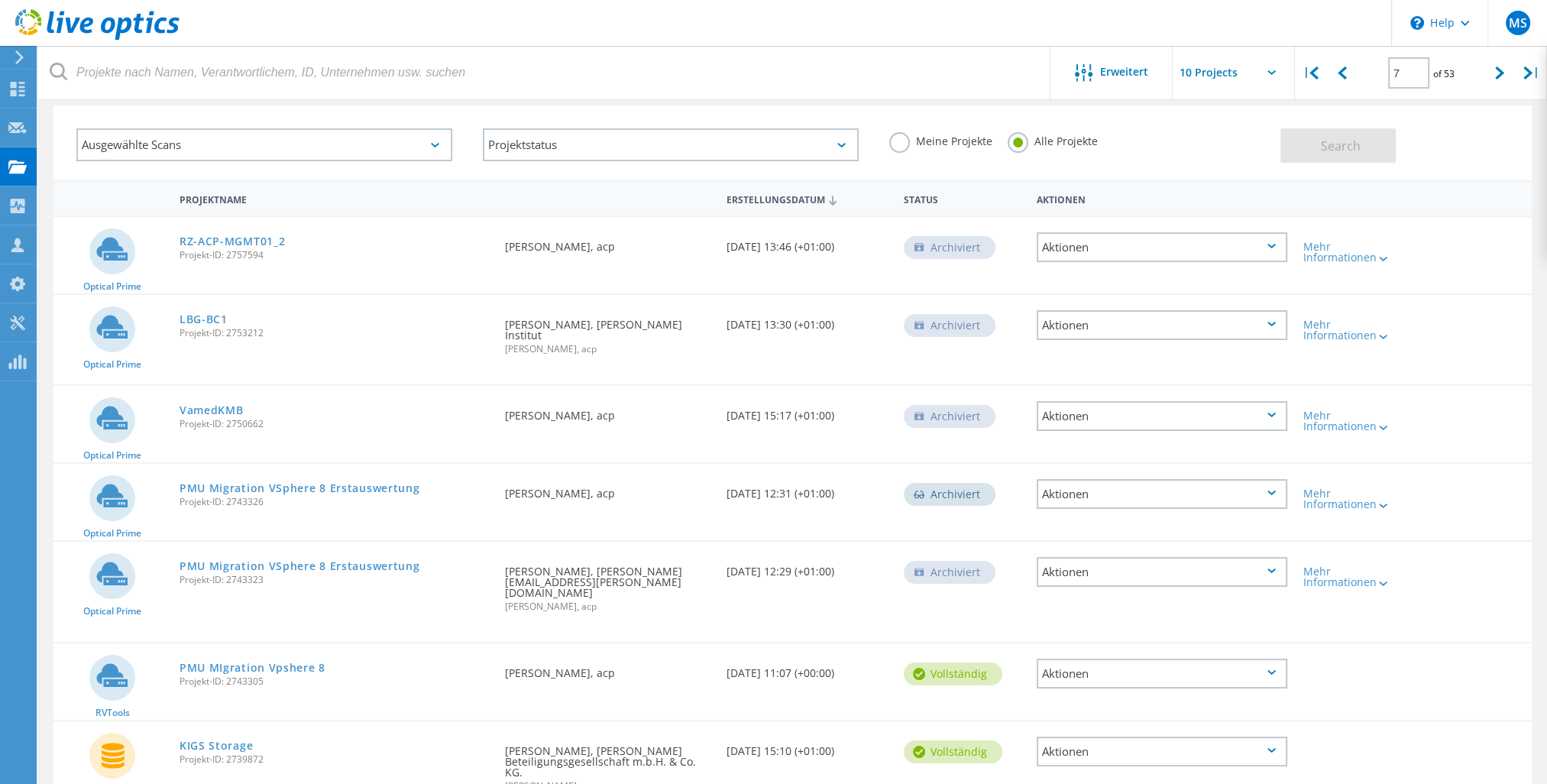
scroll to position [31, 0]
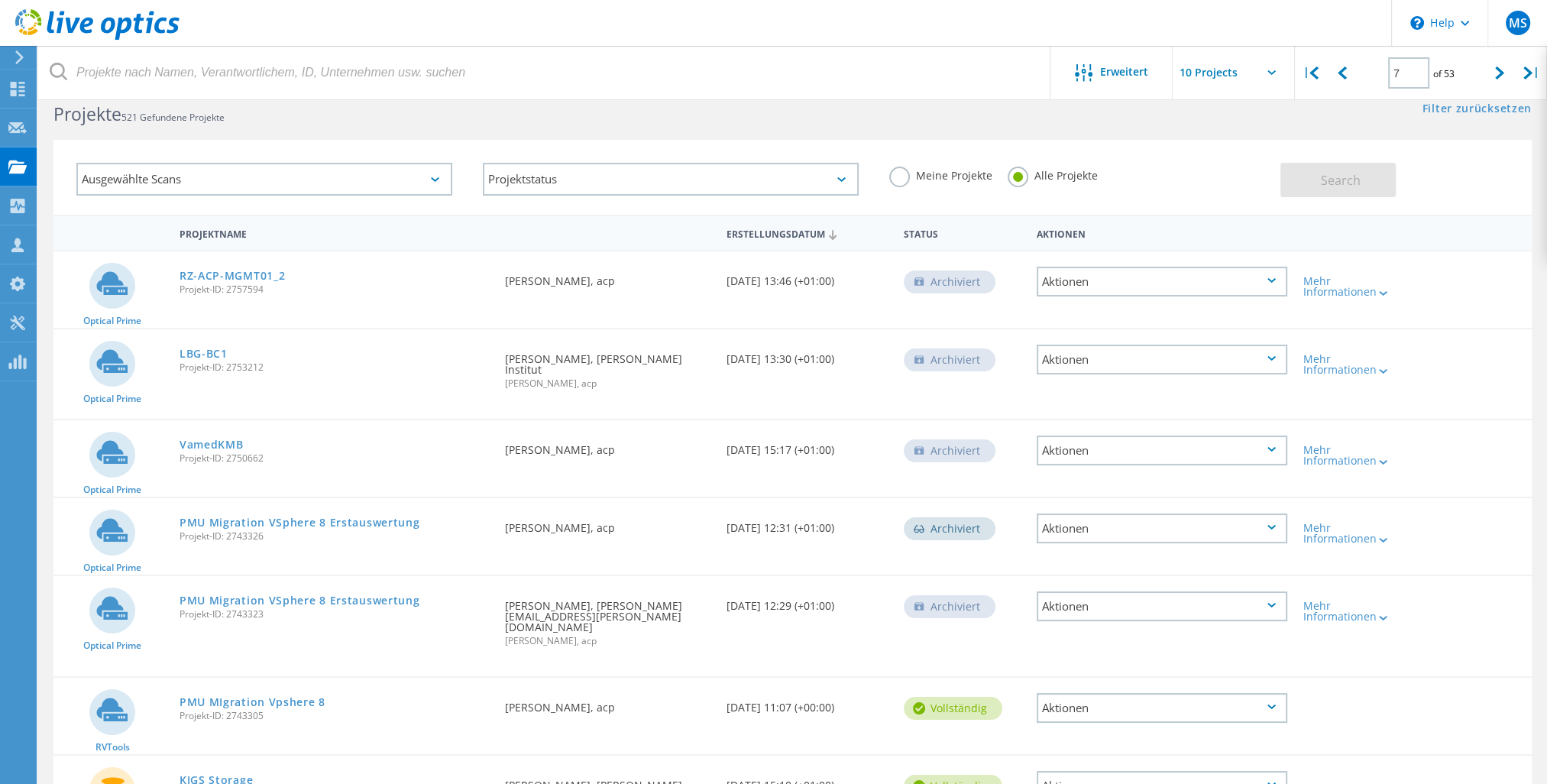
click at [1274, 69] on input "text" at bounding box center [1249, 72] width 153 height 53
click at [1240, 193] on div "Show 40 Projects" at bounding box center [1249, 189] width 151 height 25
type input "Show 40 Projects"
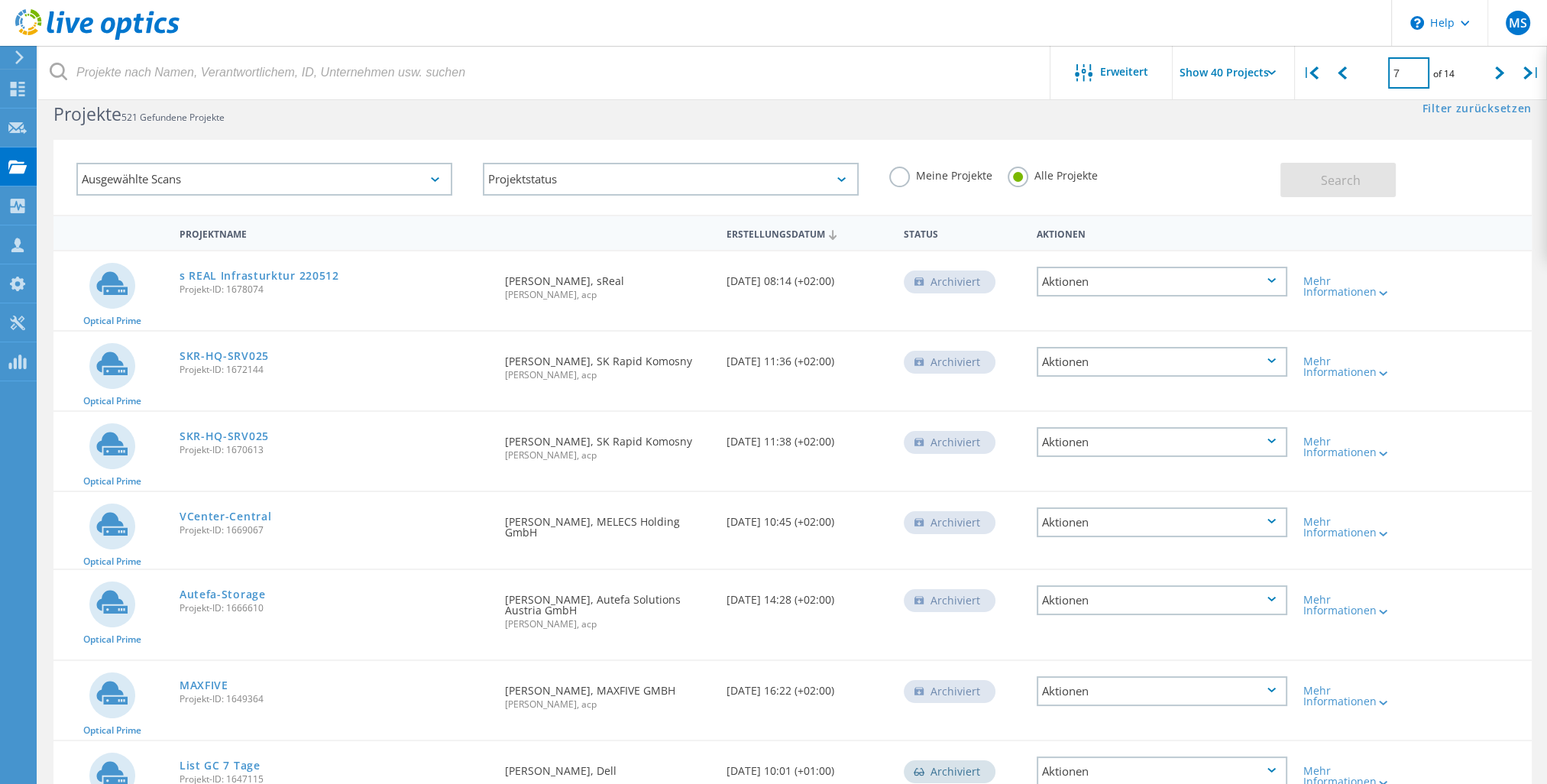
drag, startPoint x: 1400, startPoint y: 74, endPoint x: 1385, endPoint y: 74, distance: 15.0
click at [1385, 74] on div "7 of 14" at bounding box center [1422, 67] width 126 height 43
click at [1412, 69] on input "7" at bounding box center [1409, 73] width 42 height 31
type input "3"
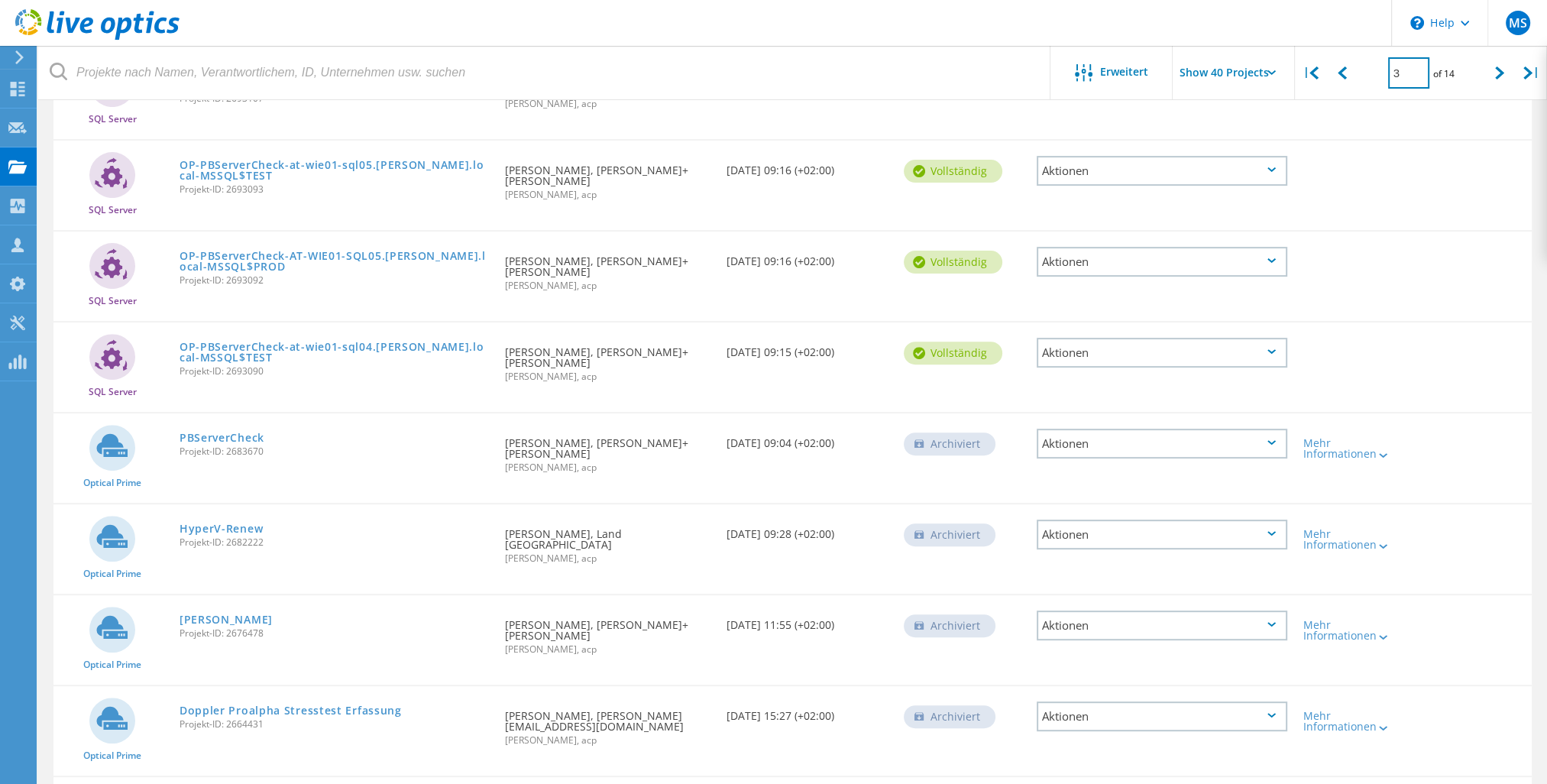
scroll to position [680, 0]
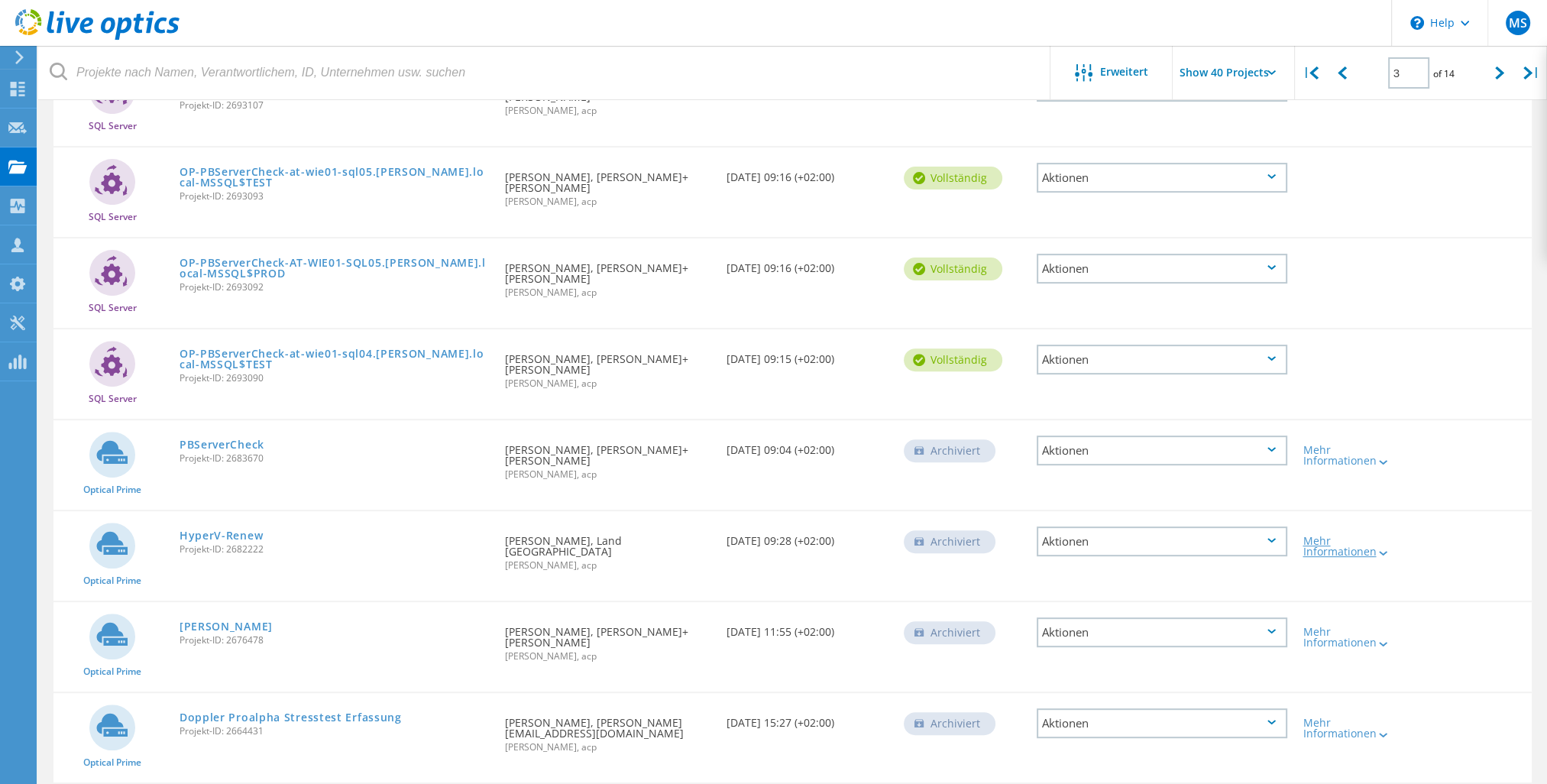
click at [1356, 535] on div "Mehr Informationen" at bounding box center [1354, 546] width 103 height 21
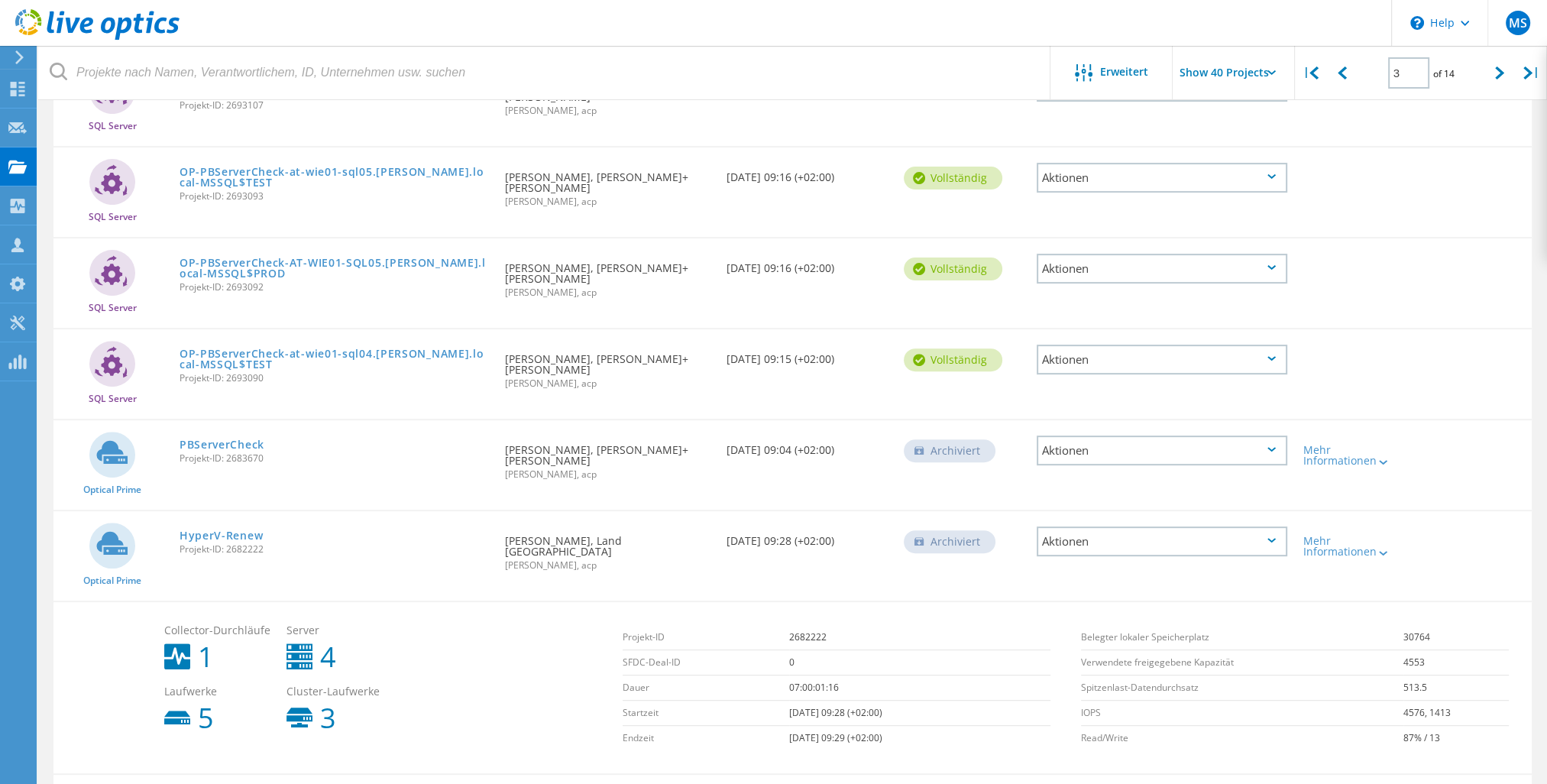
click at [1271, 538] on icon at bounding box center [1272, 540] width 9 height 5
click at [1106, 482] on div "Projekt anzeigen" at bounding box center [1162, 494] width 248 height 24
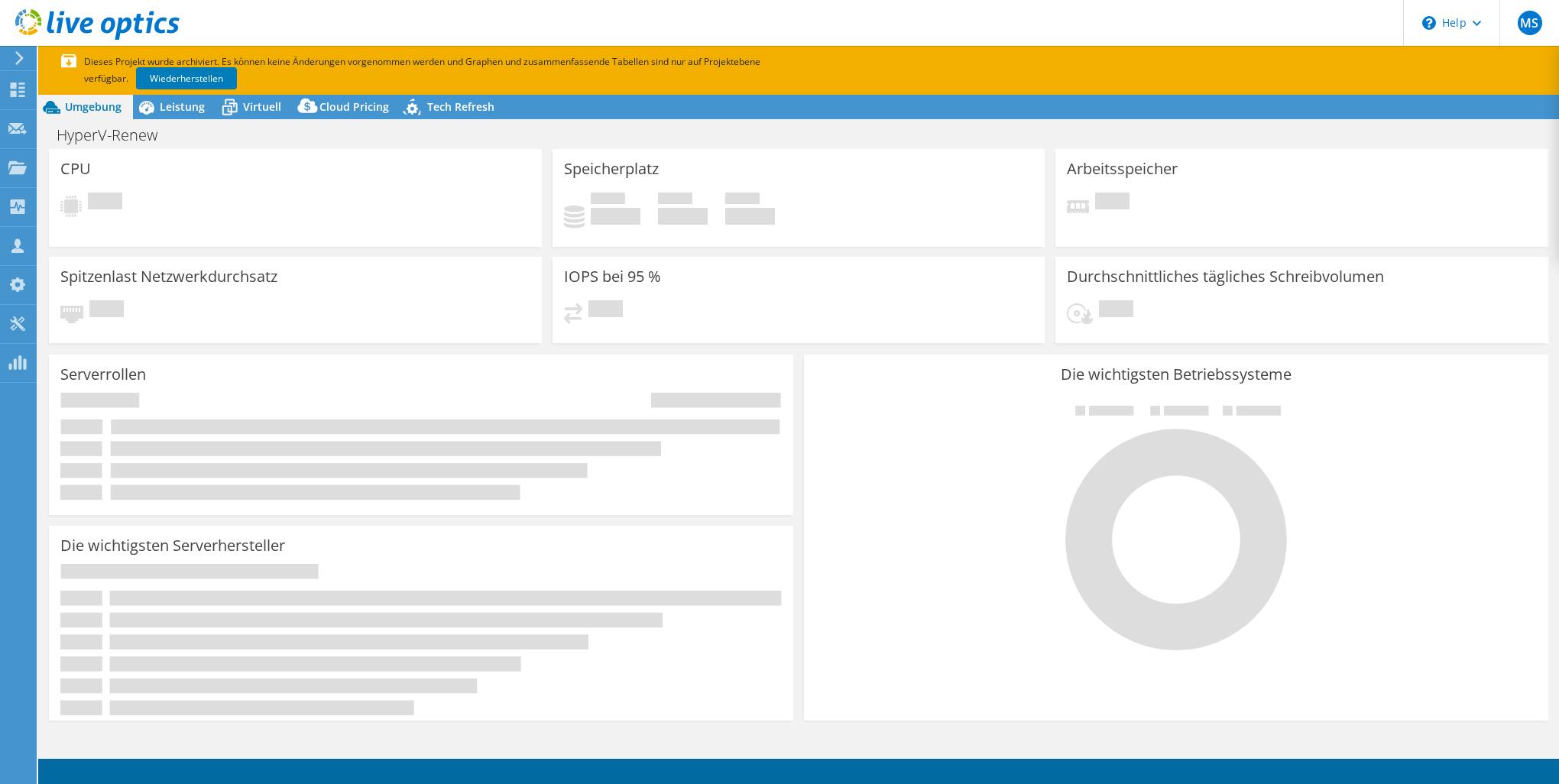
select select "EUFrankfurt"
select select "EUR"
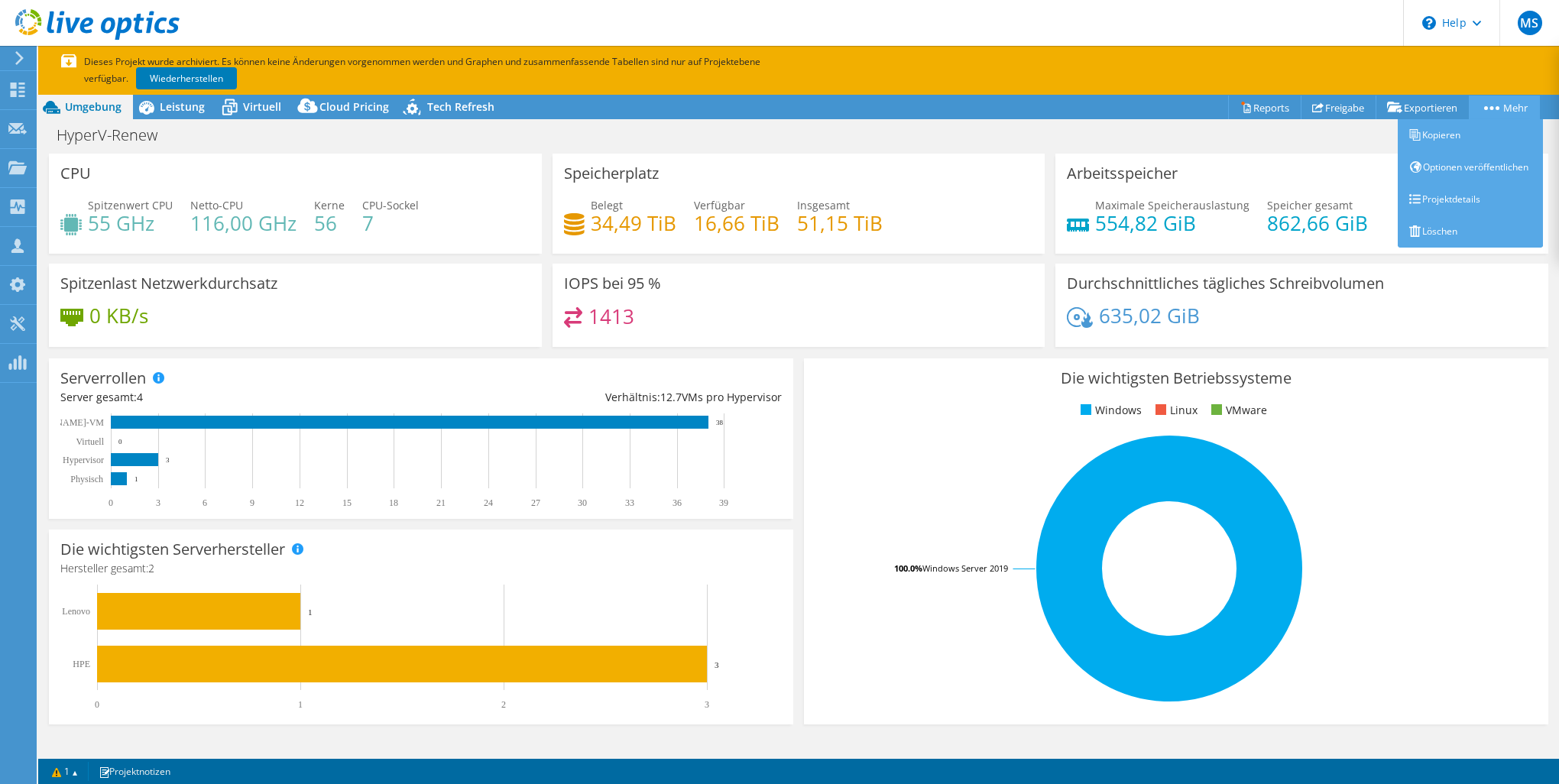
click at [1510, 108] on link "Mehr" at bounding box center [1504, 107] width 71 height 24
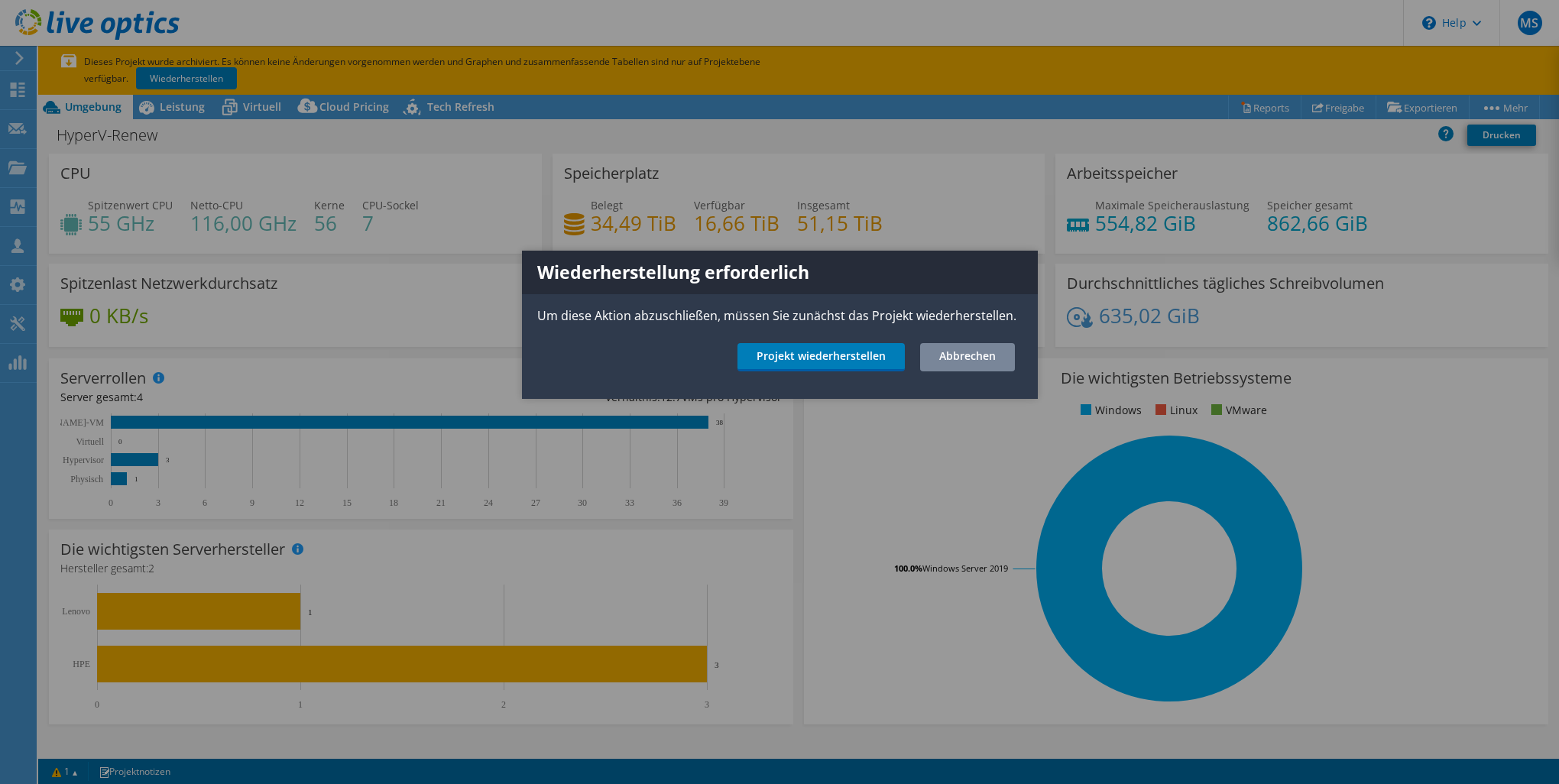
click at [978, 360] on link "Abbrechen" at bounding box center [967, 358] width 95 height 28
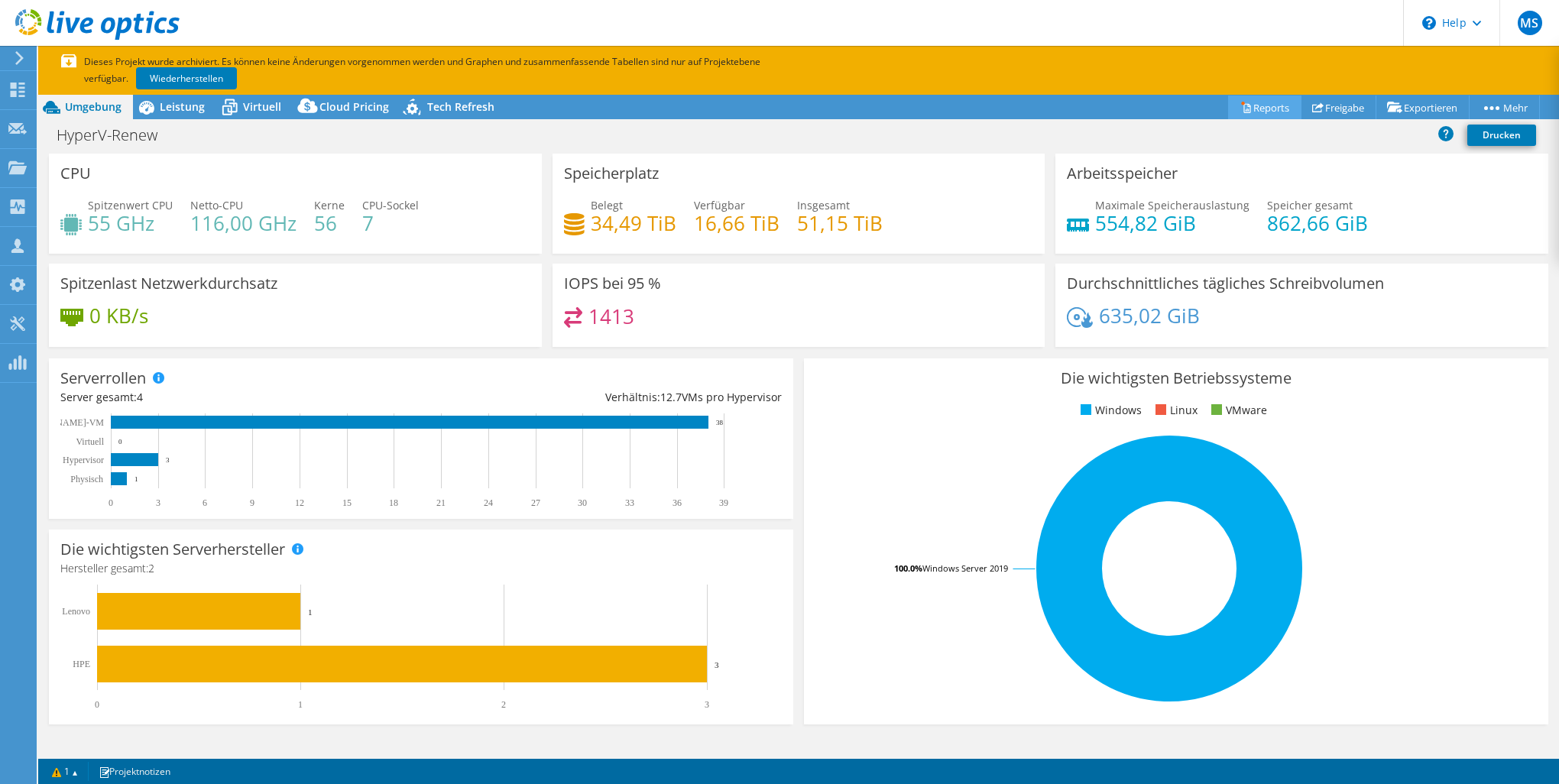
click at [1256, 105] on link "Reports" at bounding box center [1265, 107] width 74 height 24
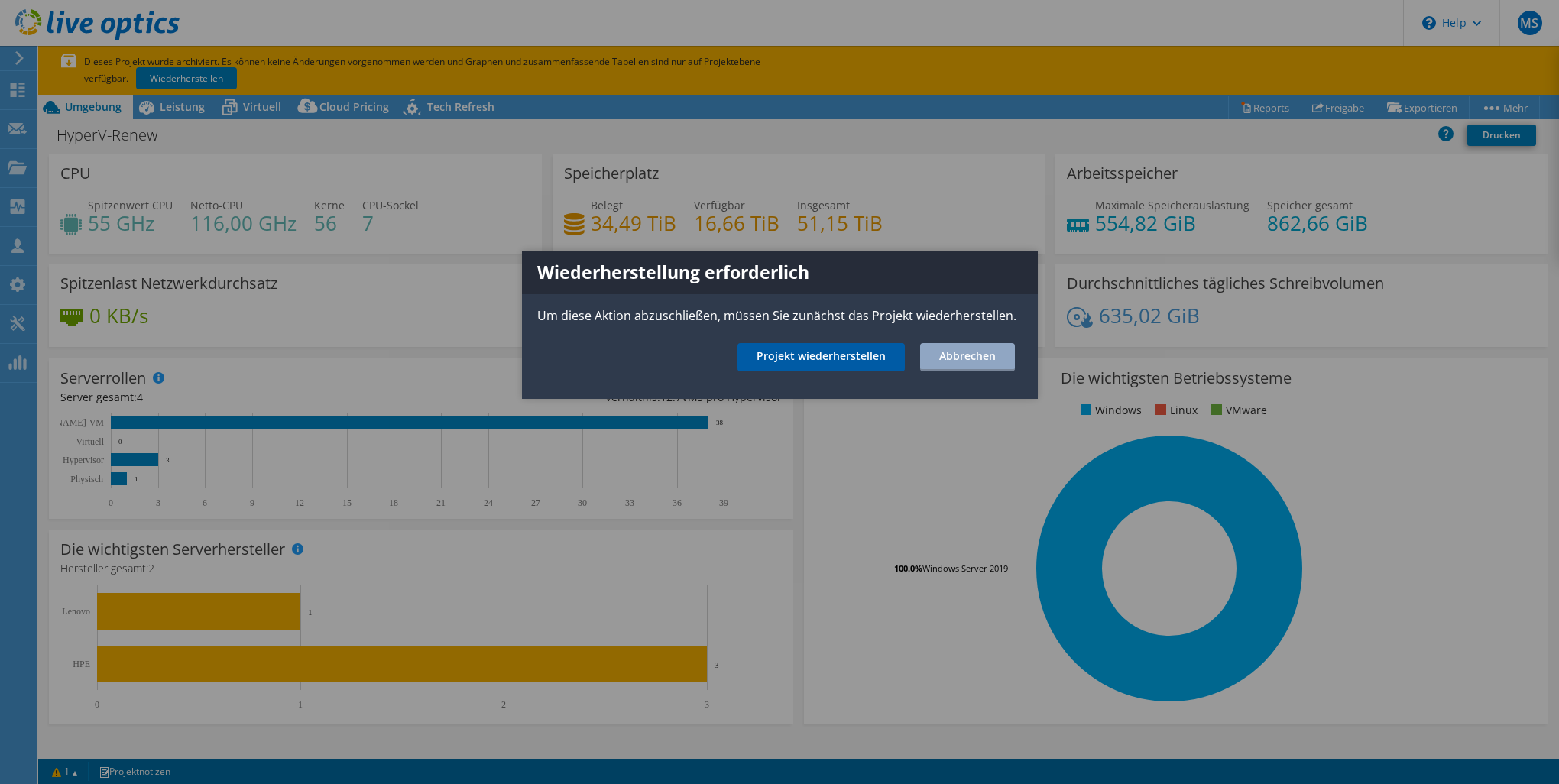
click at [824, 358] on link "Projekt wiederherstellen" at bounding box center [820, 358] width 167 height 28
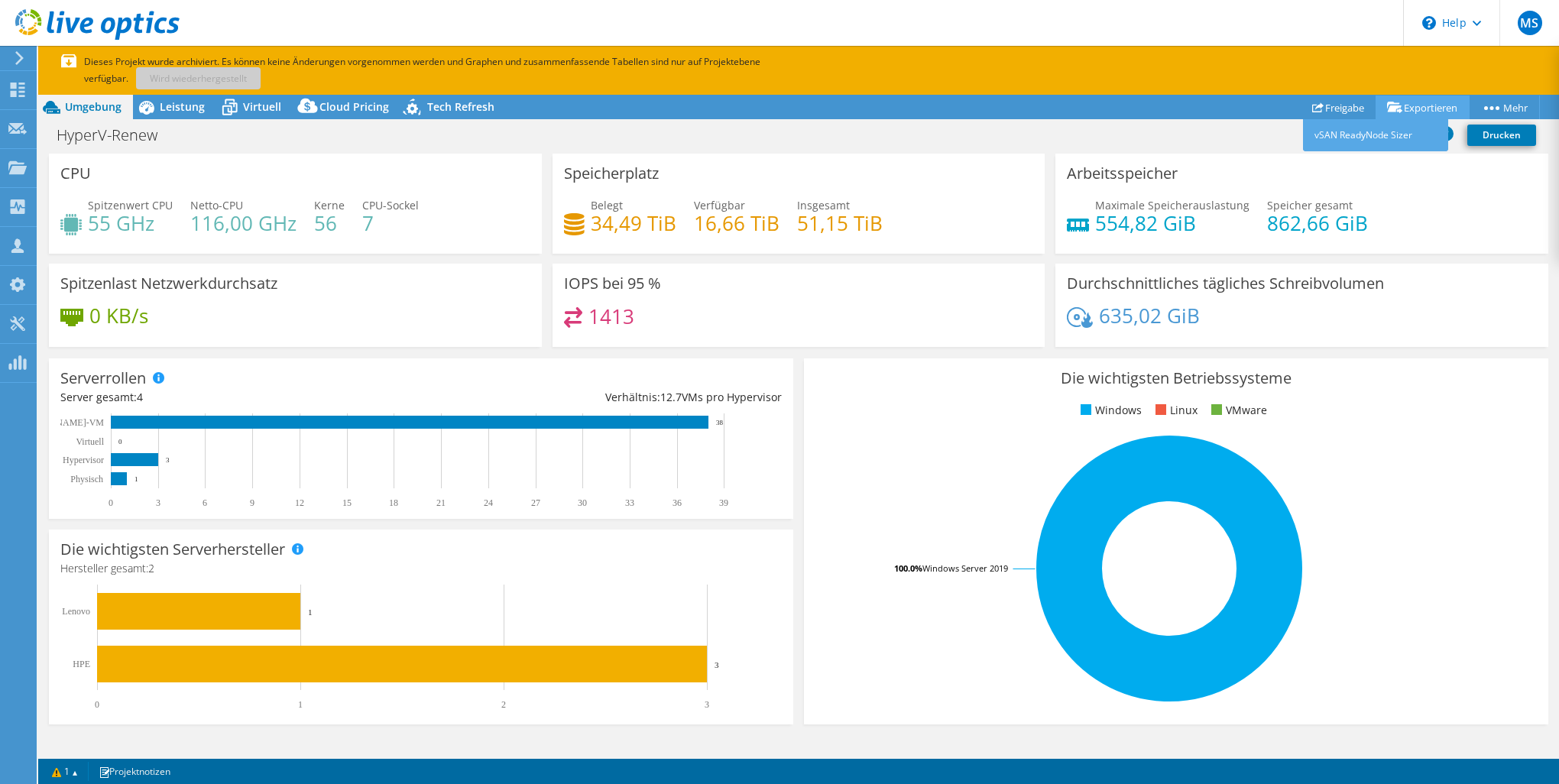
click at [1405, 108] on link "Exportieren" at bounding box center [1423, 107] width 94 height 24
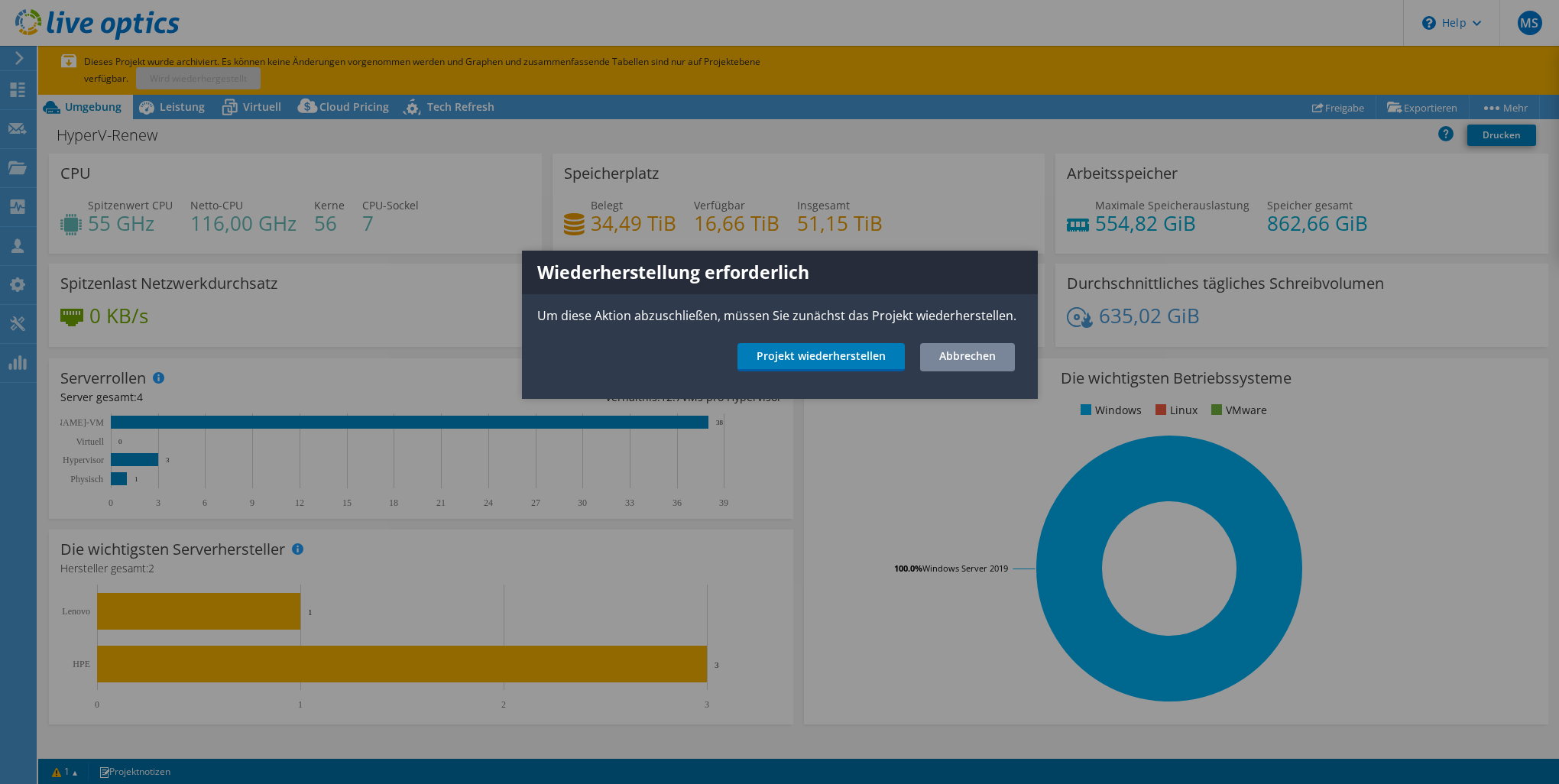
click at [986, 354] on link "Abbrechen" at bounding box center [967, 358] width 95 height 28
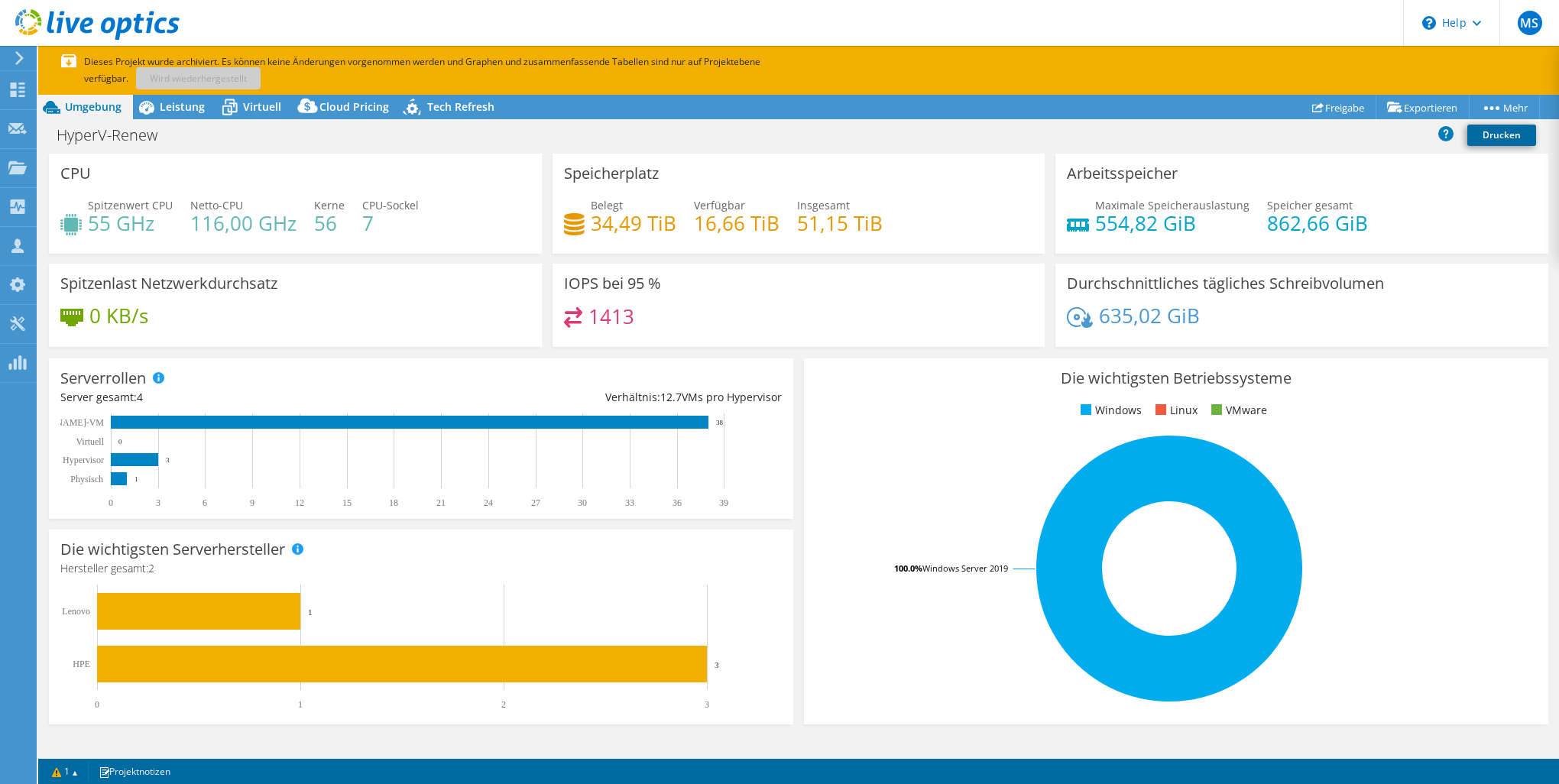
click at [1506, 134] on link "Drucken" at bounding box center [1502, 135] width 69 height 21
click at [173, 108] on span "Leistung" at bounding box center [182, 107] width 45 height 15
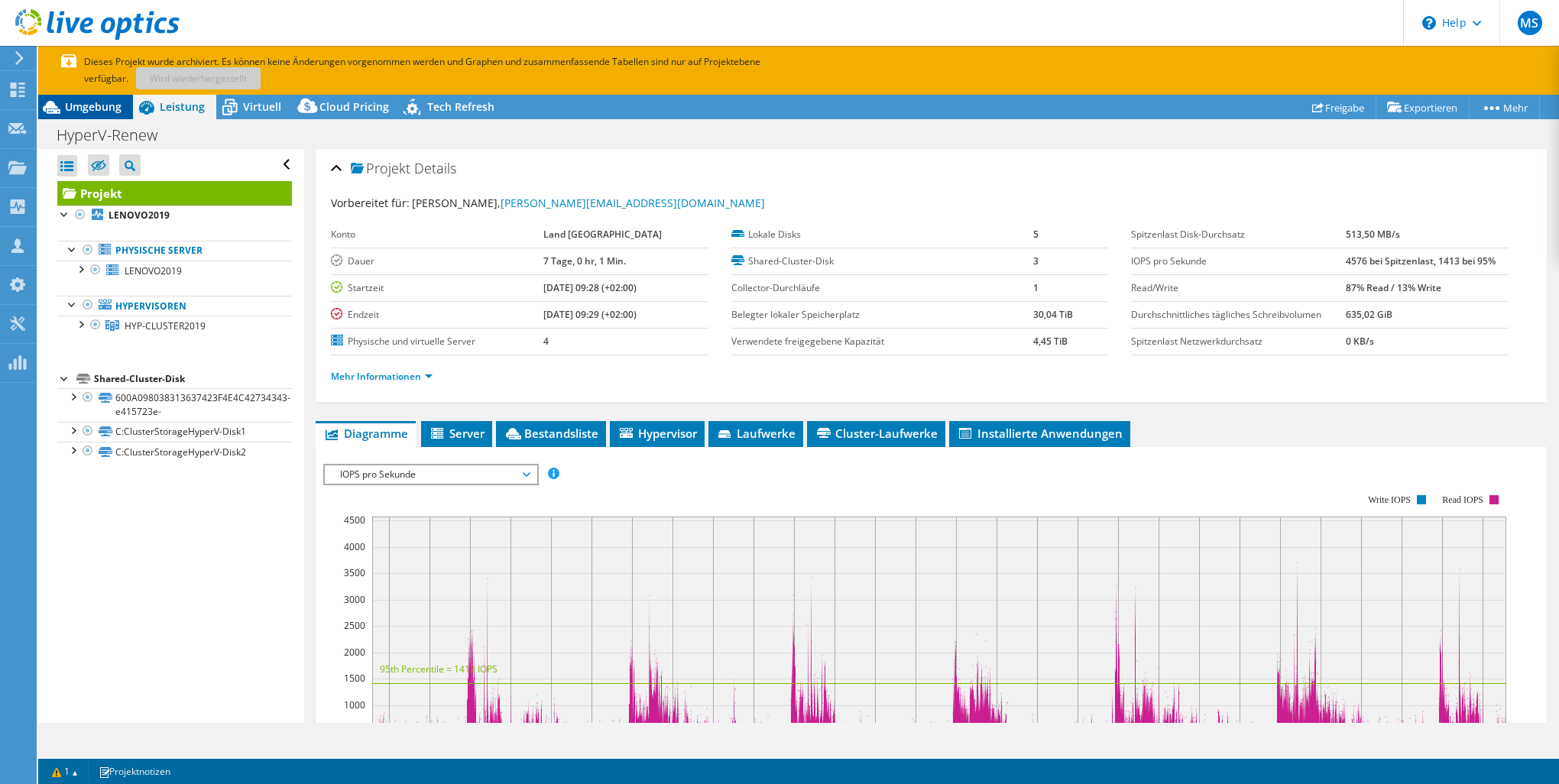
drag, startPoint x: 76, startPoint y: 102, endPoint x: 98, endPoint y: 107, distance: 22.6
click at [77, 102] on span "Umgebung" at bounding box center [93, 107] width 56 height 15
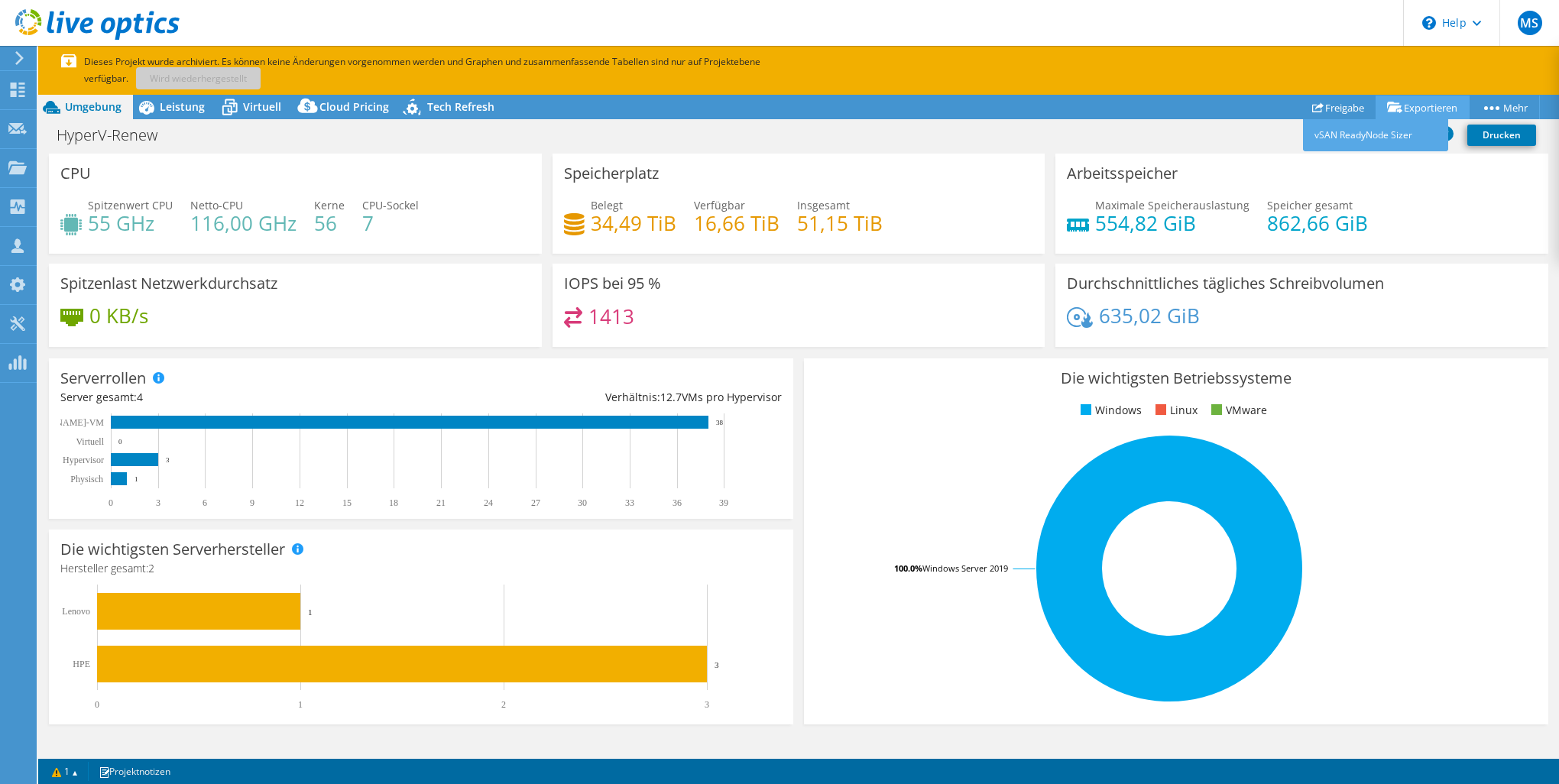
click at [1416, 107] on link "Exportieren" at bounding box center [1423, 107] width 94 height 24
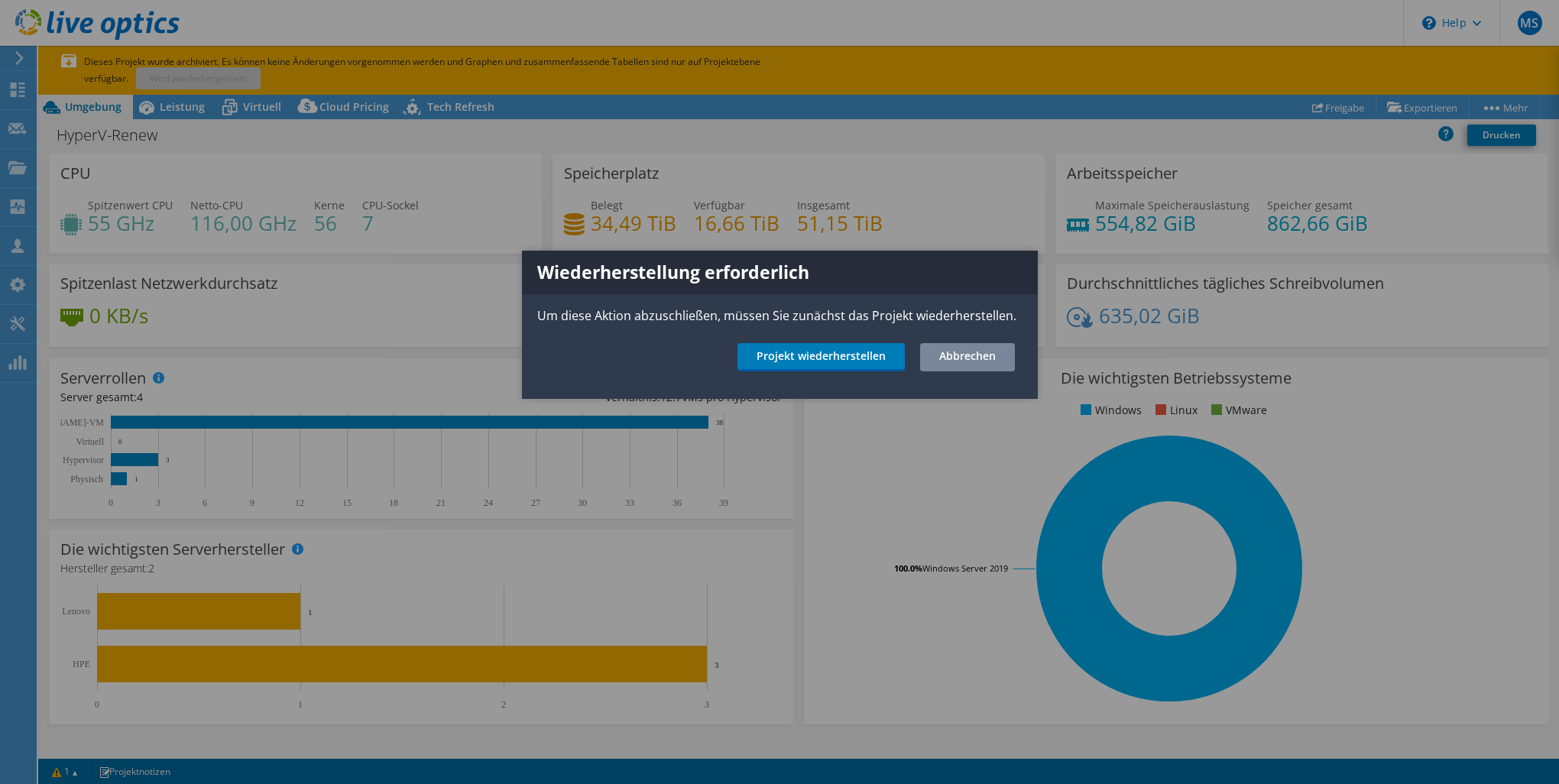
click at [983, 356] on link "Abbrechen" at bounding box center [967, 358] width 95 height 28
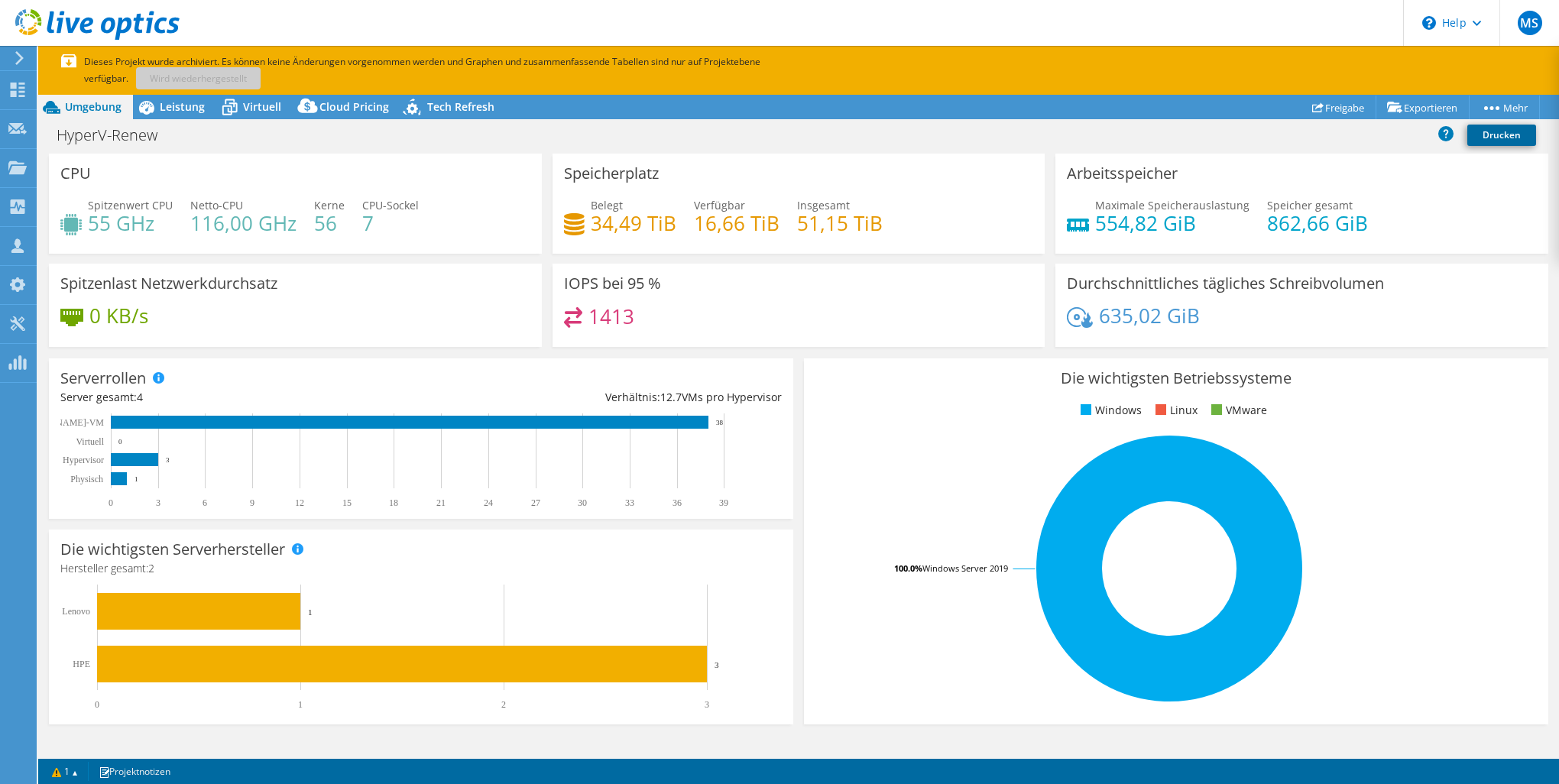
click at [1494, 135] on link "Drucken" at bounding box center [1502, 135] width 69 height 21
